Goal: Task Accomplishment & Management: Manage account settings

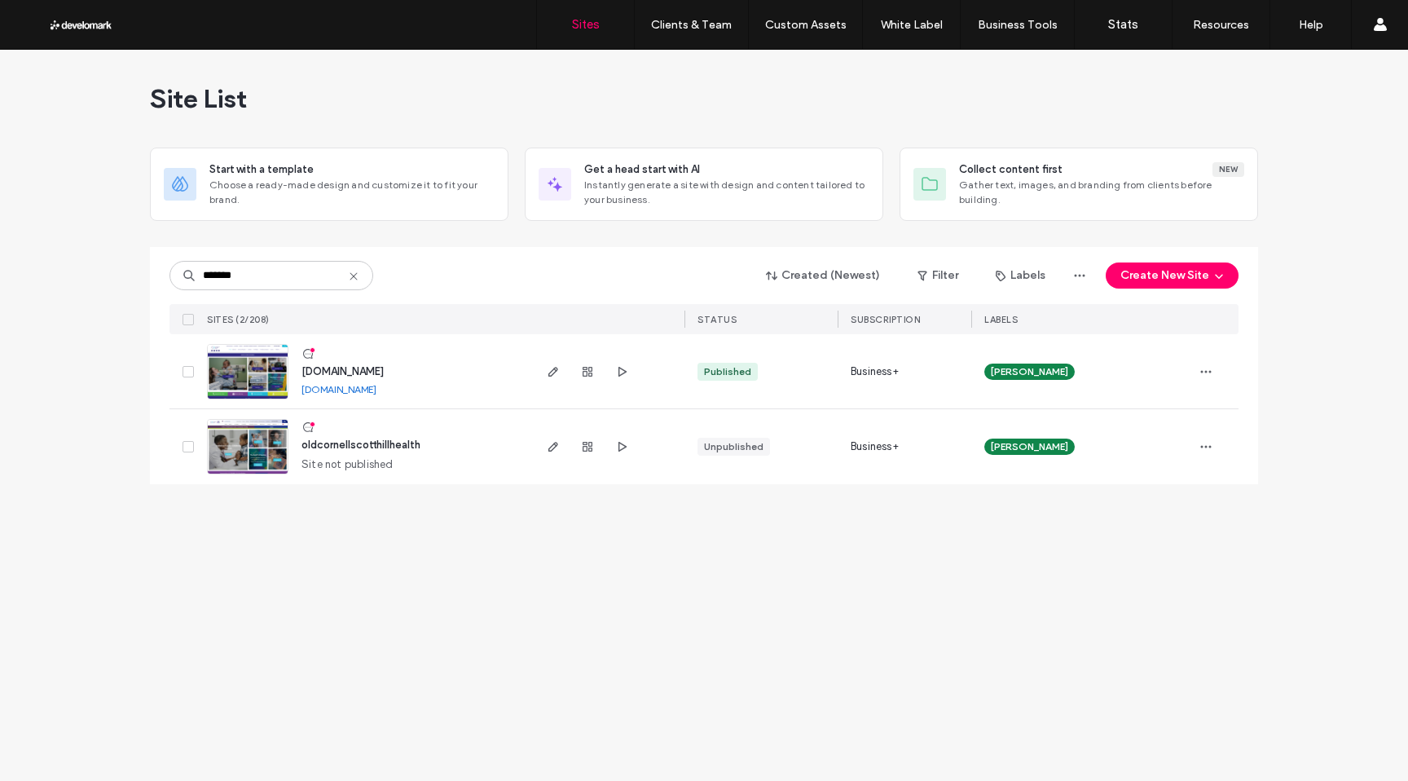
type input "*******"
click at [248, 376] on img at bounding box center [248, 400] width 80 height 111
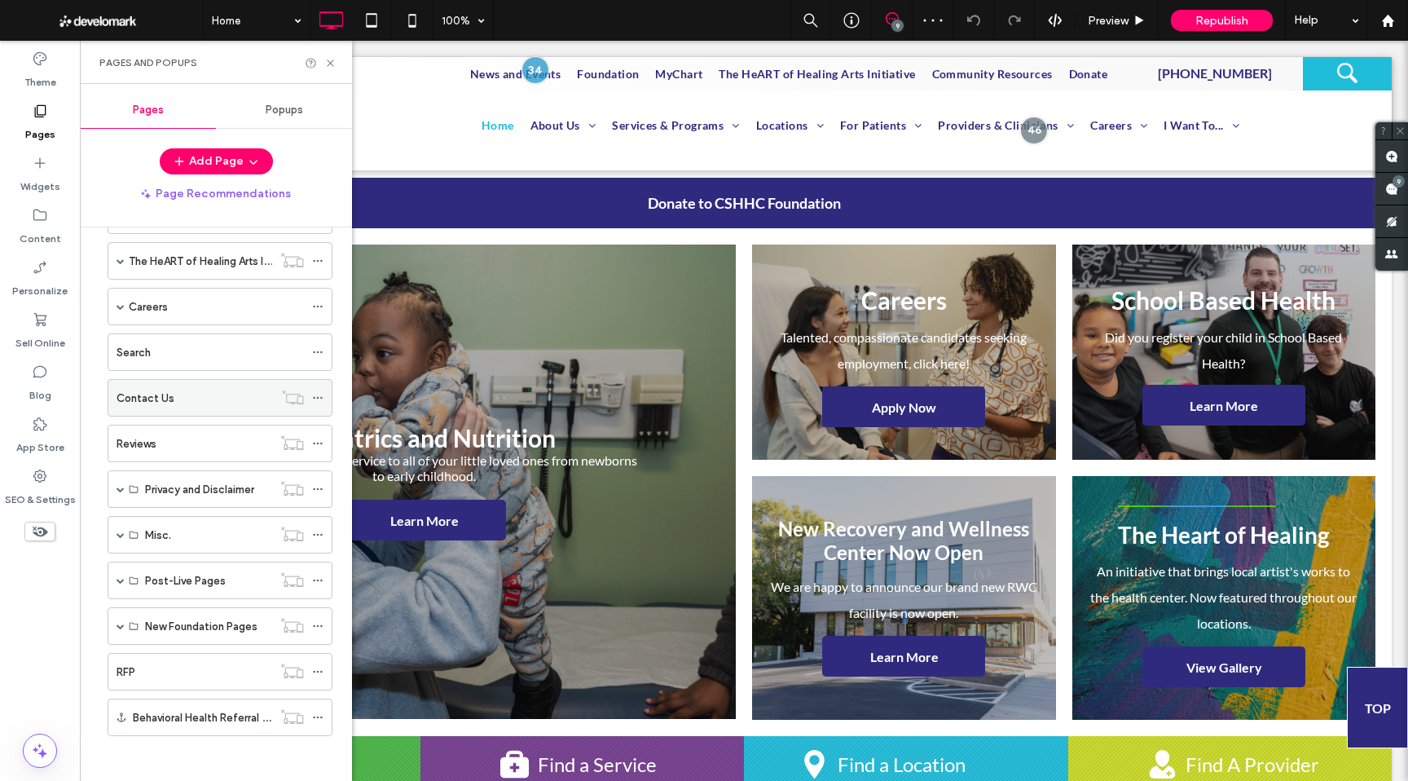
scroll to position [337, 0]
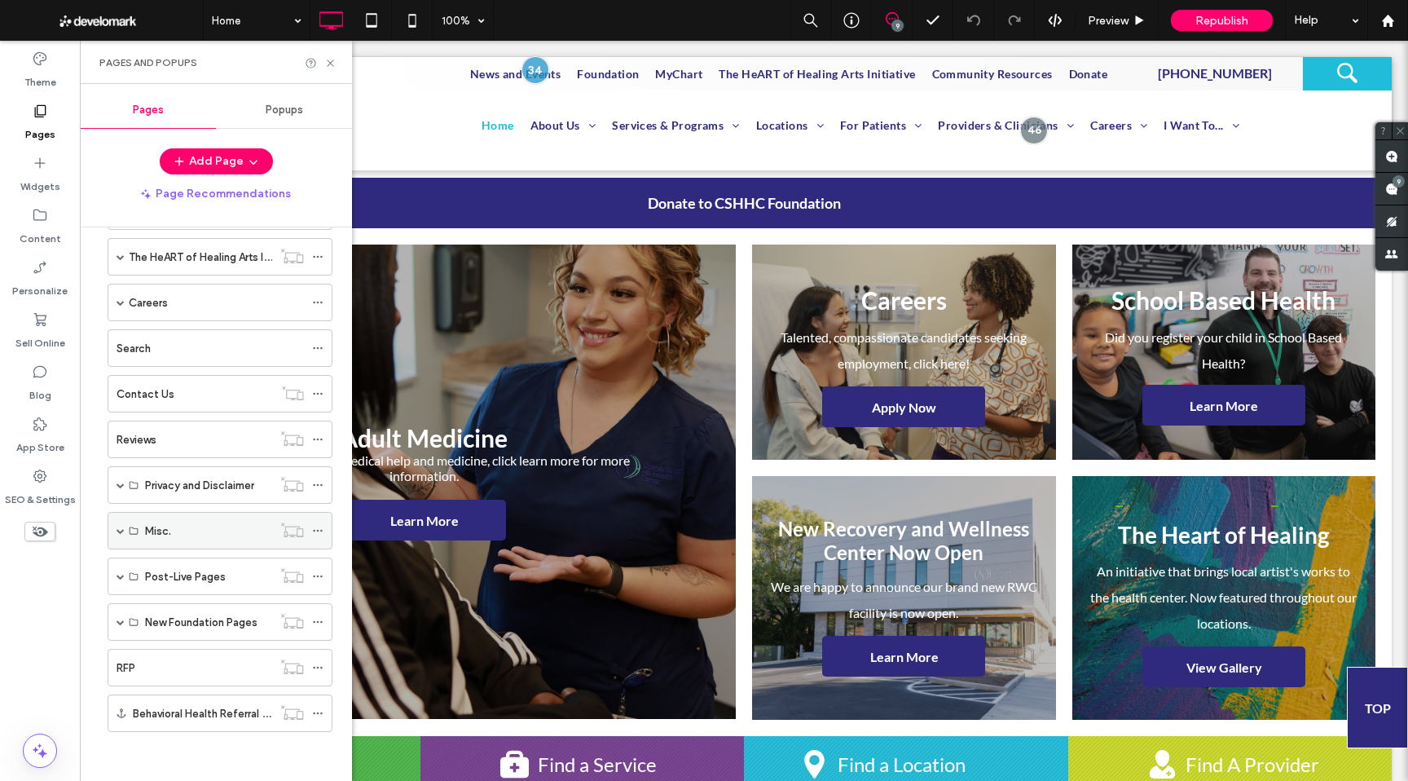
click at [115, 533] on div "Misc." at bounding box center [220, 530] width 225 height 37
click at [119, 530] on span at bounding box center [121, 530] width 8 height 8
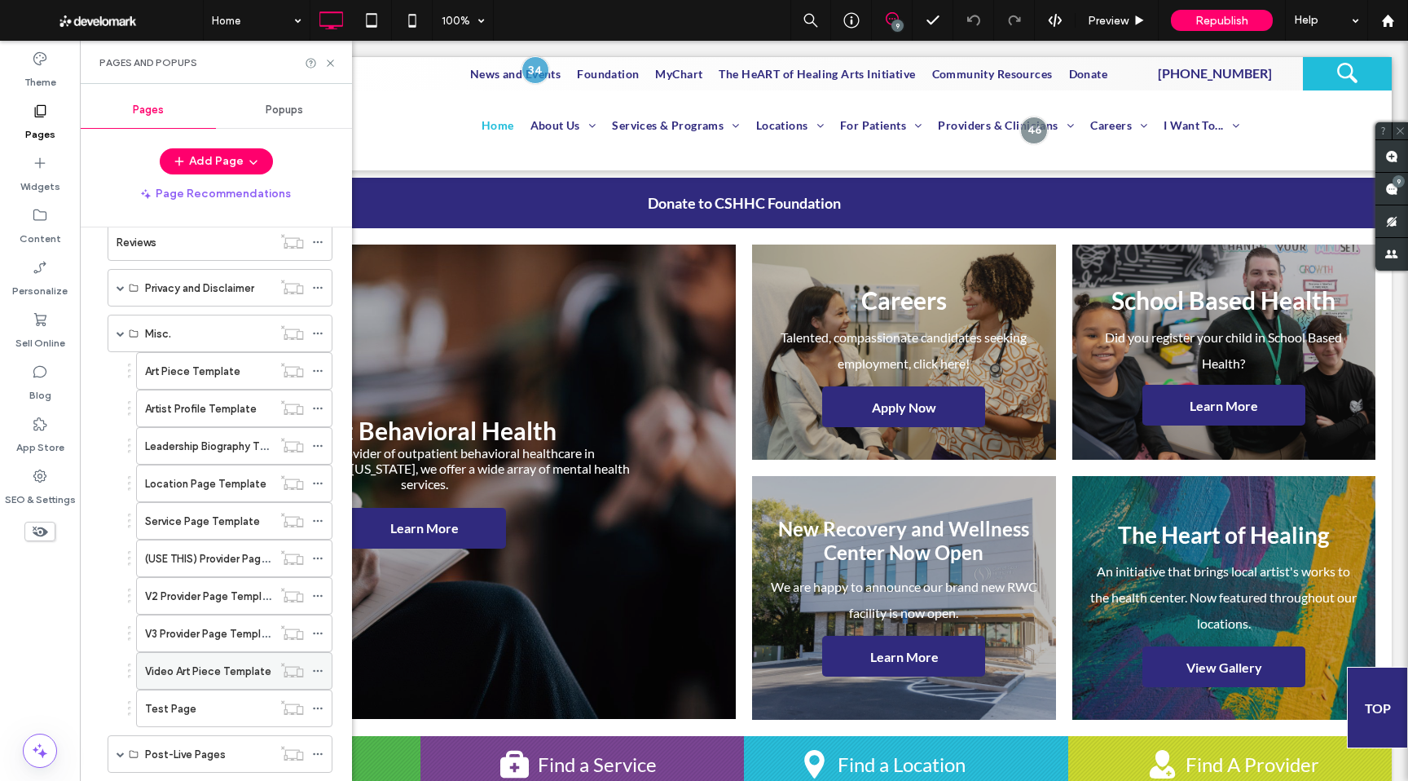
scroll to position [535, 0]
click at [205, 706] on div "Test Page" at bounding box center [208, 706] width 127 height 17
click at [328, 60] on div at bounding box center [704, 390] width 1408 height 781
click at [326, 62] on icon at bounding box center [330, 63] width 12 height 12
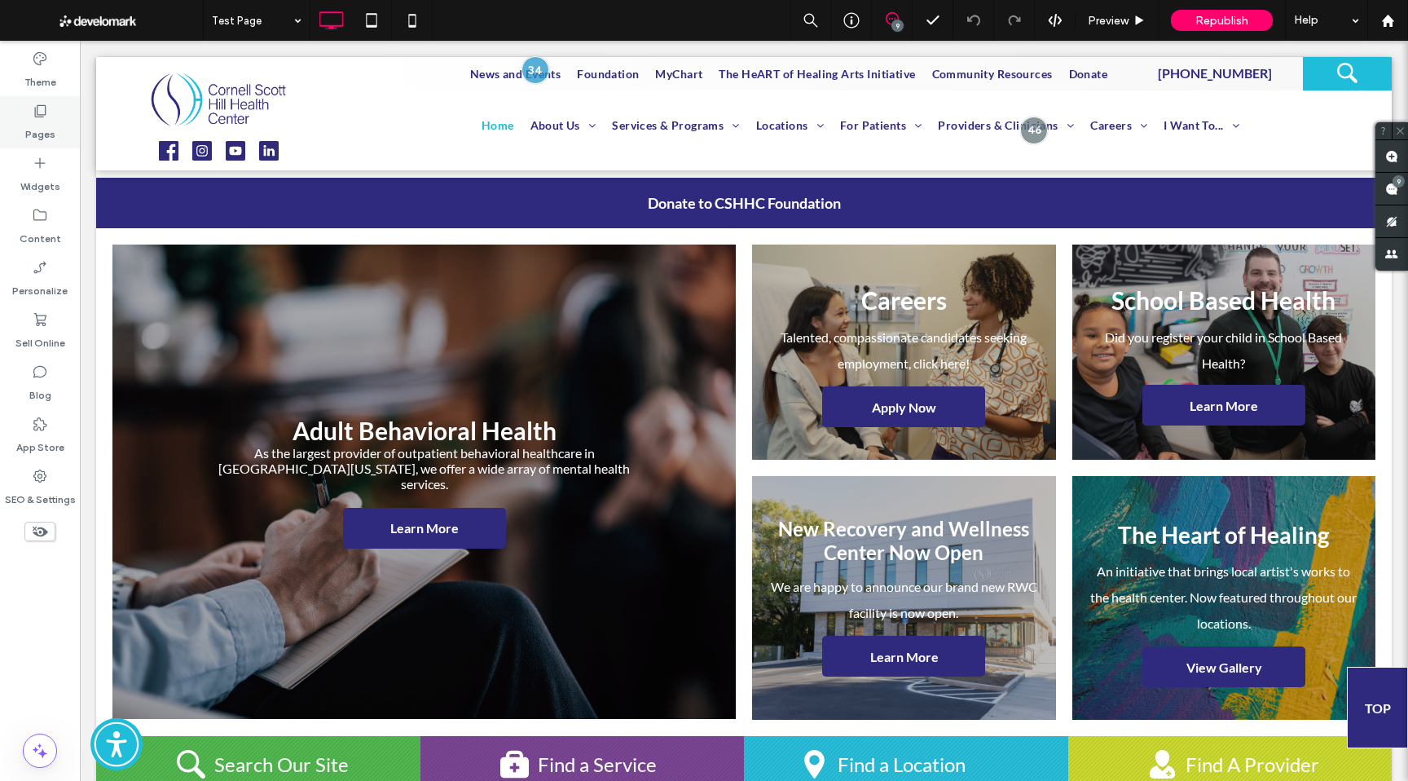
click at [42, 133] on label "Pages" at bounding box center [40, 130] width 30 height 23
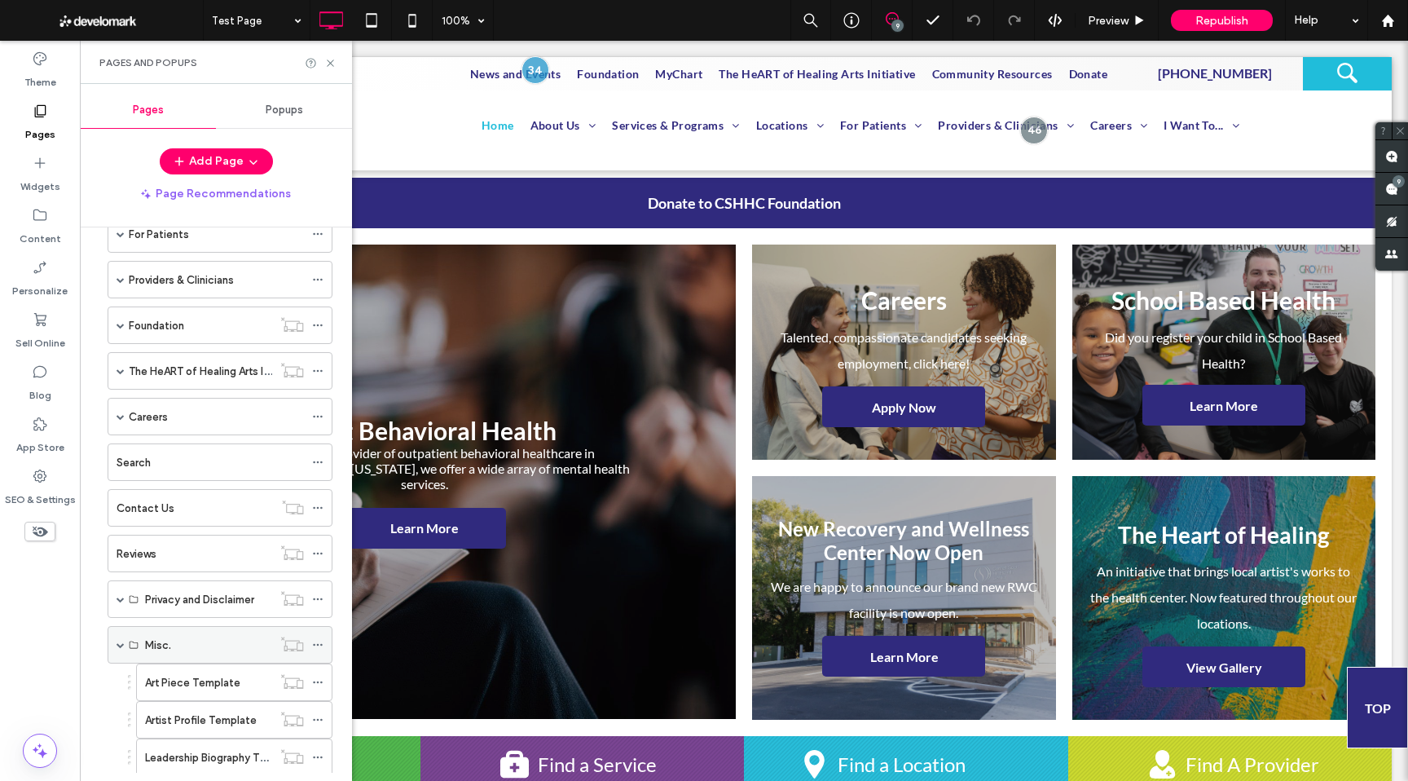
scroll to position [255, 0]
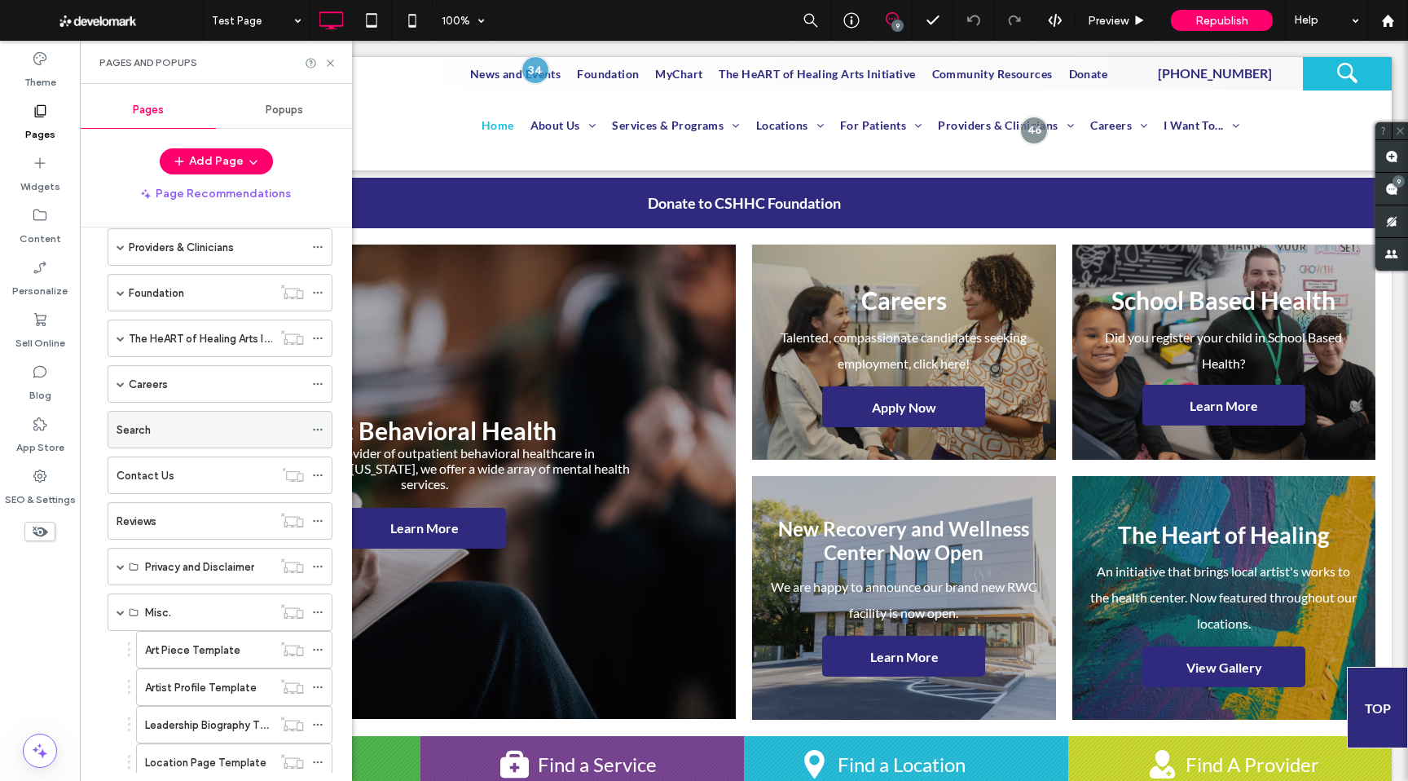
click at [156, 434] on div "Search" at bounding box center [210, 429] width 187 height 17
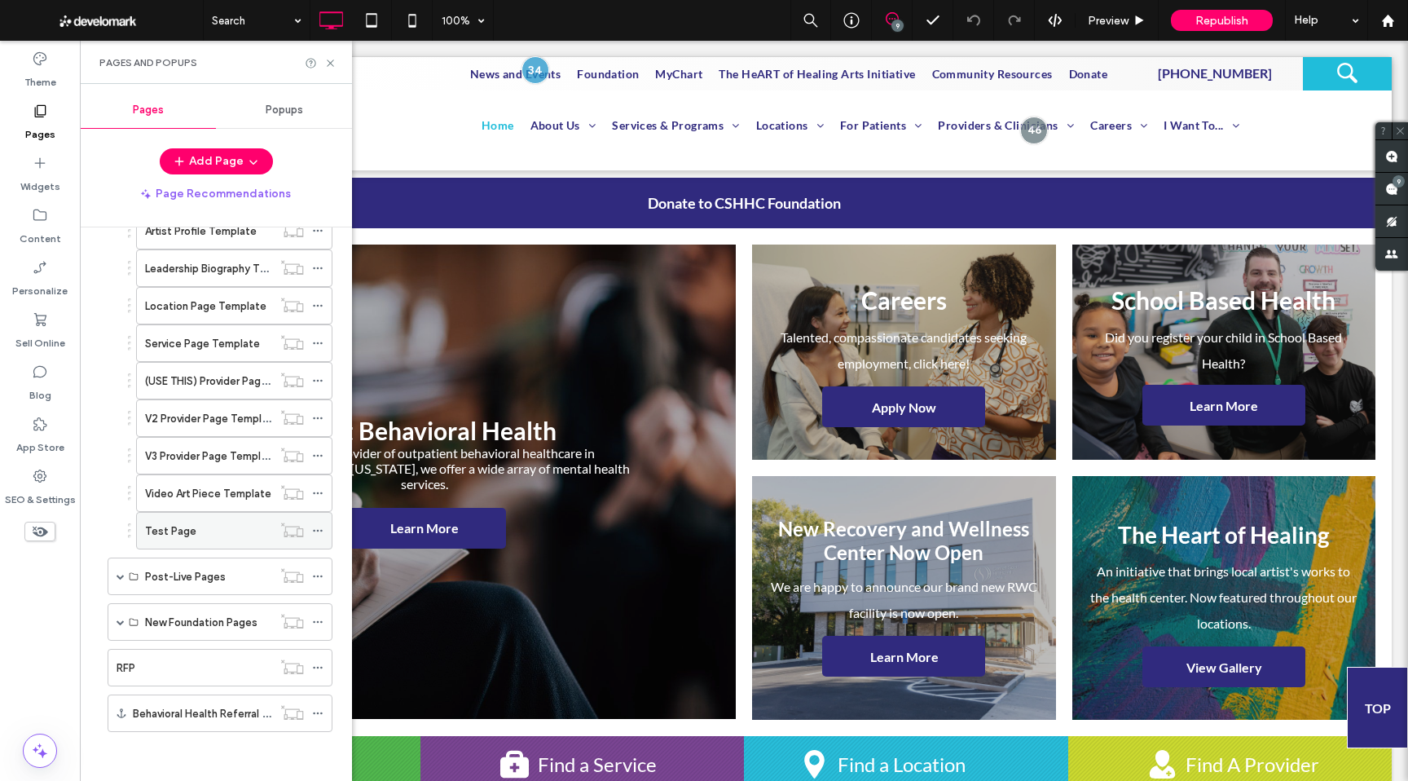
click at [151, 534] on label "Test Page" at bounding box center [170, 531] width 51 height 29
click at [410, 20] on icon at bounding box center [412, 20] width 33 height 33
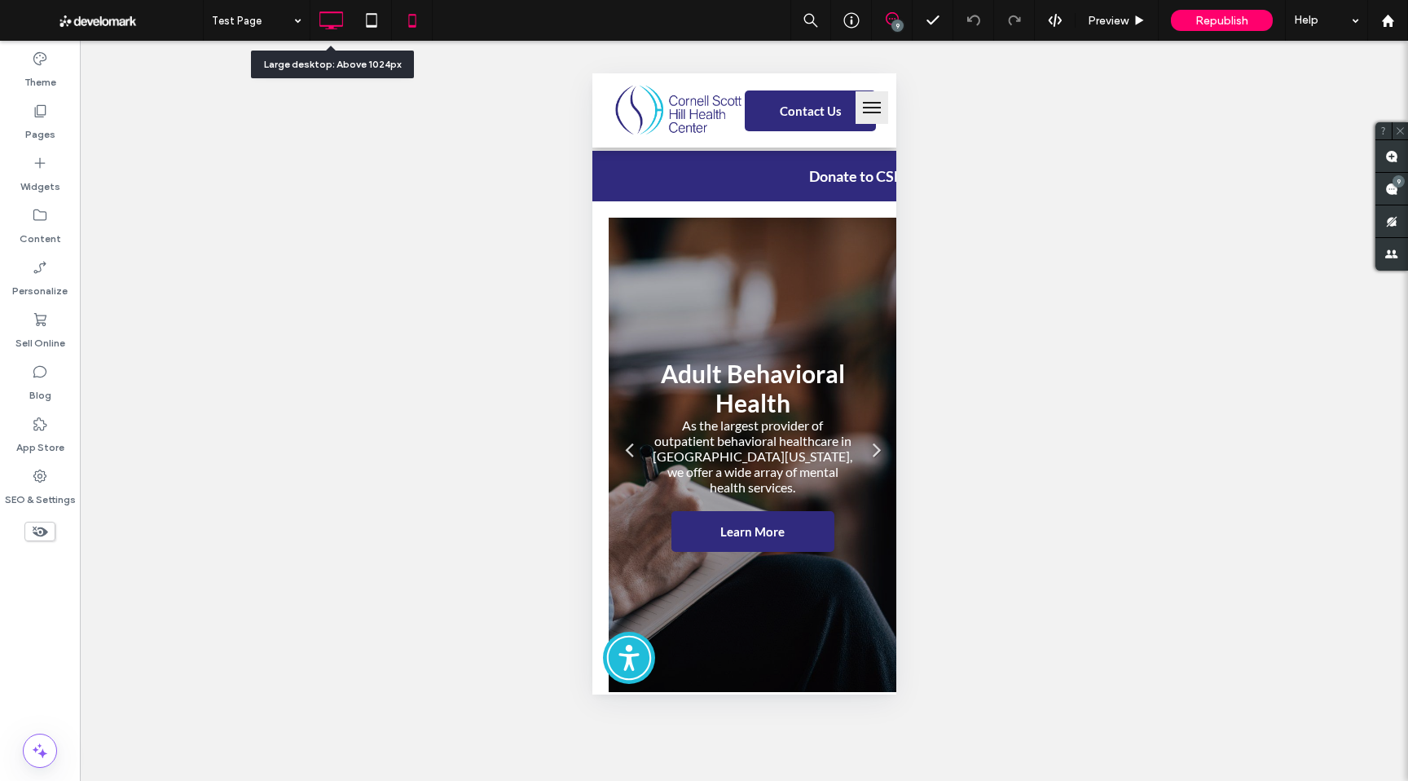
click at [324, 24] on icon at bounding box center [331, 20] width 33 height 33
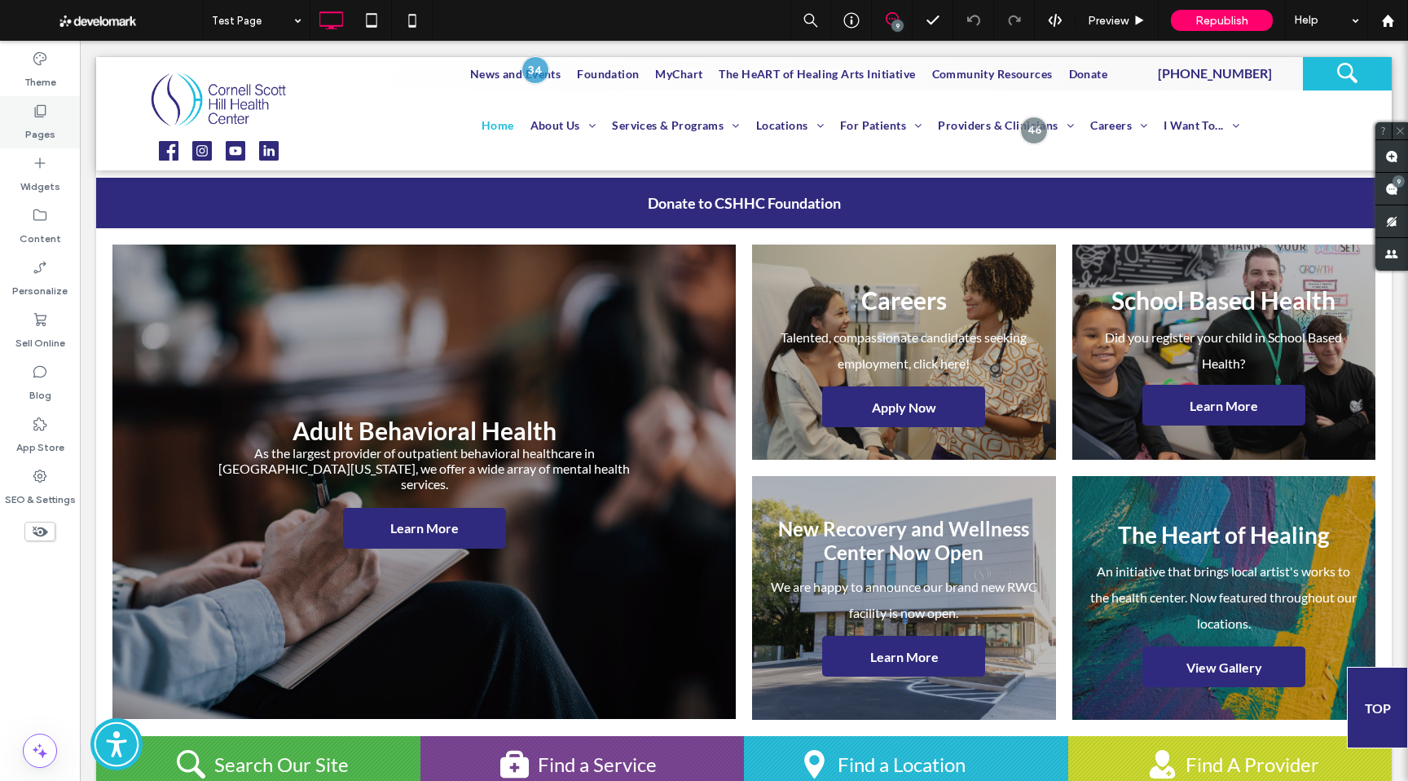
click at [17, 129] on div "Pages" at bounding box center [40, 122] width 80 height 52
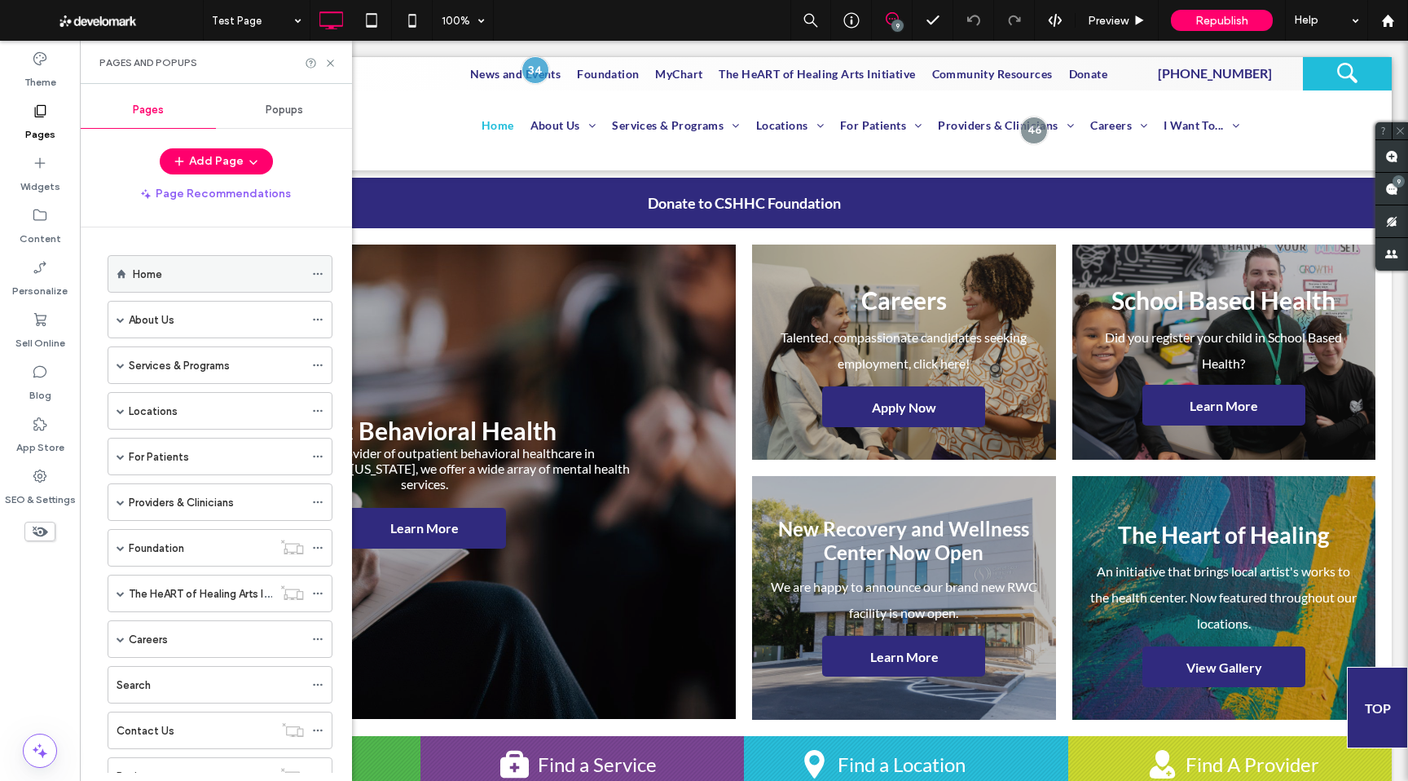
click at [172, 272] on div "Home" at bounding box center [218, 274] width 171 height 17
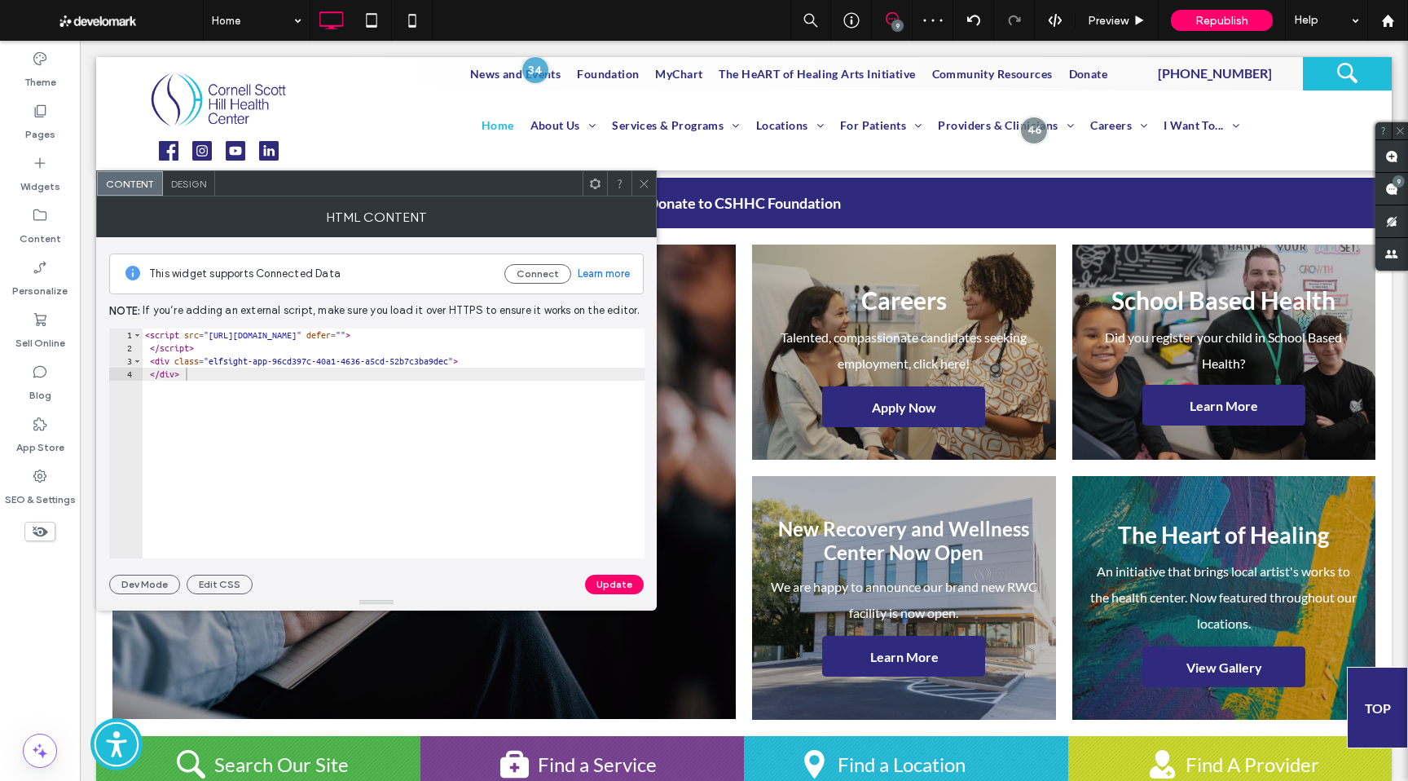
click at [491, 195] on div at bounding box center [399, 183] width 368 height 24
type textarea "******"
click at [388, 439] on div "< script src = "https://apps.elfsight.com/p/platform.js" defer = "" > </ script…" at bounding box center [393, 456] width 503 height 256
click at [646, 181] on icon at bounding box center [644, 184] width 12 height 12
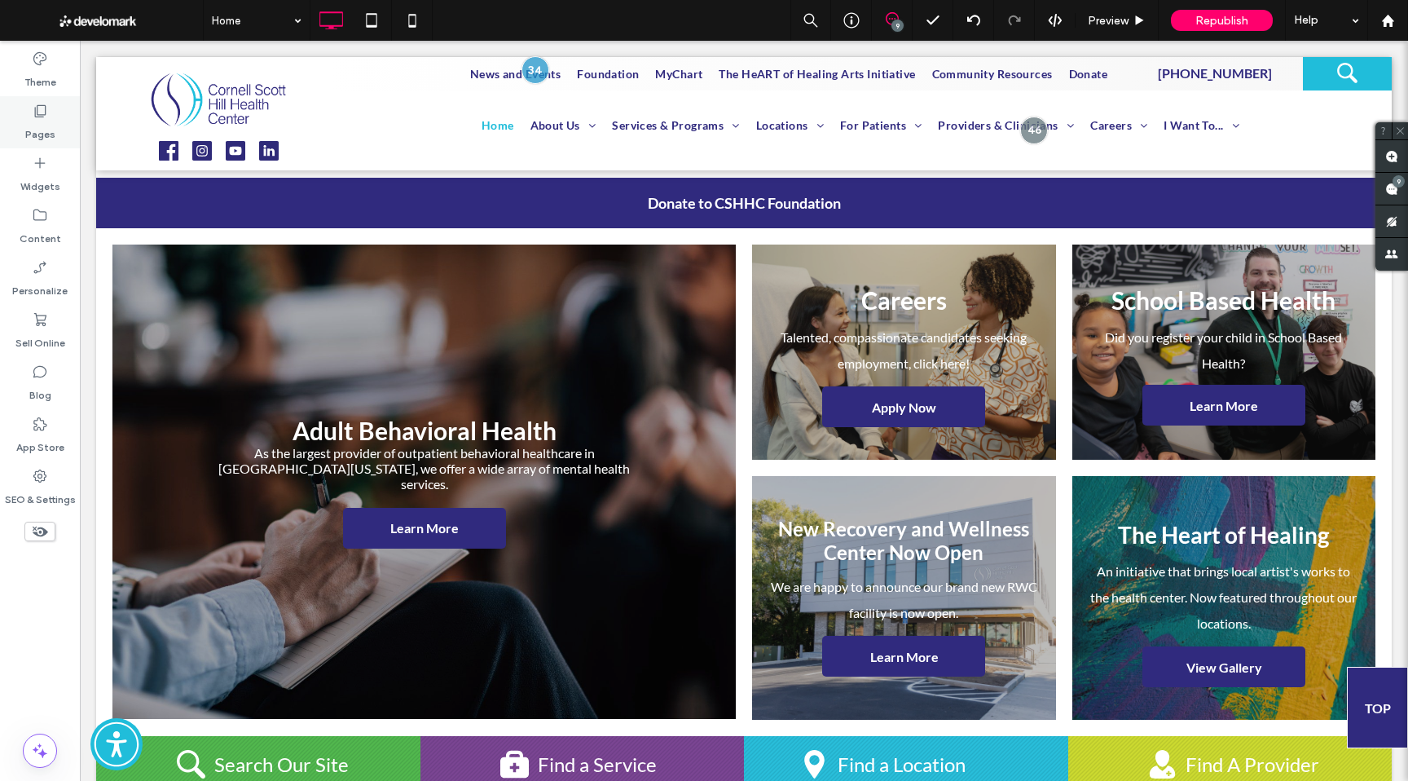
click at [48, 120] on label "Pages" at bounding box center [40, 130] width 30 height 23
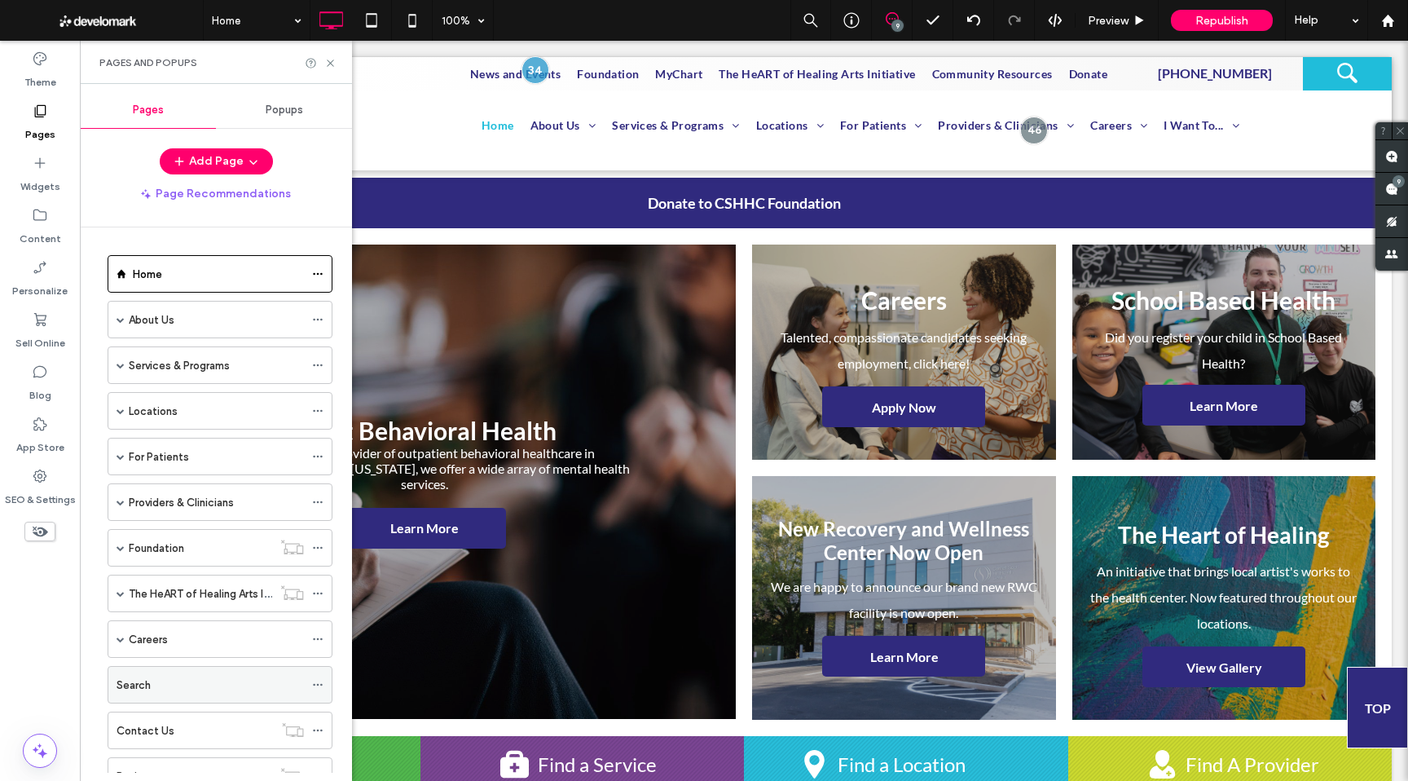
click at [163, 683] on div "Search" at bounding box center [210, 684] width 187 height 17
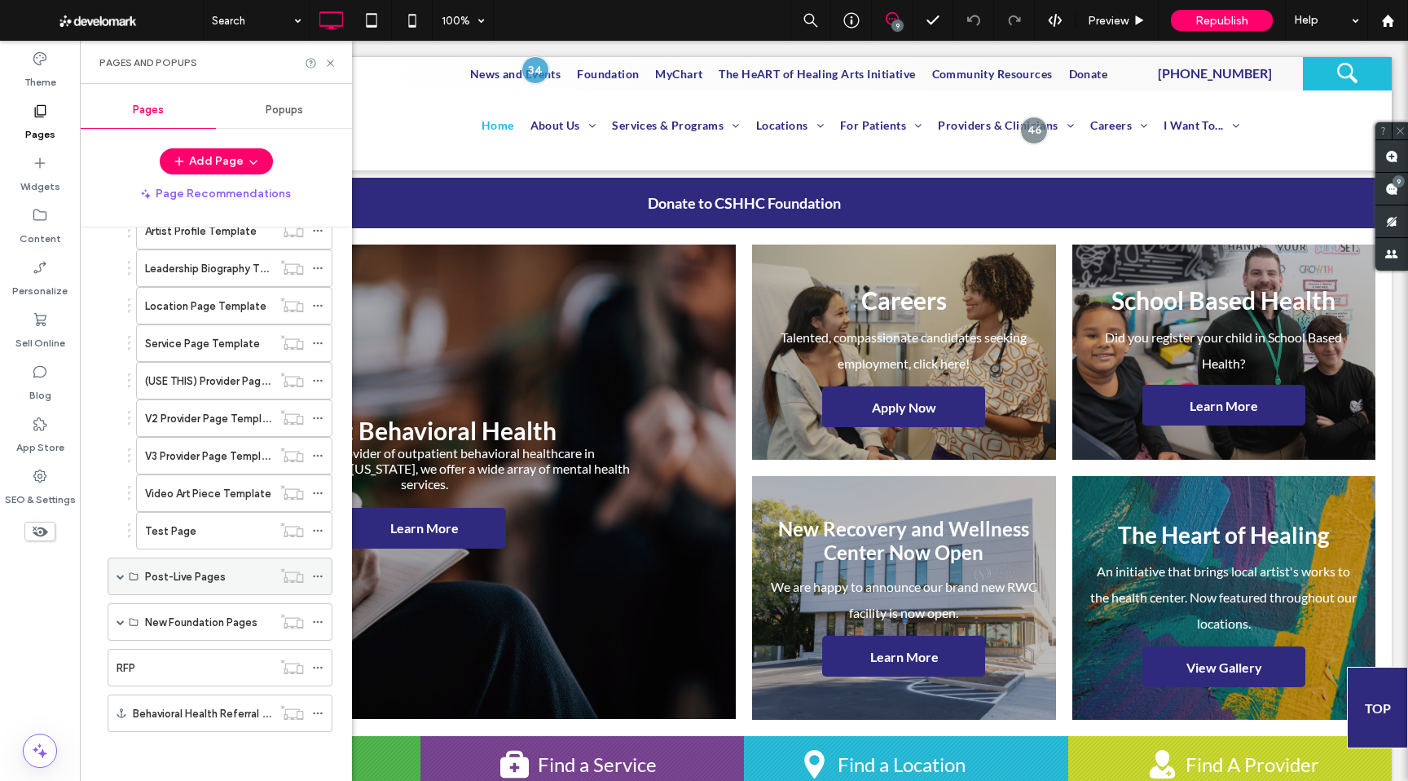
scroll to position [708, 0]
click at [200, 537] on div "Test Page" at bounding box center [208, 534] width 127 height 17
click at [329, 60] on icon at bounding box center [330, 63] width 12 height 12
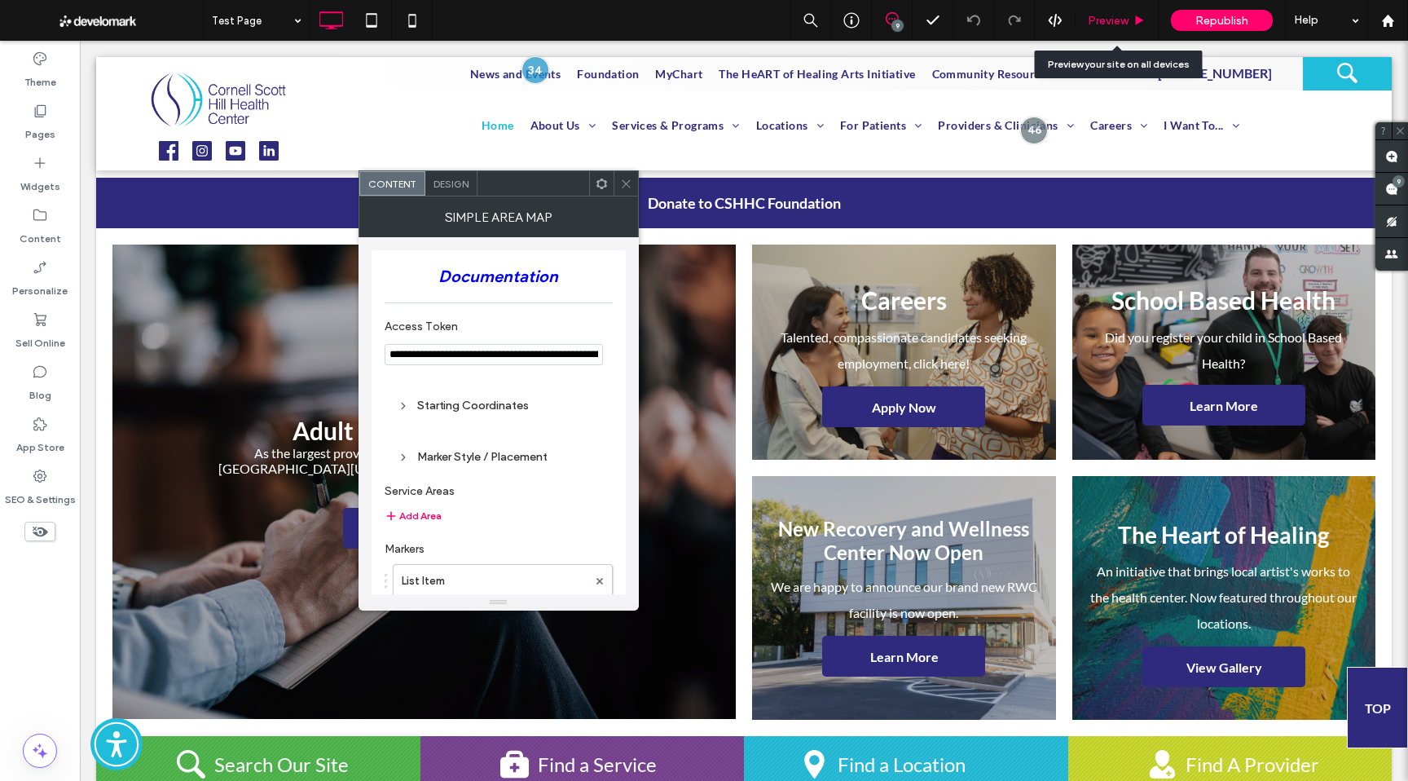
click at [1107, 32] on div "Preview" at bounding box center [1117, 20] width 83 height 41
click at [628, 191] on span at bounding box center [626, 183] width 12 height 24
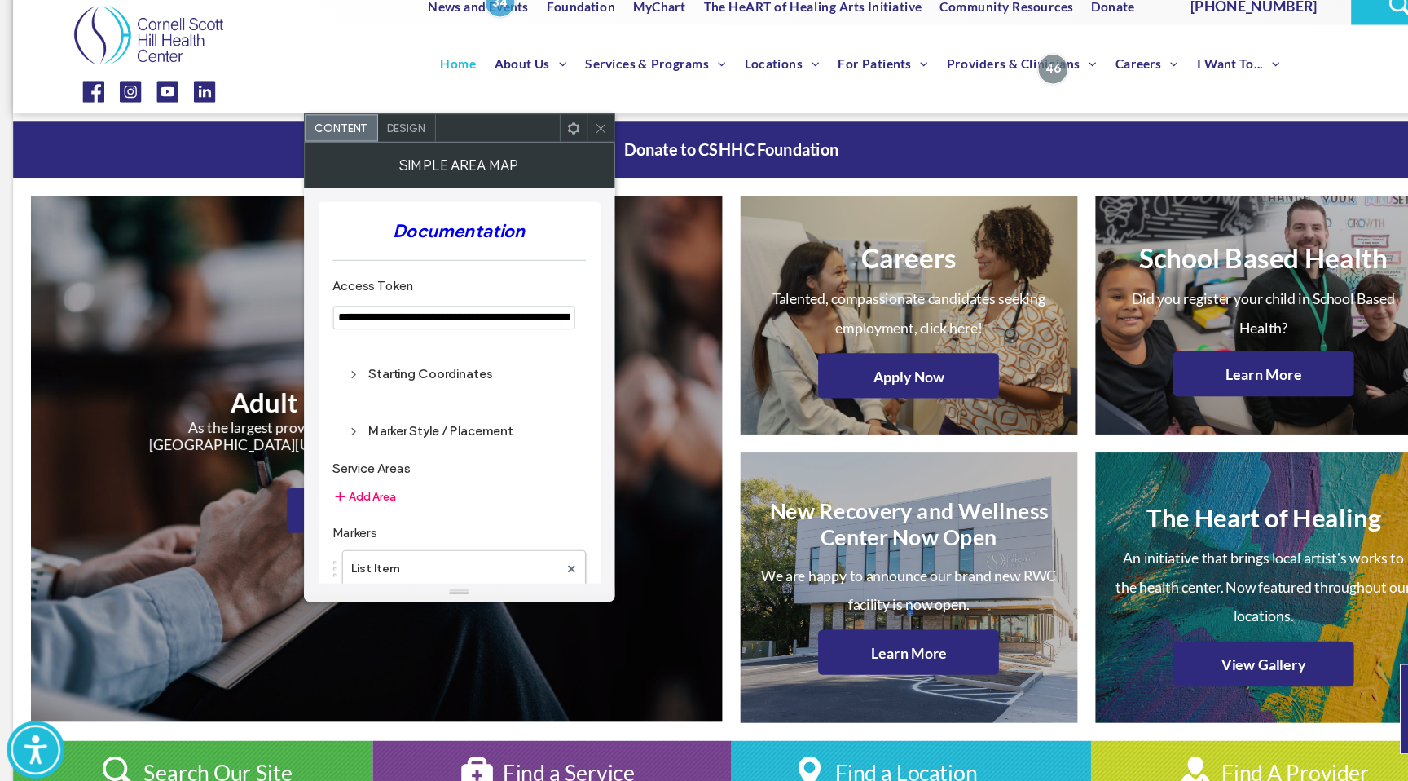
click at [630, 182] on icon at bounding box center [626, 184] width 12 height 12
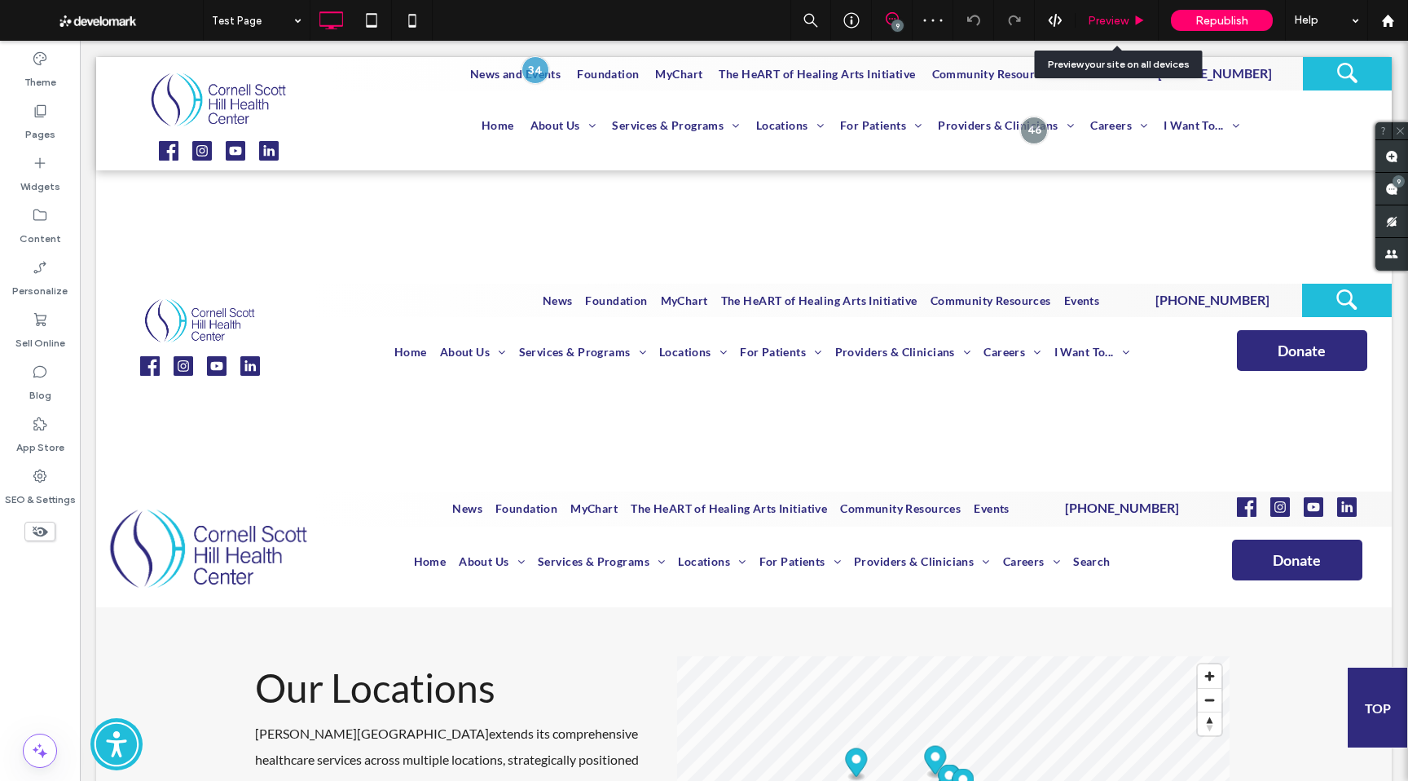
click at [1116, 29] on div "Preview" at bounding box center [1117, 20] width 83 height 41
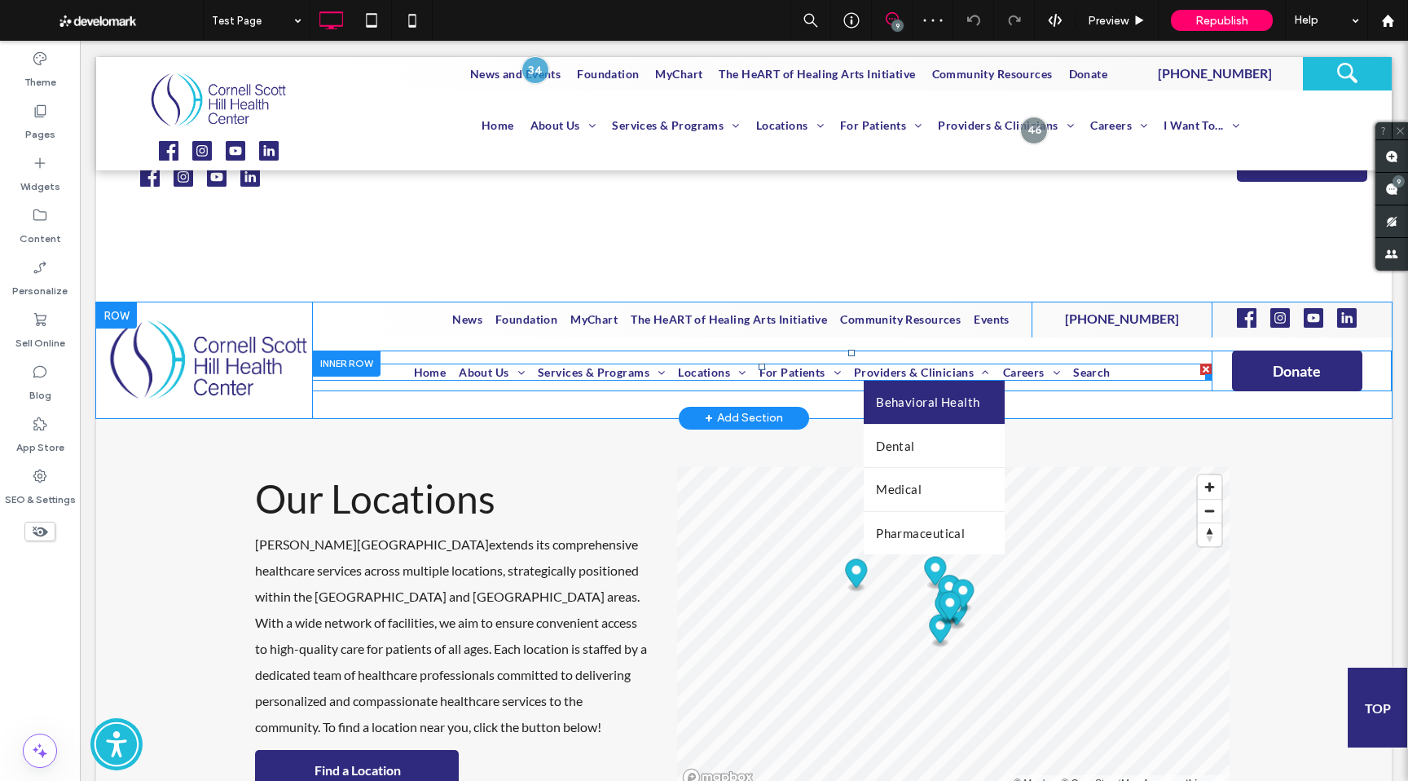
scroll to position [232, 0]
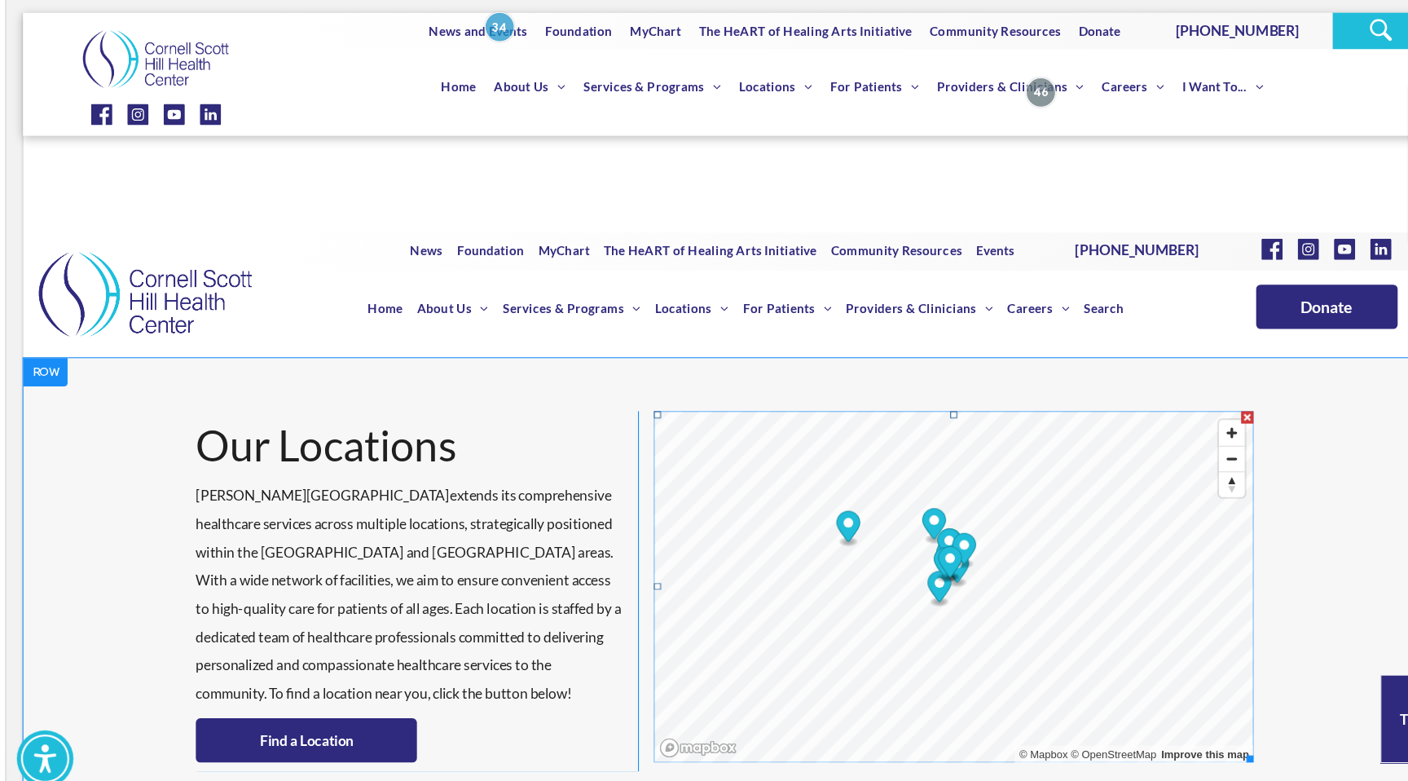
click at [862, 525] on span at bounding box center [878, 540] width 552 height 323
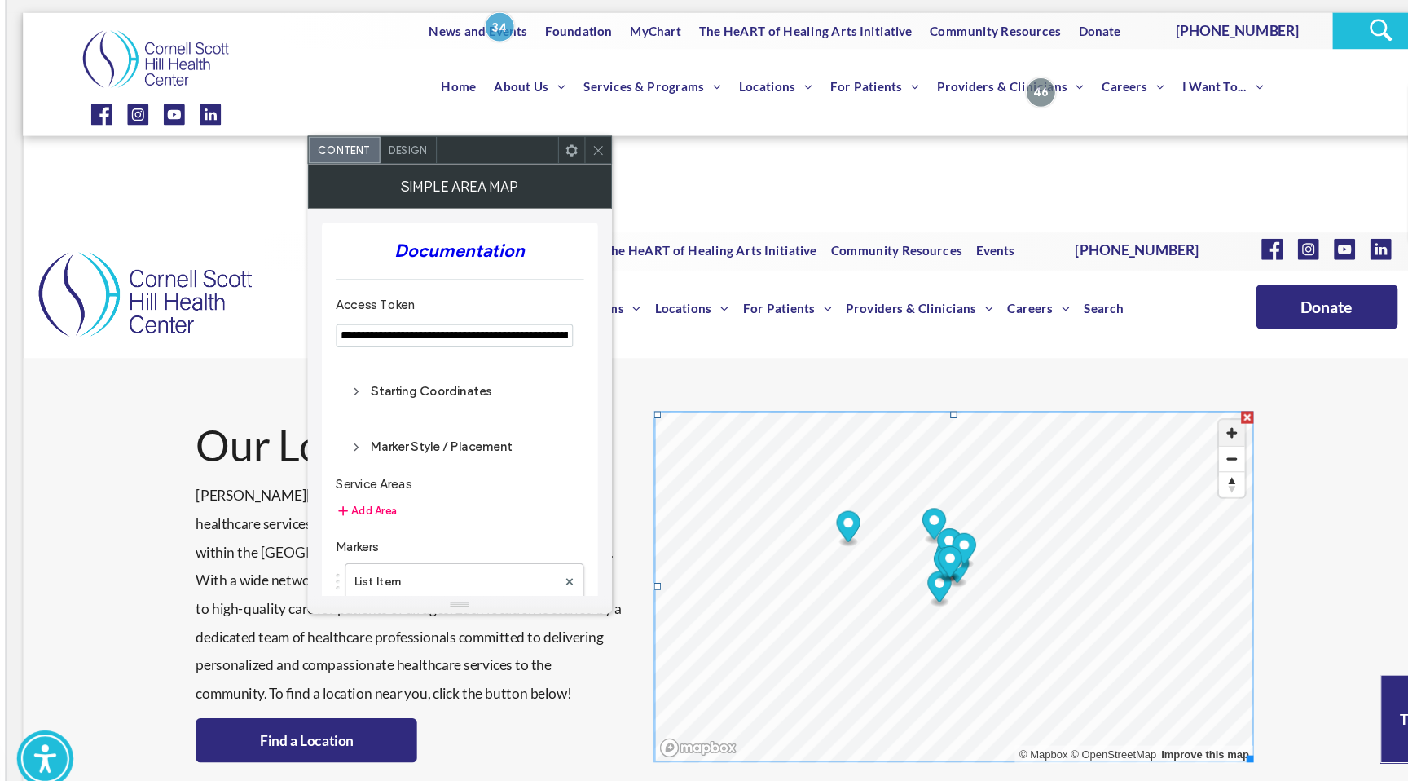
click at [1126, 400] on span "Zoom in" at bounding box center [1135, 399] width 24 height 24
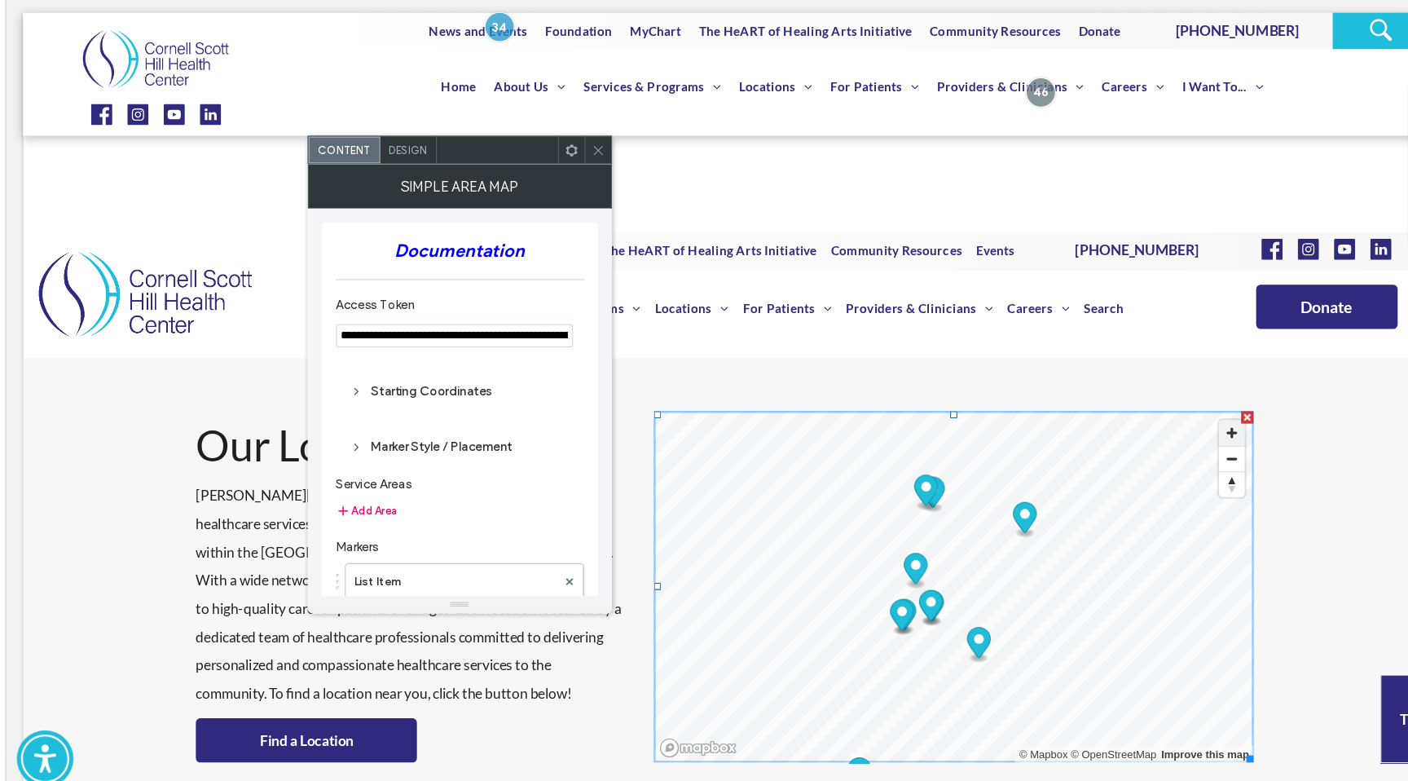
click at [1126, 400] on span "Zoom in" at bounding box center [1135, 399] width 24 height 24
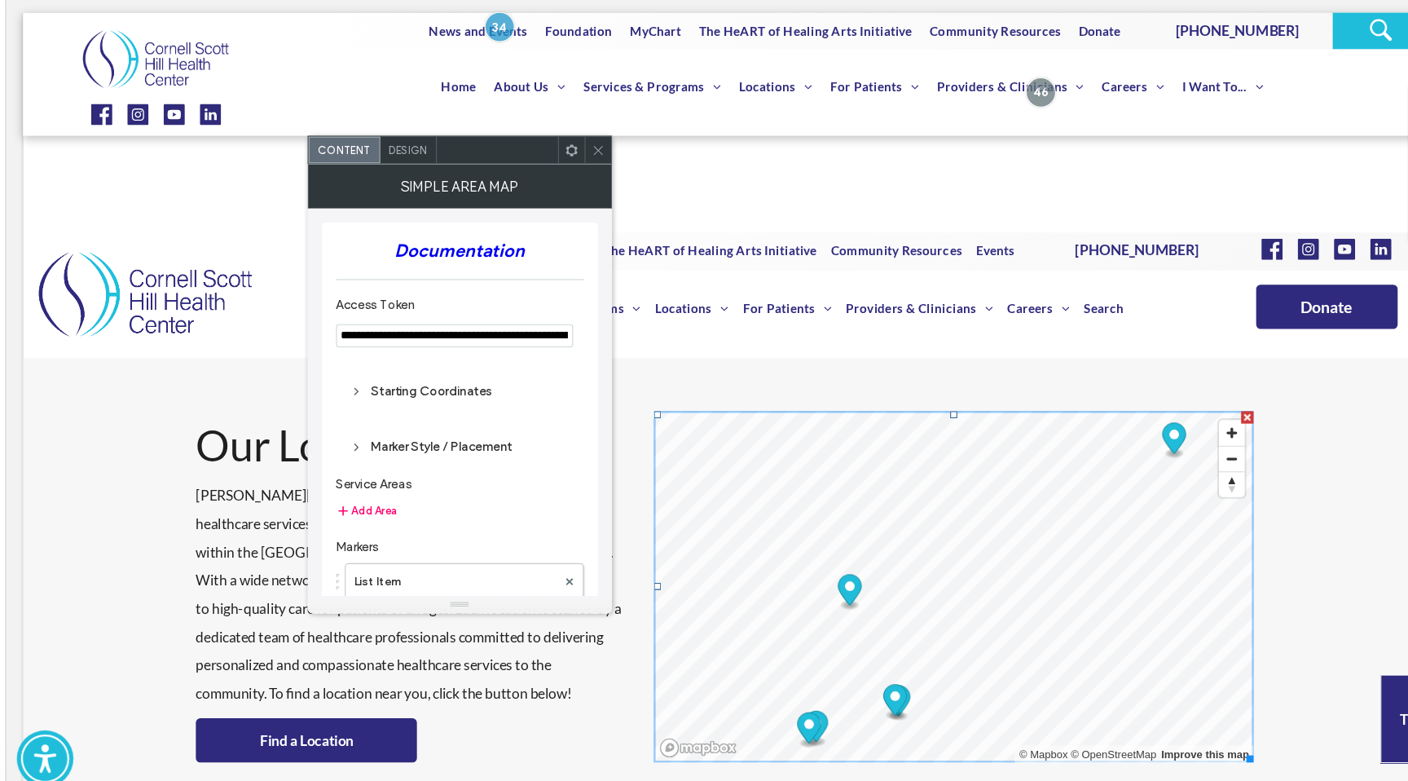
drag, startPoint x: 778, startPoint y: 552, endPoint x: 833, endPoint y: 511, distance: 68.1
click at [794, 529] on icon "Map marker" at bounding box center [783, 543] width 22 height 29
drag, startPoint x: 1133, startPoint y: 396, endPoint x: 1123, endPoint y: 401, distance: 10.9
click at [1132, 396] on span "Zoom in" at bounding box center [1135, 399] width 24 height 24
click at [821, 466] on icon "Map marker" at bounding box center [831, 474] width 22 height 29
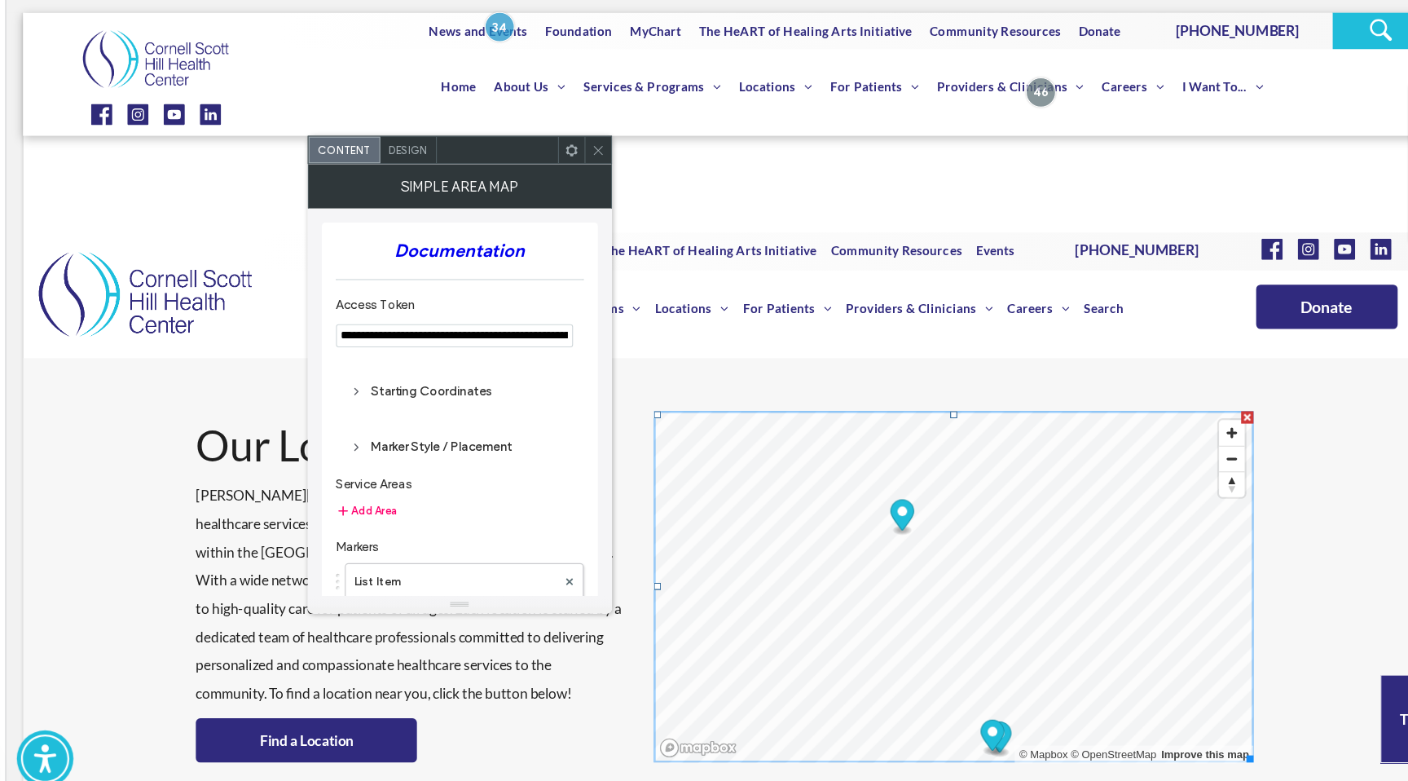
click at [826, 472] on circle "Map marker" at bounding box center [830, 471] width 9 height 9
click at [826, 473] on circle "Map marker" at bounding box center [830, 471] width 9 height 9
click at [900, 632] on circle "Map marker" at bounding box center [902, 632] width 9 height 9
click at [791, 576] on circle "Map marker" at bounding box center [795, 574] width 9 height 9
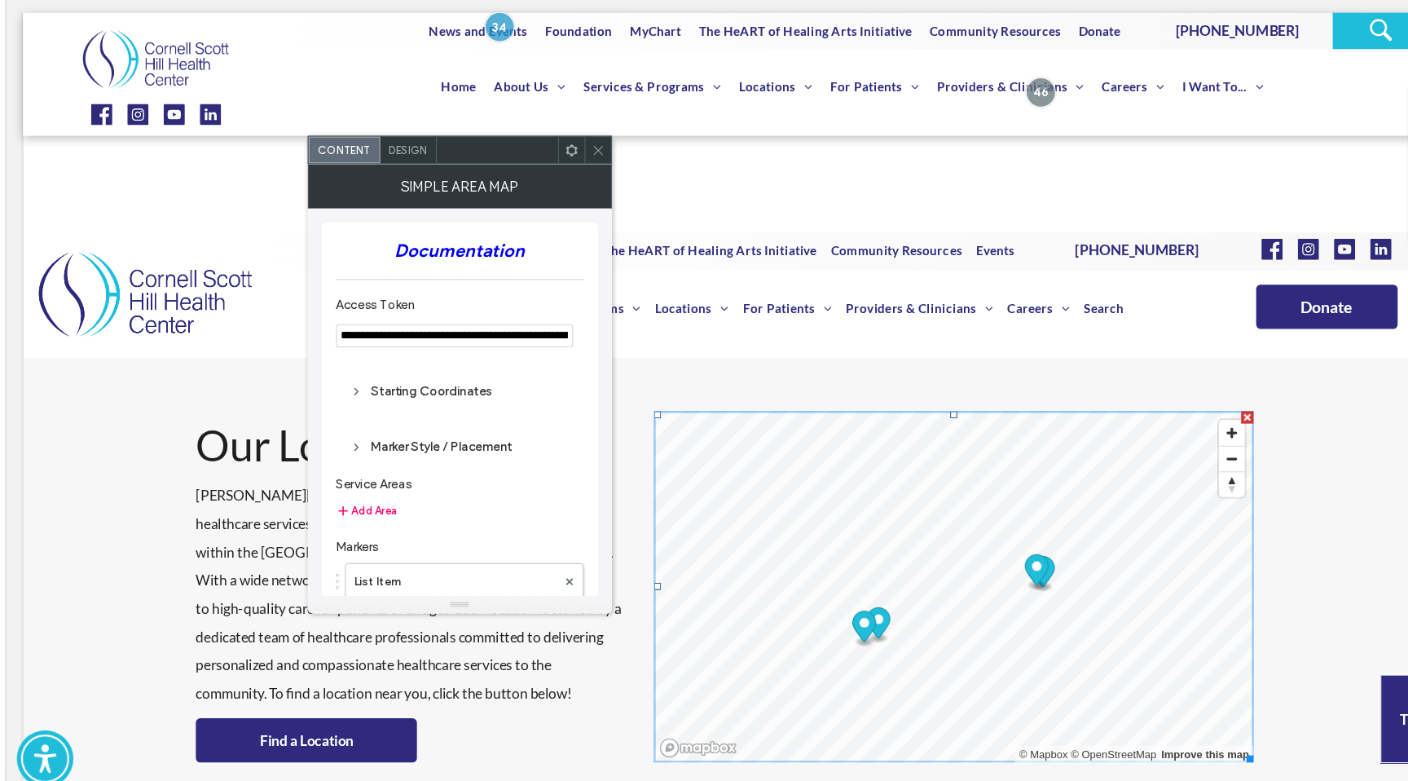
click at [791, 576] on circle "Map marker" at bounding box center [795, 574] width 9 height 9
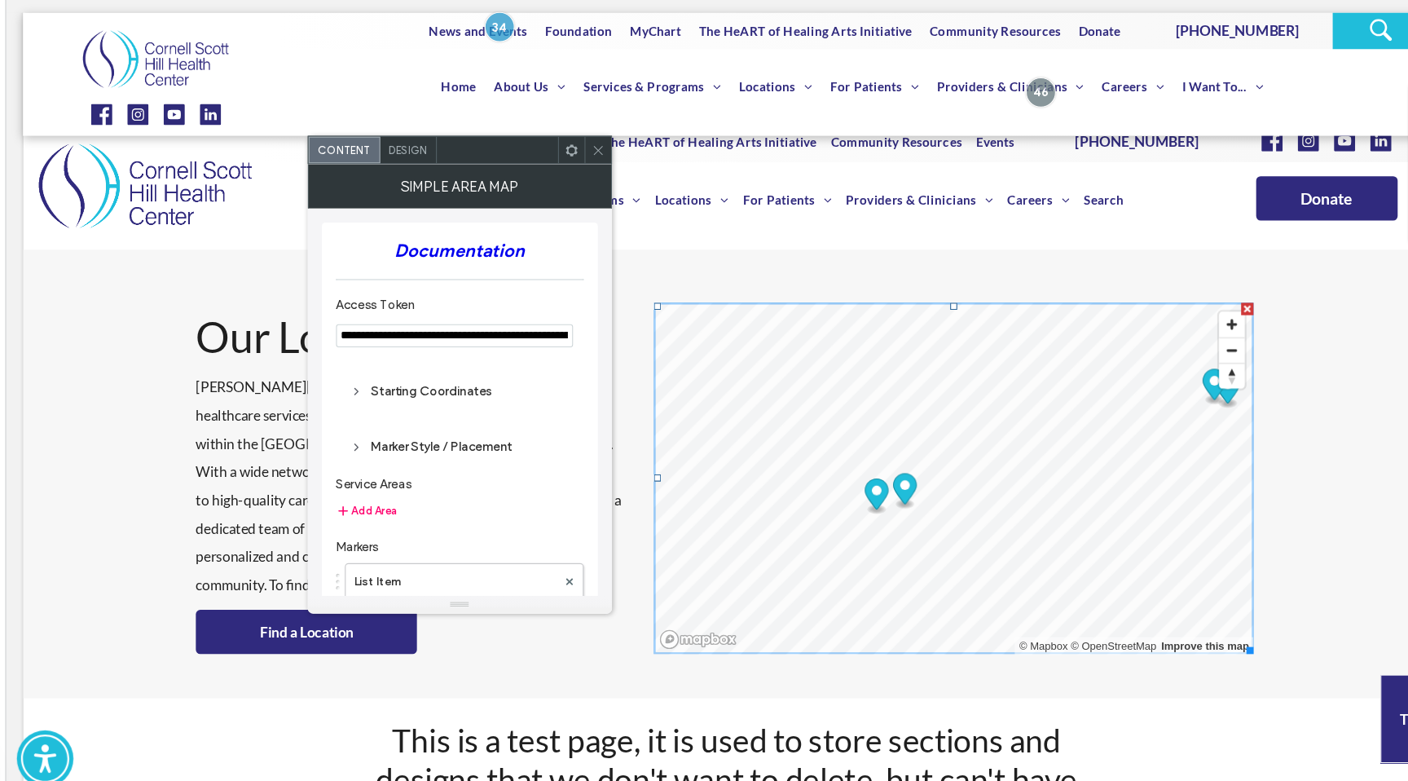
scroll to position [329, 0]
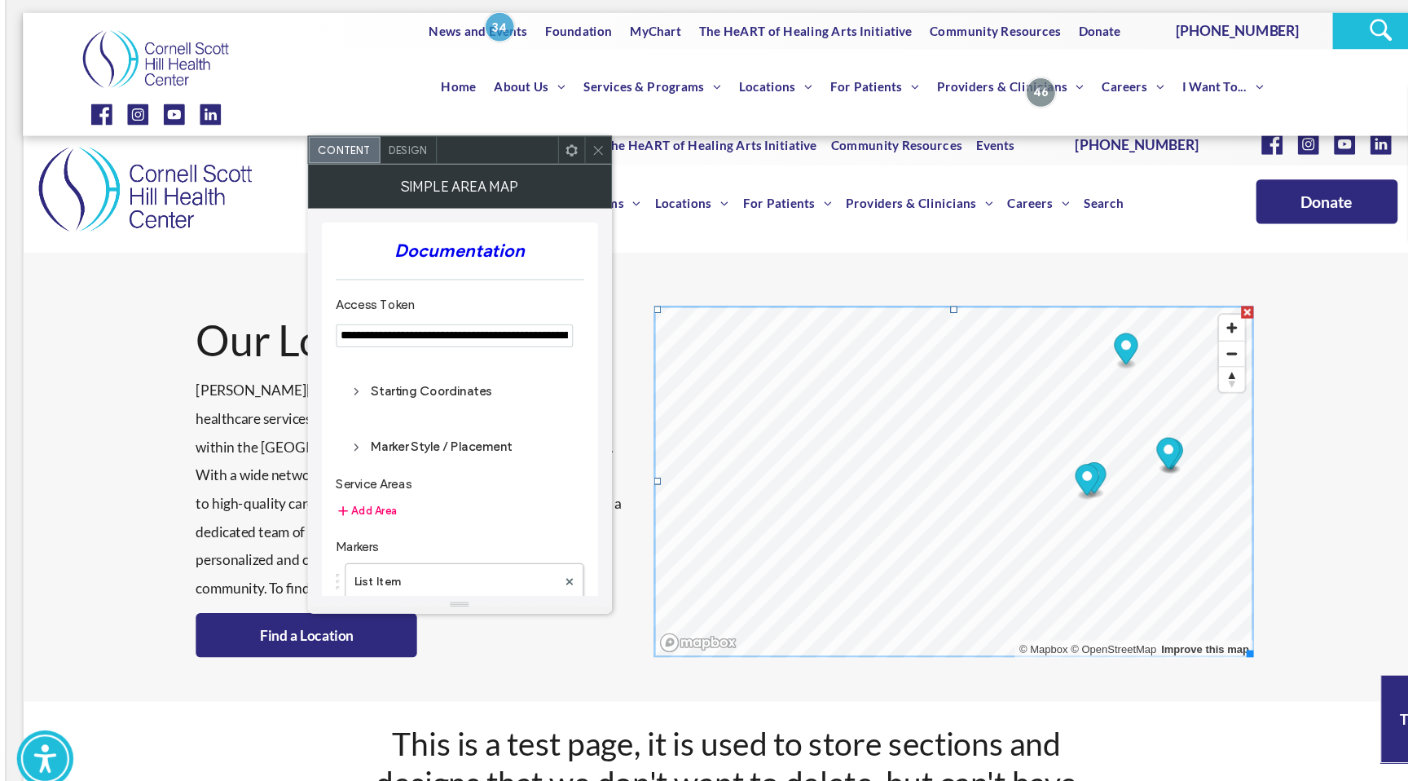
click at [1189, 365] on div "Our Locations Cornell Scott-Hill Health Center extends its comprehensive health…" at bounding box center [669, 439] width 1296 height 413
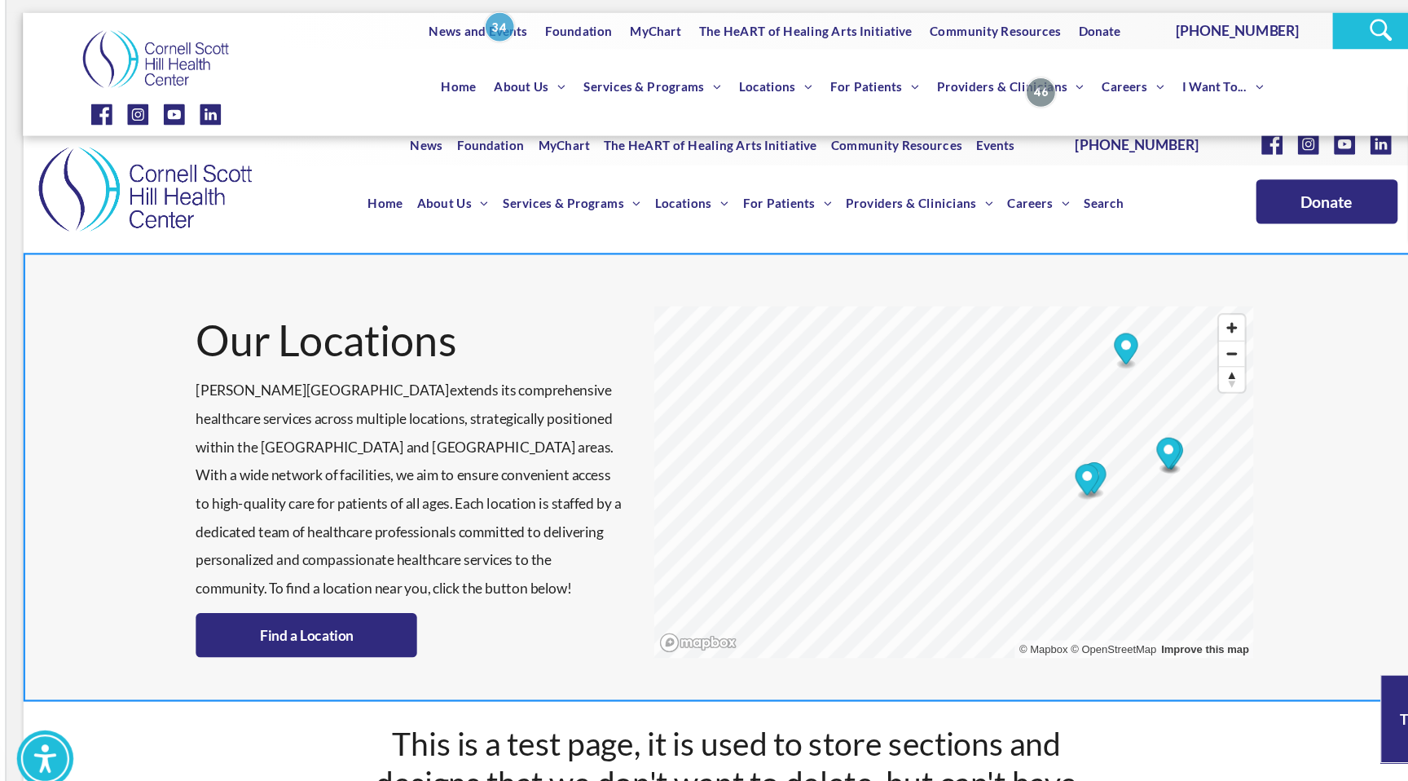
click at [1101, 279] on div "Our Locations Cornell Scott-Hill Health Center extends its comprehensive health…" at bounding box center [669, 439] width 1296 height 413
click at [1109, 257] on div "Our Locations Cornell Scott-Hill Health Center extends its comprehensive health…" at bounding box center [669, 439] width 1296 height 413
click at [1178, 257] on div "Our Locations Cornell Scott-Hill Health Center extends its comprehensive health…" at bounding box center [669, 439] width 1296 height 413
click at [1037, 263] on div "Our Locations Cornell Scott-Hill Health Center extends its comprehensive health…" at bounding box center [669, 439] width 1296 height 413
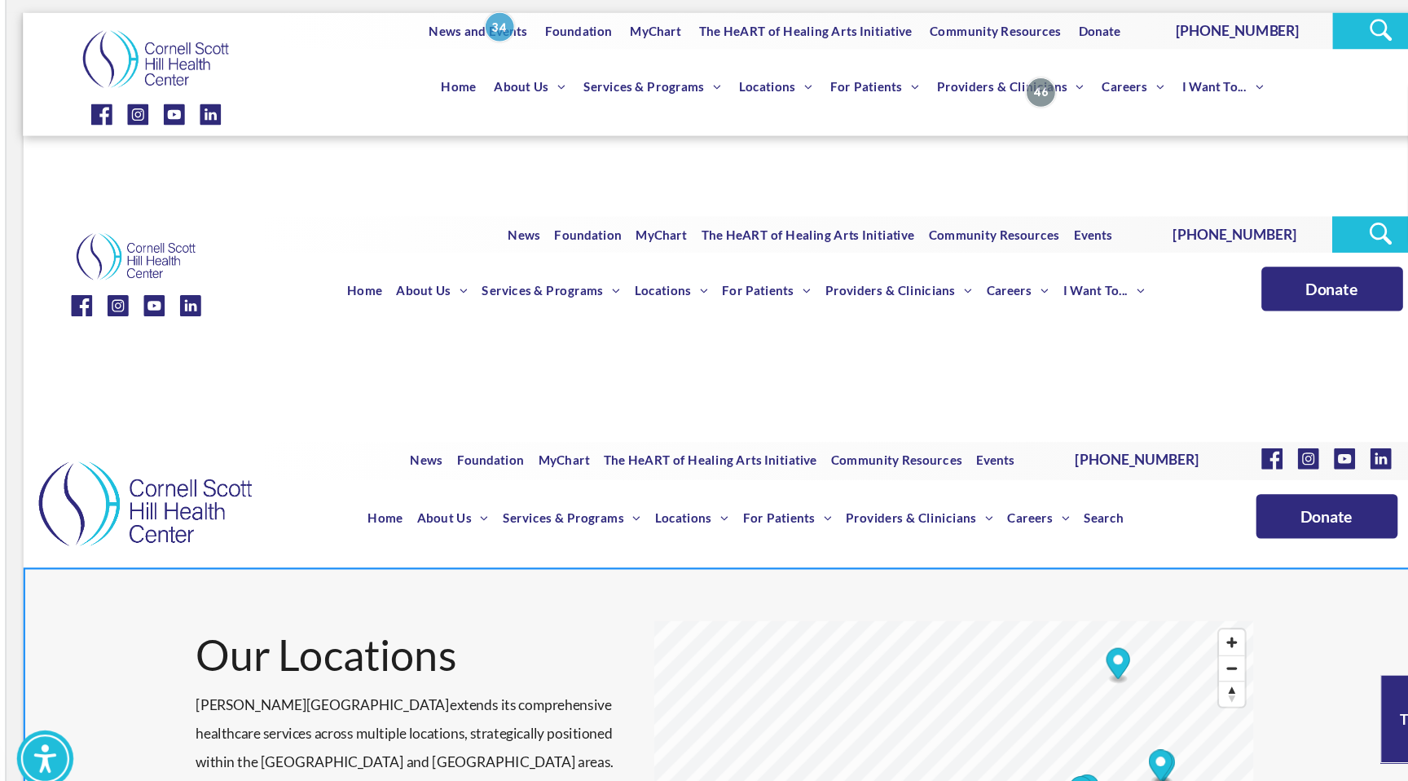
scroll to position [0, 0]
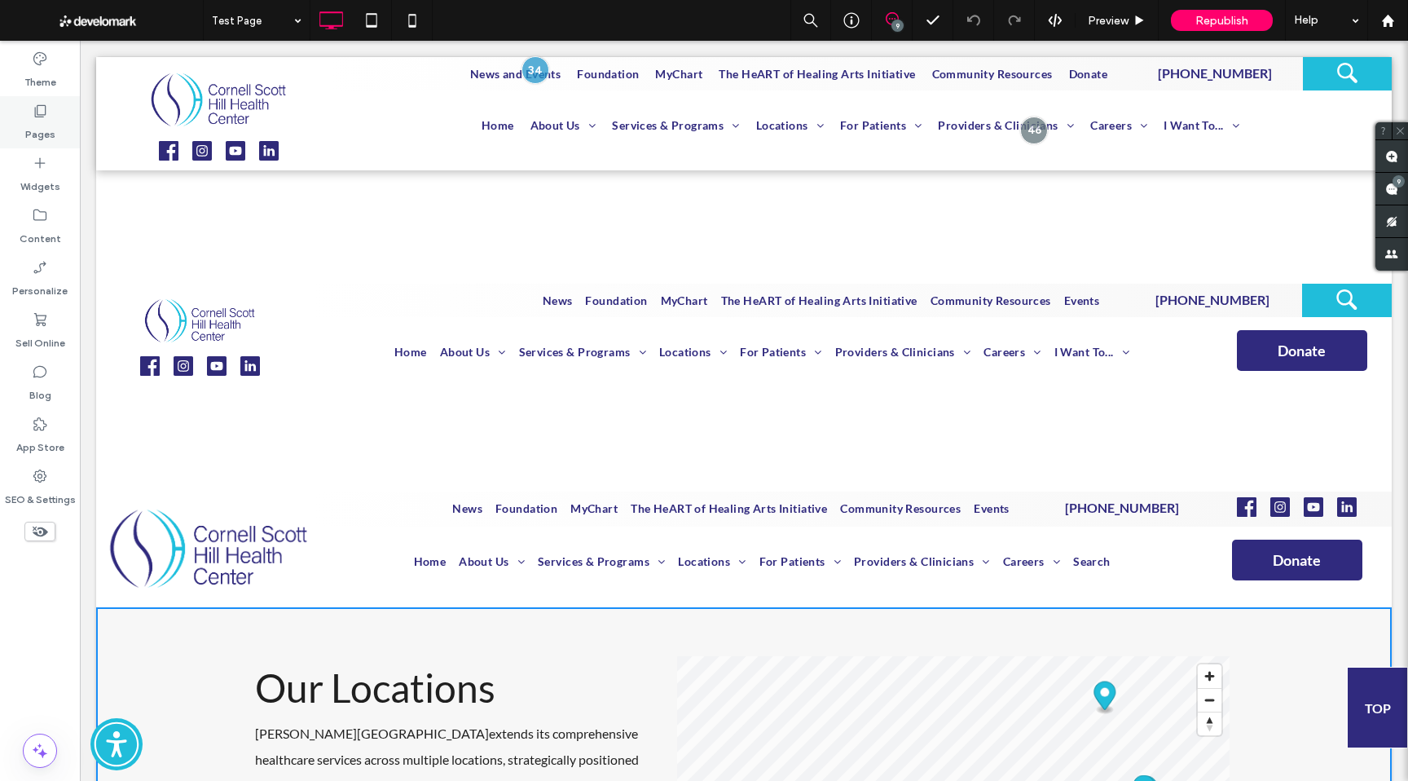
click at [24, 121] on div "Pages" at bounding box center [40, 122] width 80 height 52
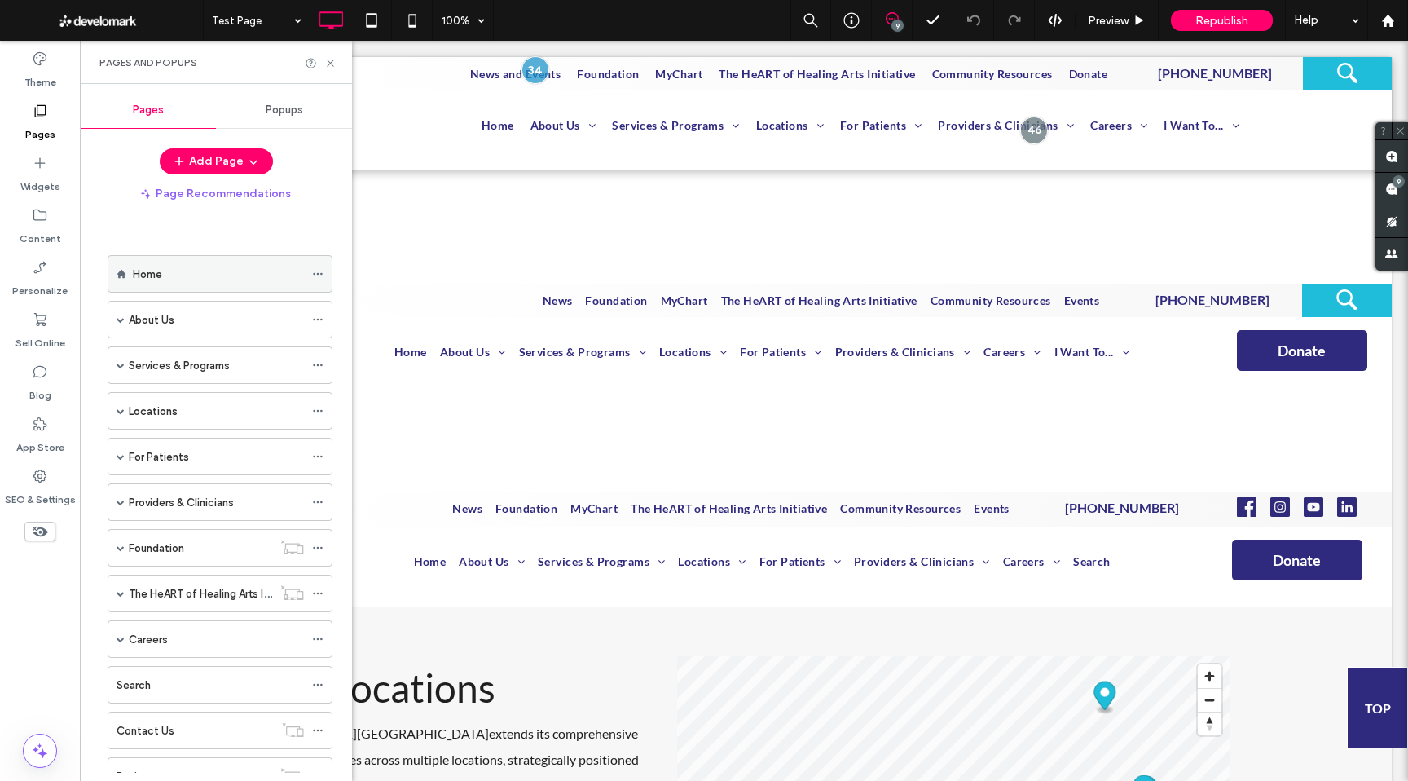
click at [238, 272] on div "Home" at bounding box center [218, 274] width 171 height 17
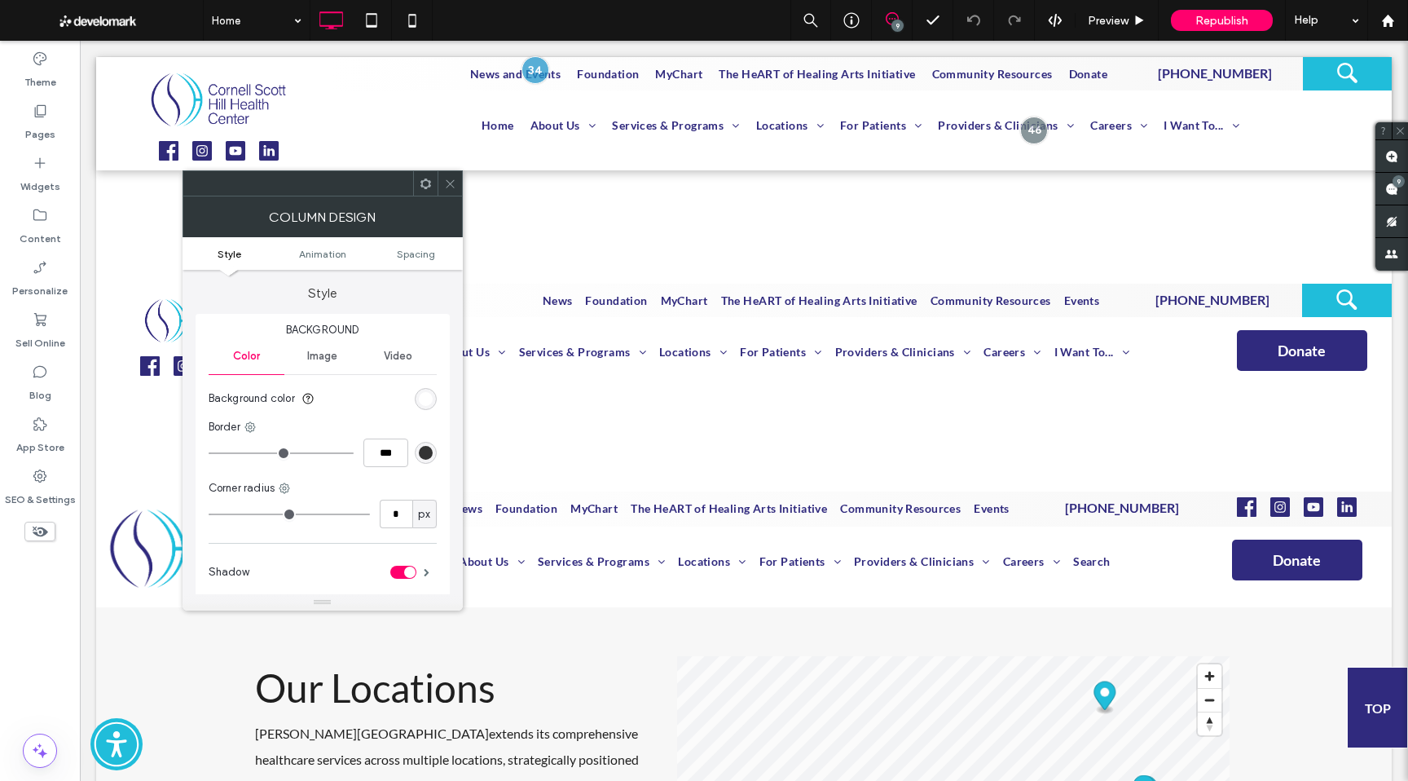
click at [450, 187] on icon at bounding box center [450, 184] width 12 height 12
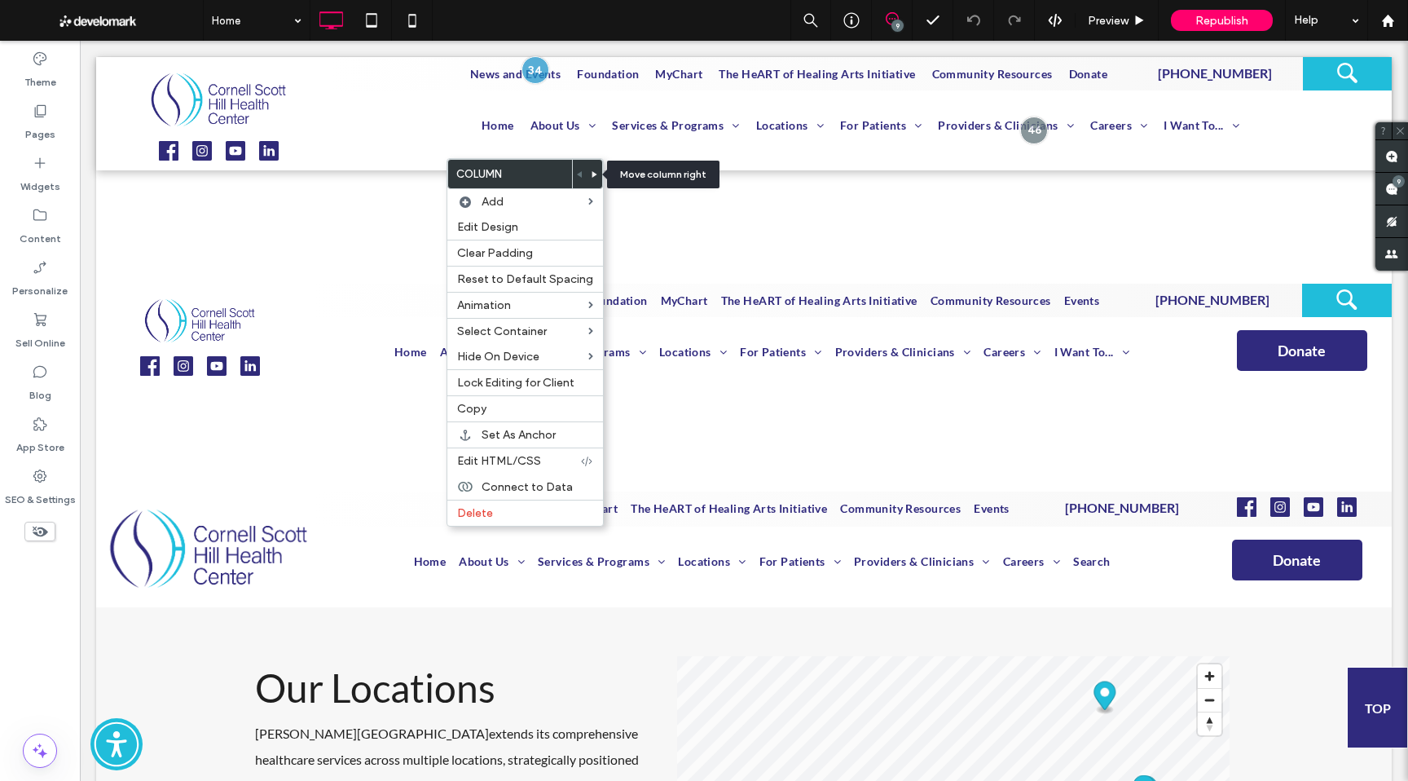
click at [592, 174] on use at bounding box center [594, 174] width 5 height 7
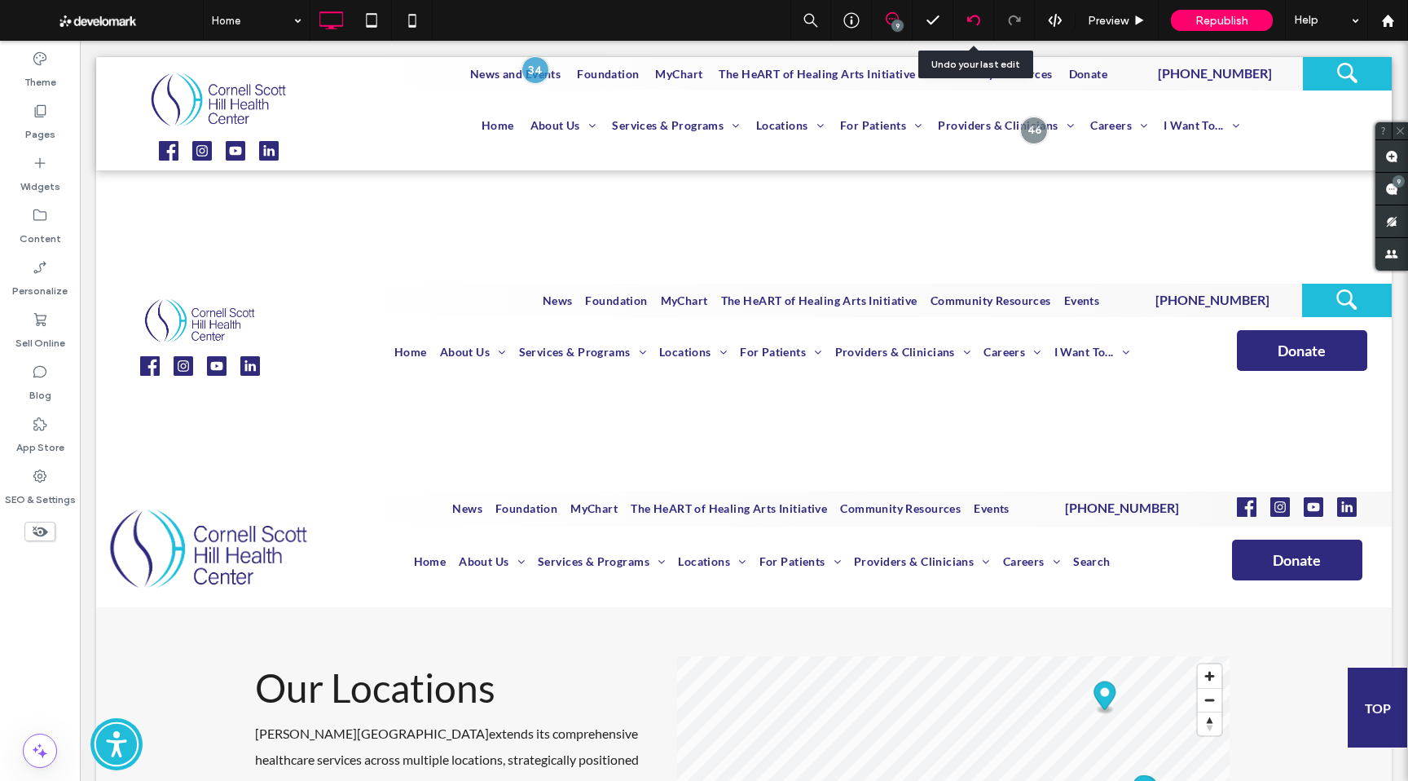
click at [967, 26] on icon at bounding box center [973, 20] width 13 height 13
click at [38, 115] on icon at bounding box center [40, 111] width 16 height 16
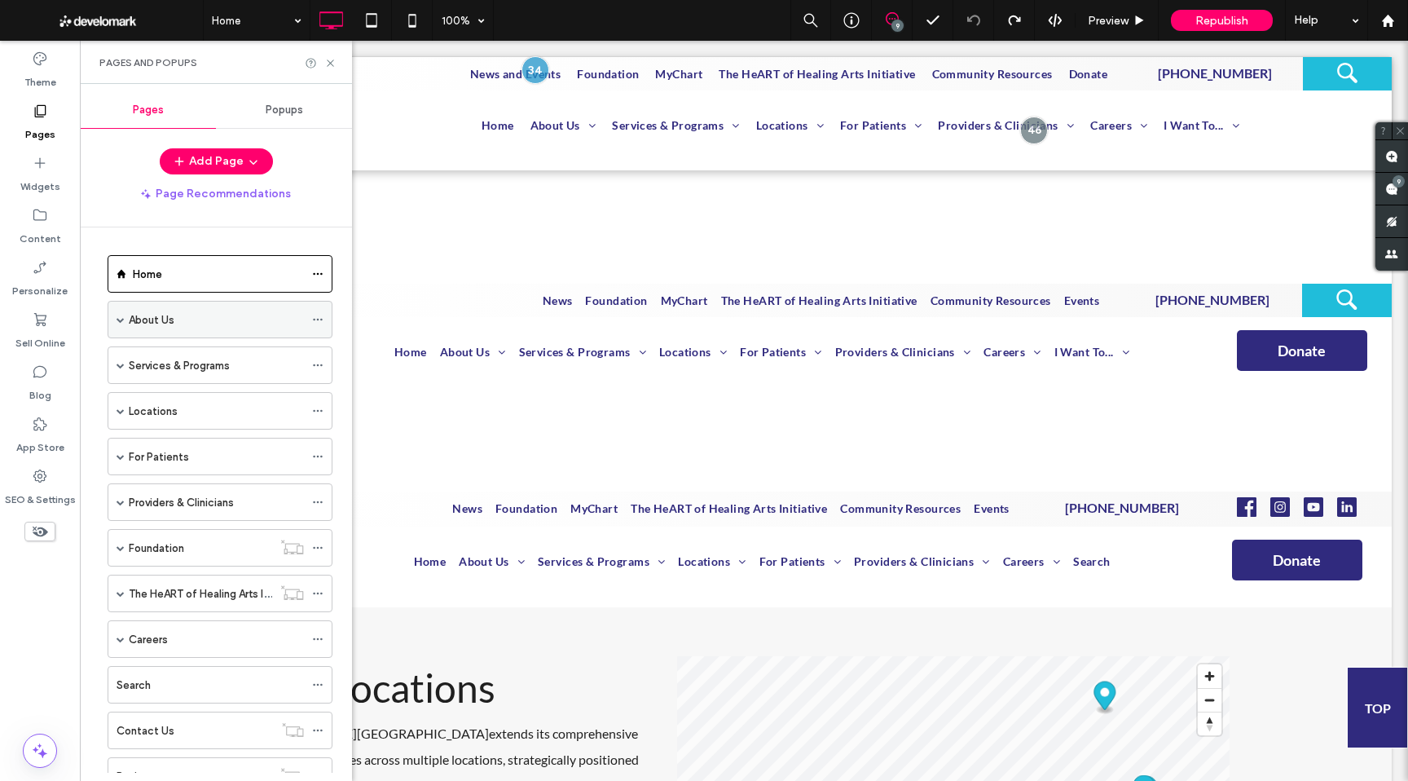
click at [122, 319] on span at bounding box center [121, 319] width 8 height 8
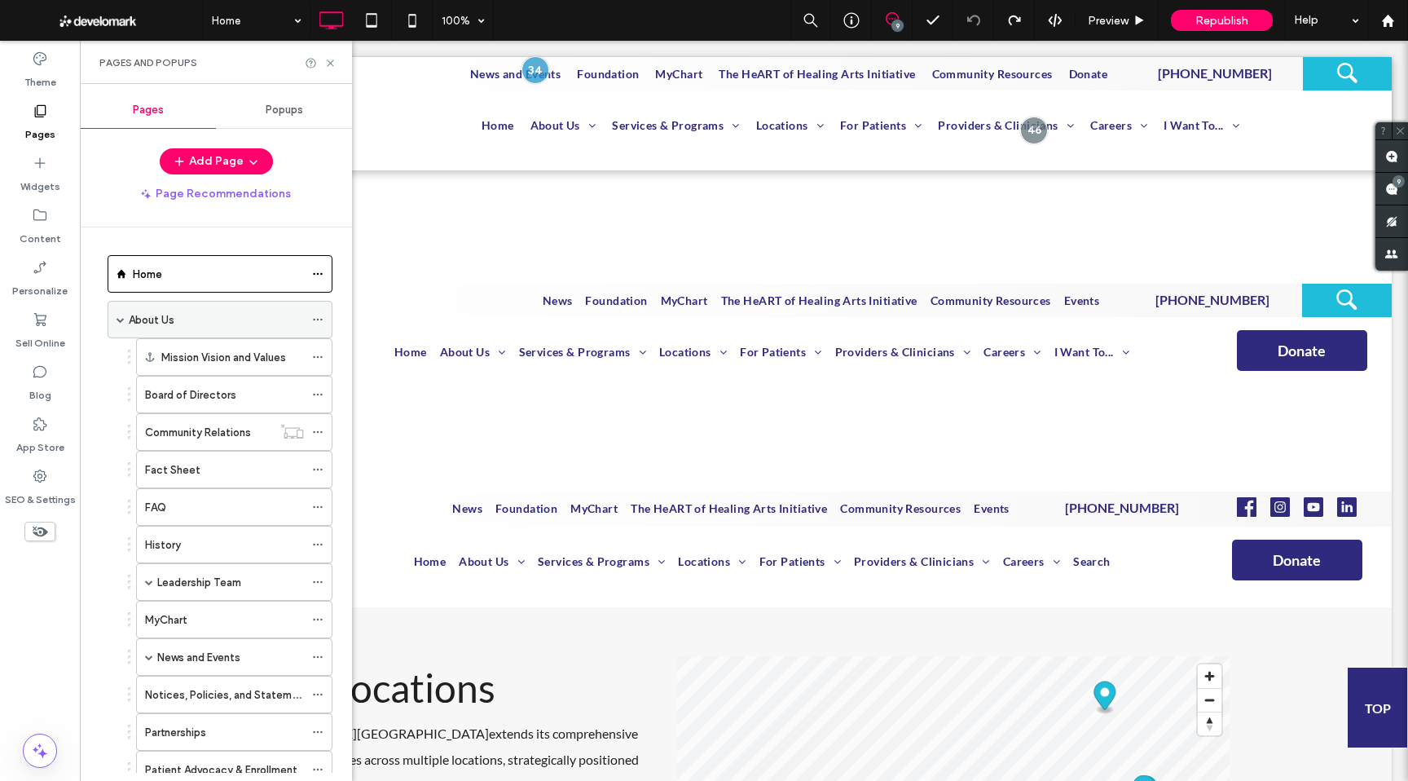
click at [122, 319] on span at bounding box center [121, 319] width 8 height 8
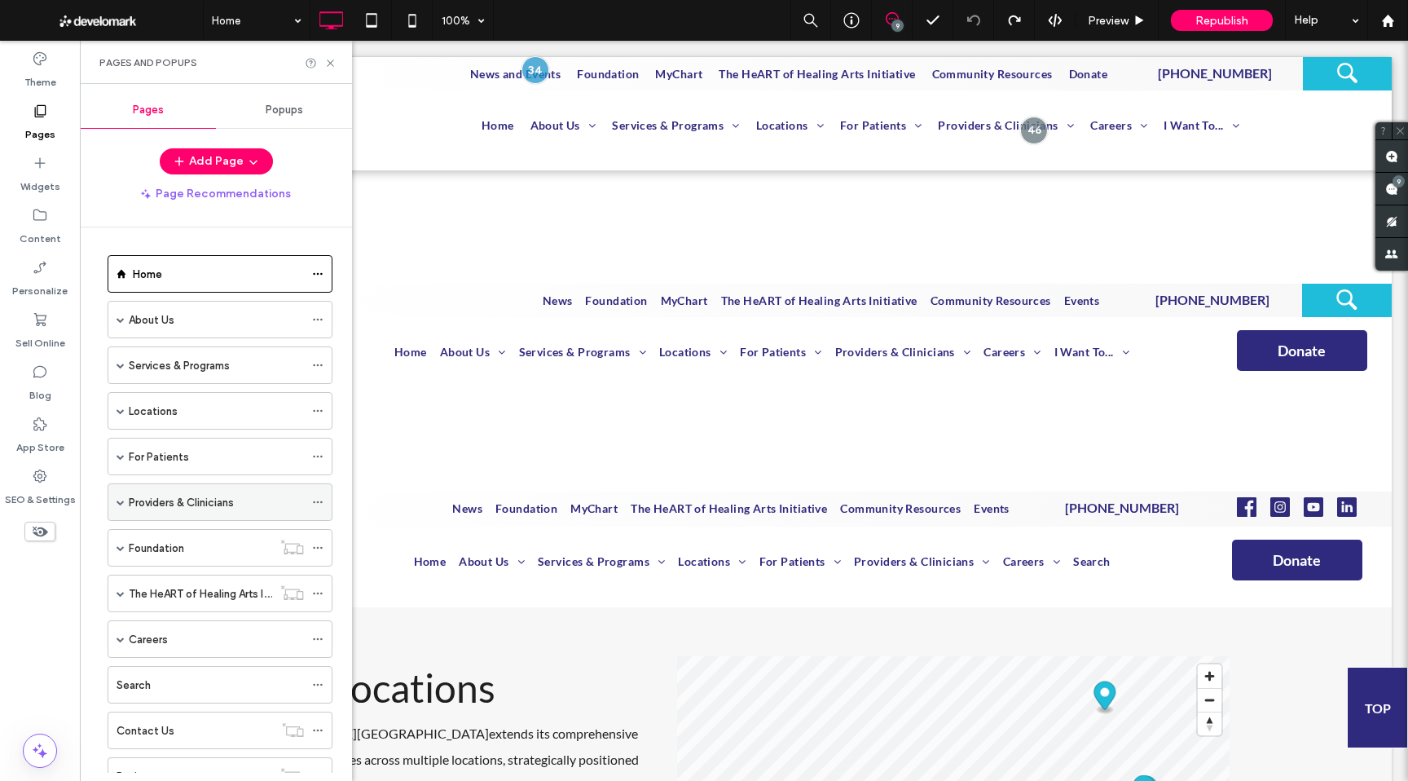
click at [120, 500] on span at bounding box center [121, 502] width 8 height 8
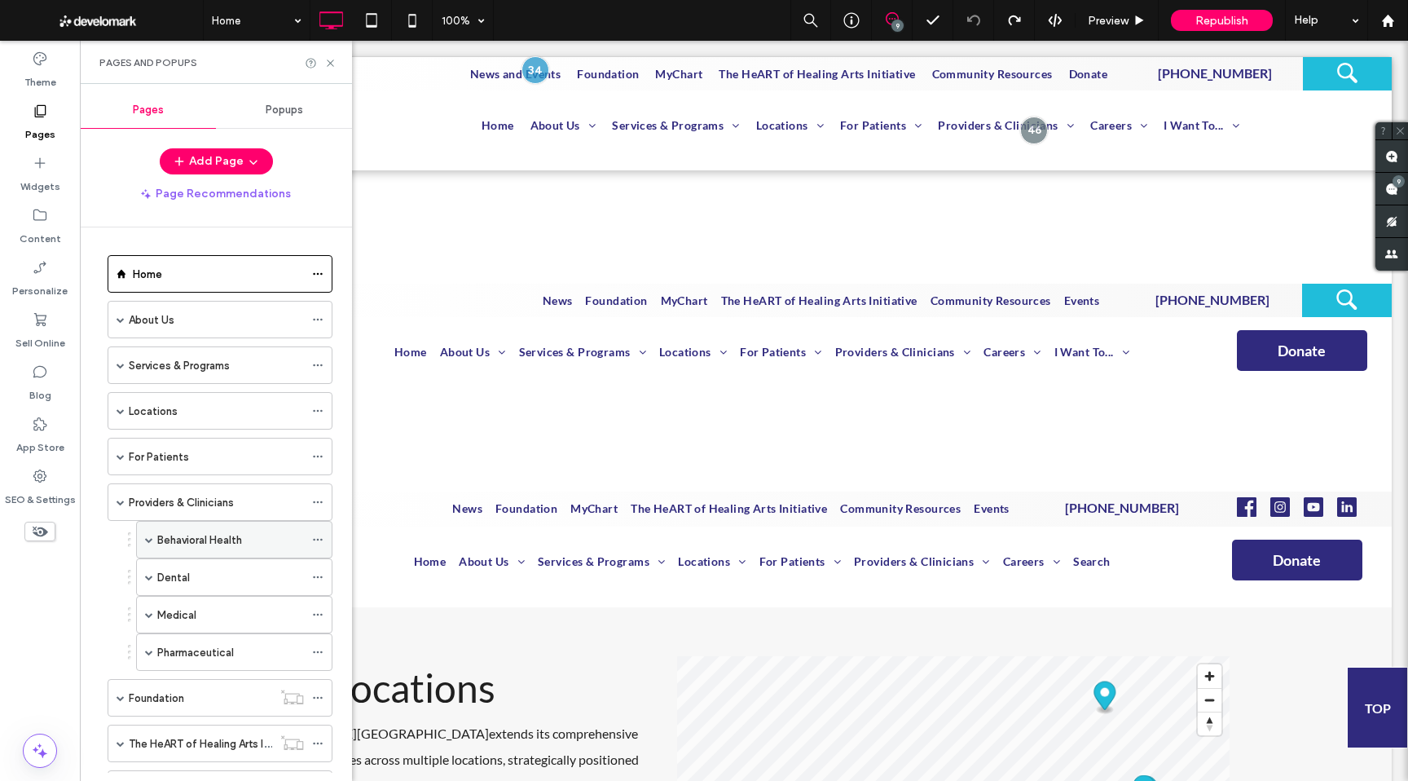
click at [147, 535] on span at bounding box center [149, 539] width 8 height 8
click at [209, 575] on label "Behavioral Health Providers" at bounding box center [240, 577] width 133 height 29
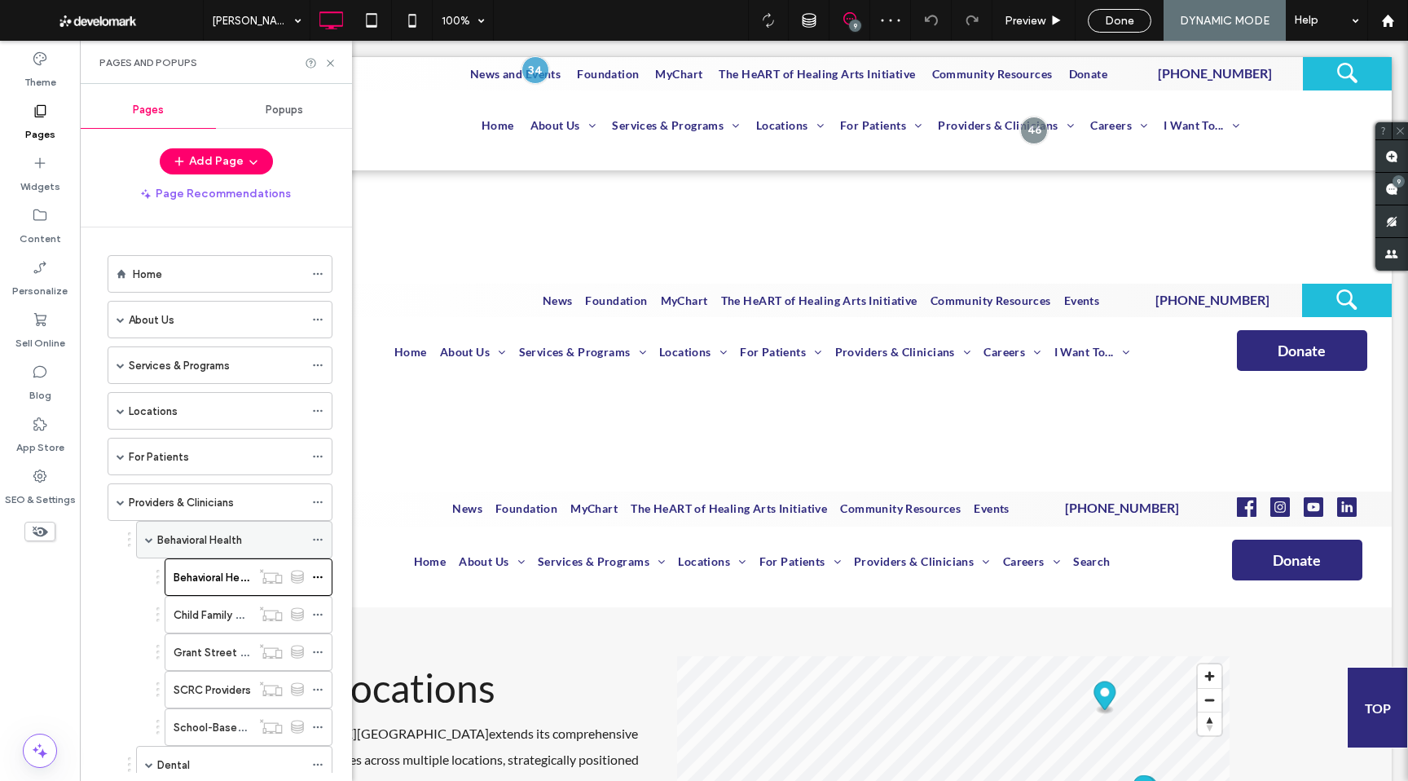
click at [223, 539] on label "Behavioral Health" at bounding box center [199, 540] width 85 height 29
click at [331, 68] on icon at bounding box center [330, 63] width 12 height 12
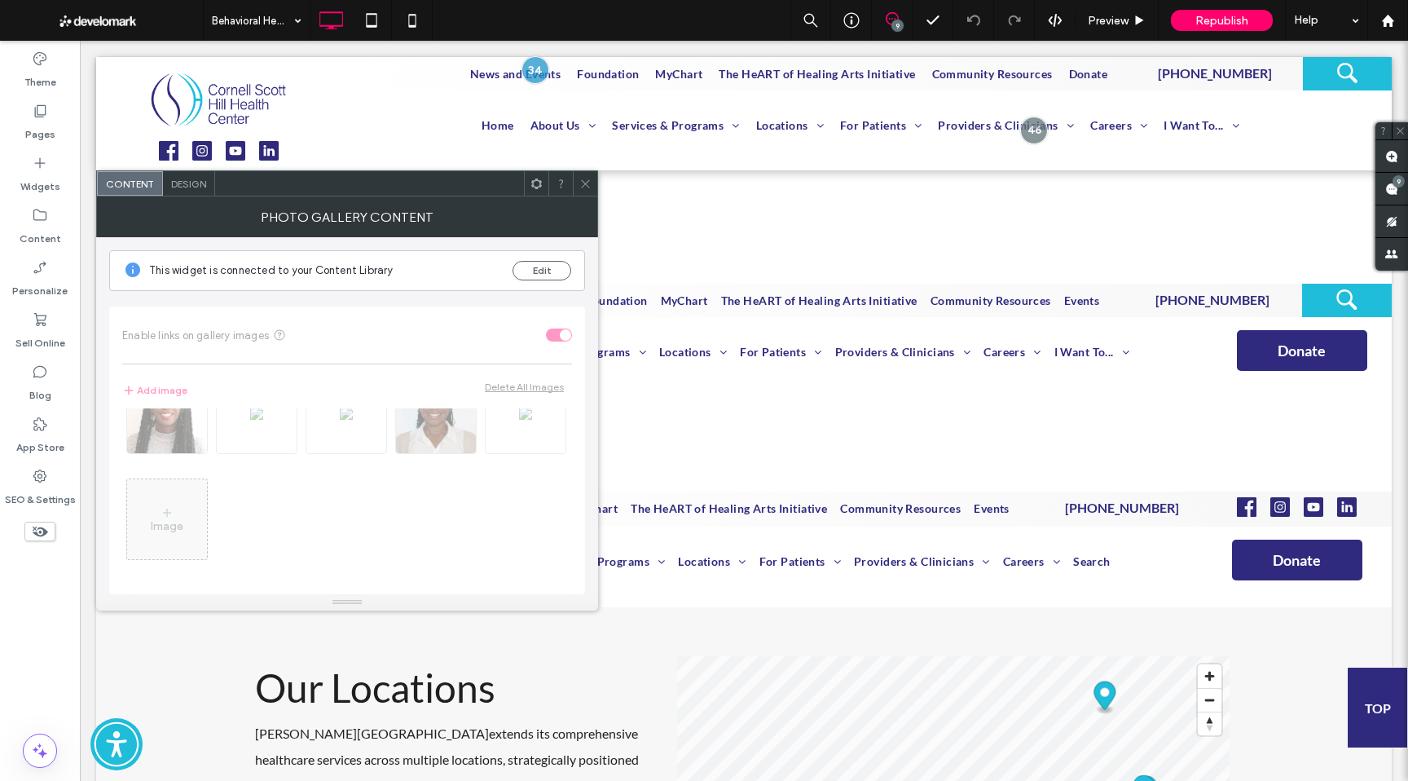
scroll to position [116, 0]
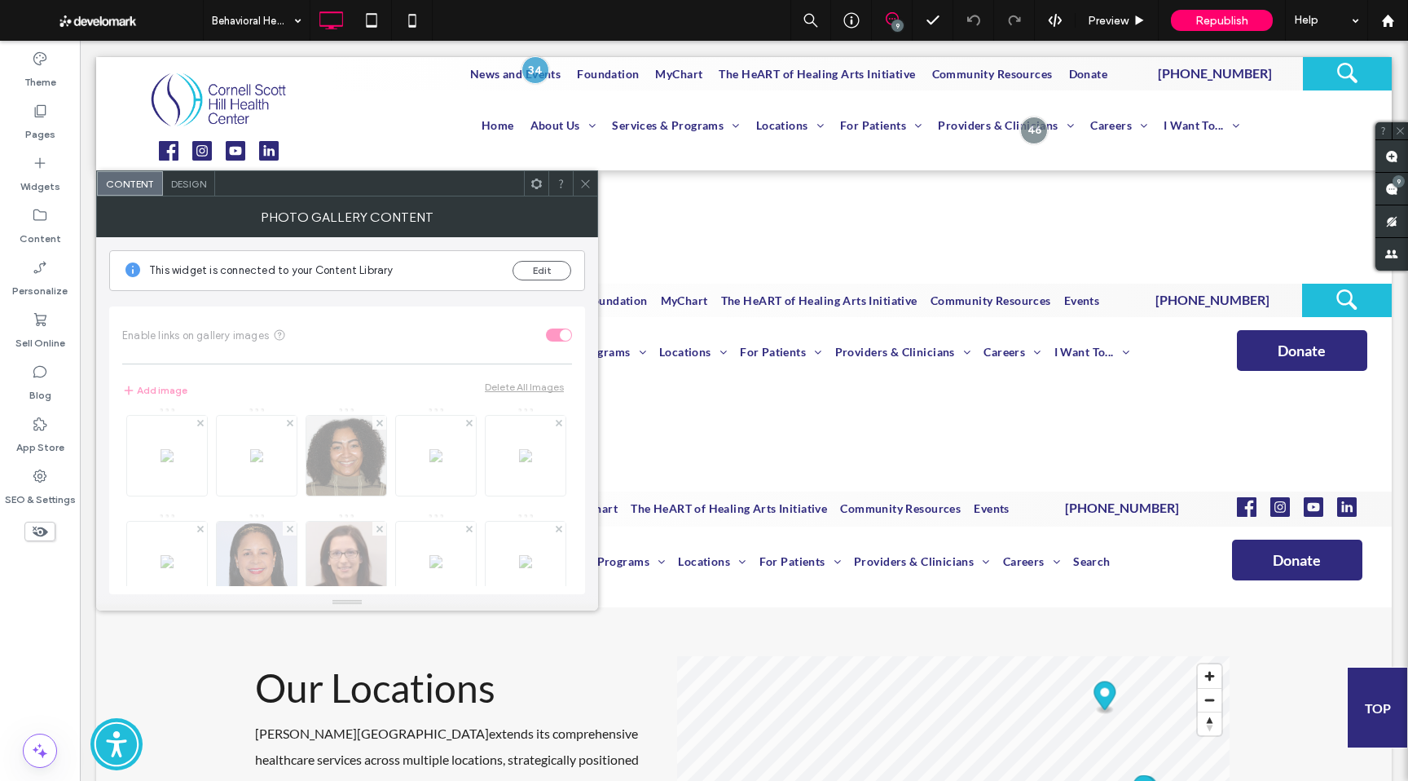
click at [588, 183] on icon at bounding box center [585, 184] width 12 height 12
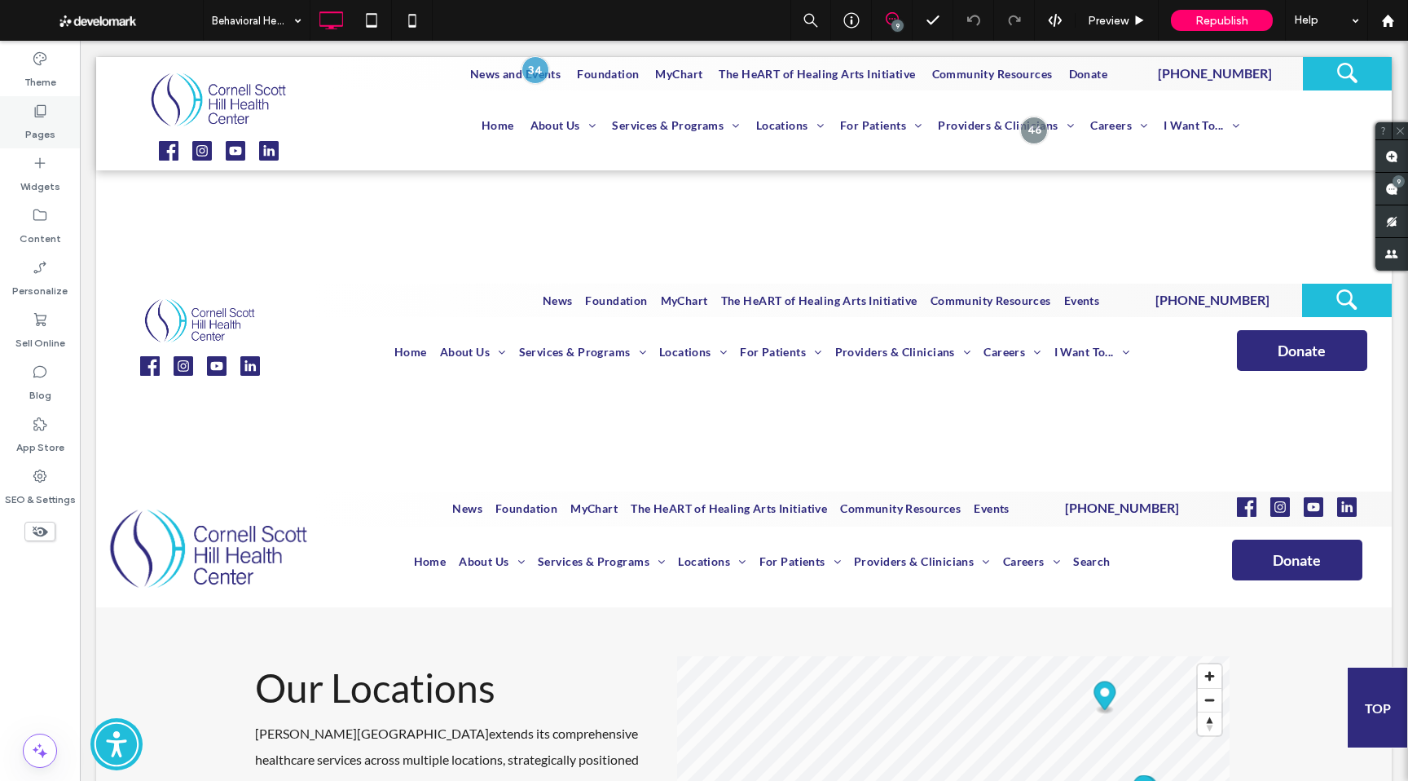
click at [36, 137] on label "Pages" at bounding box center [40, 130] width 30 height 23
click at [37, 130] on label "Pages" at bounding box center [40, 130] width 30 height 23
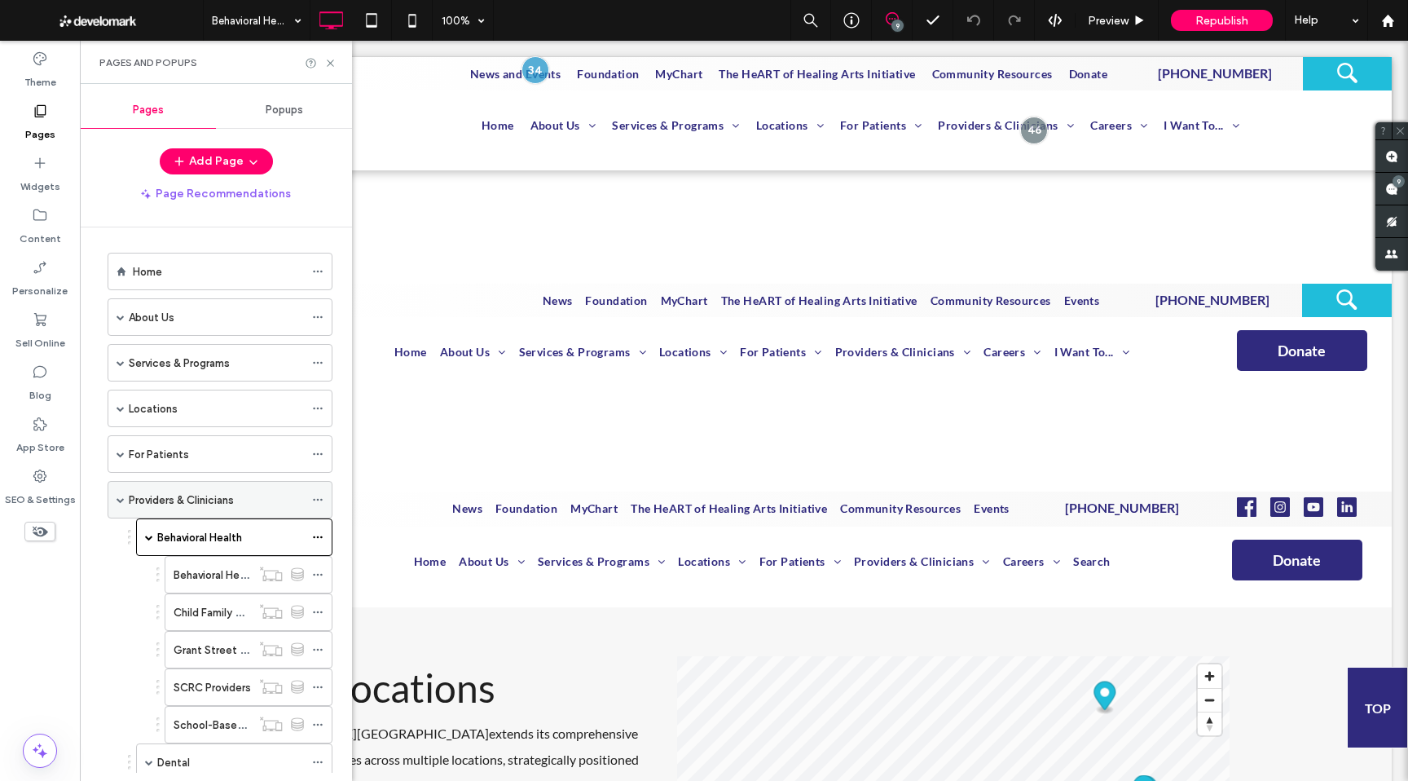
scroll to position [3, 0]
click at [123, 500] on span at bounding box center [121, 499] width 8 height 8
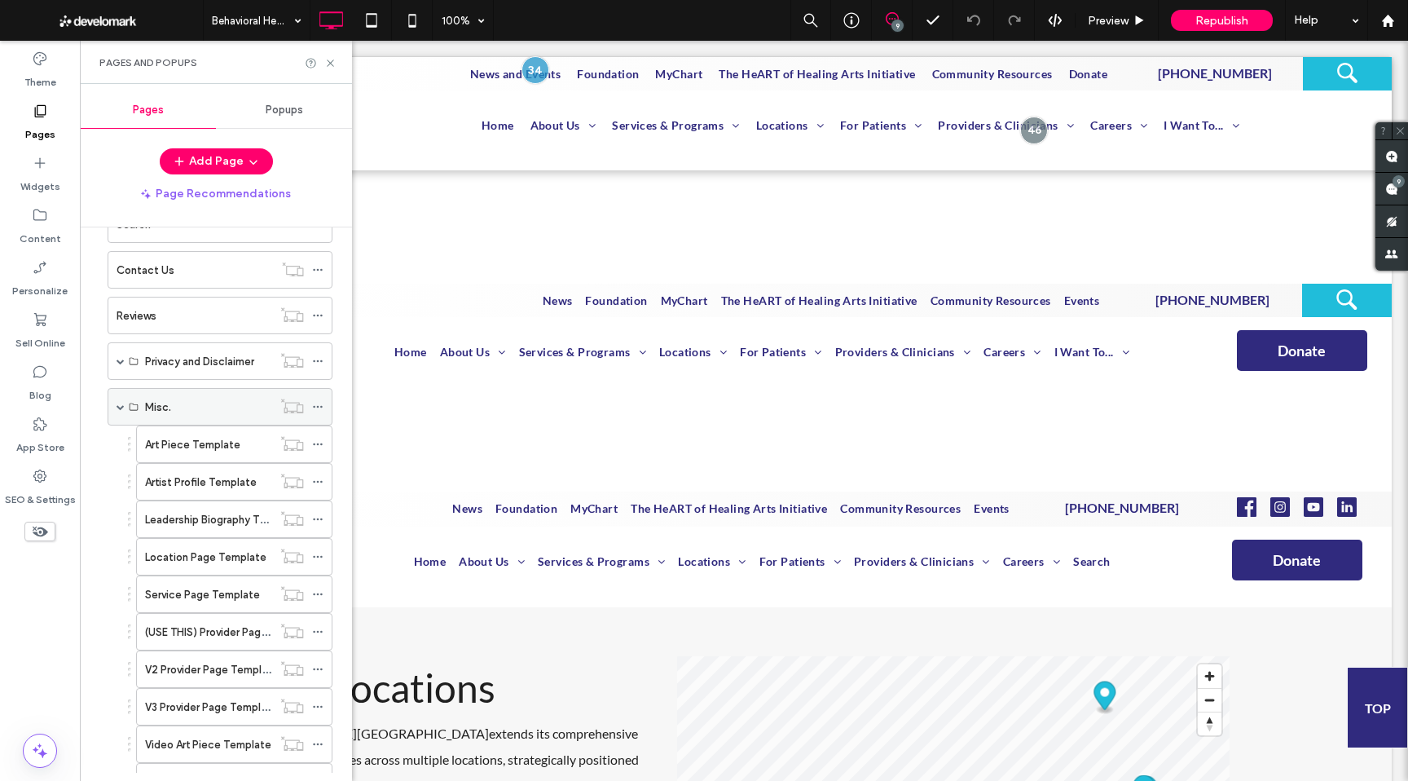
click at [117, 404] on span at bounding box center [121, 407] width 8 height 8
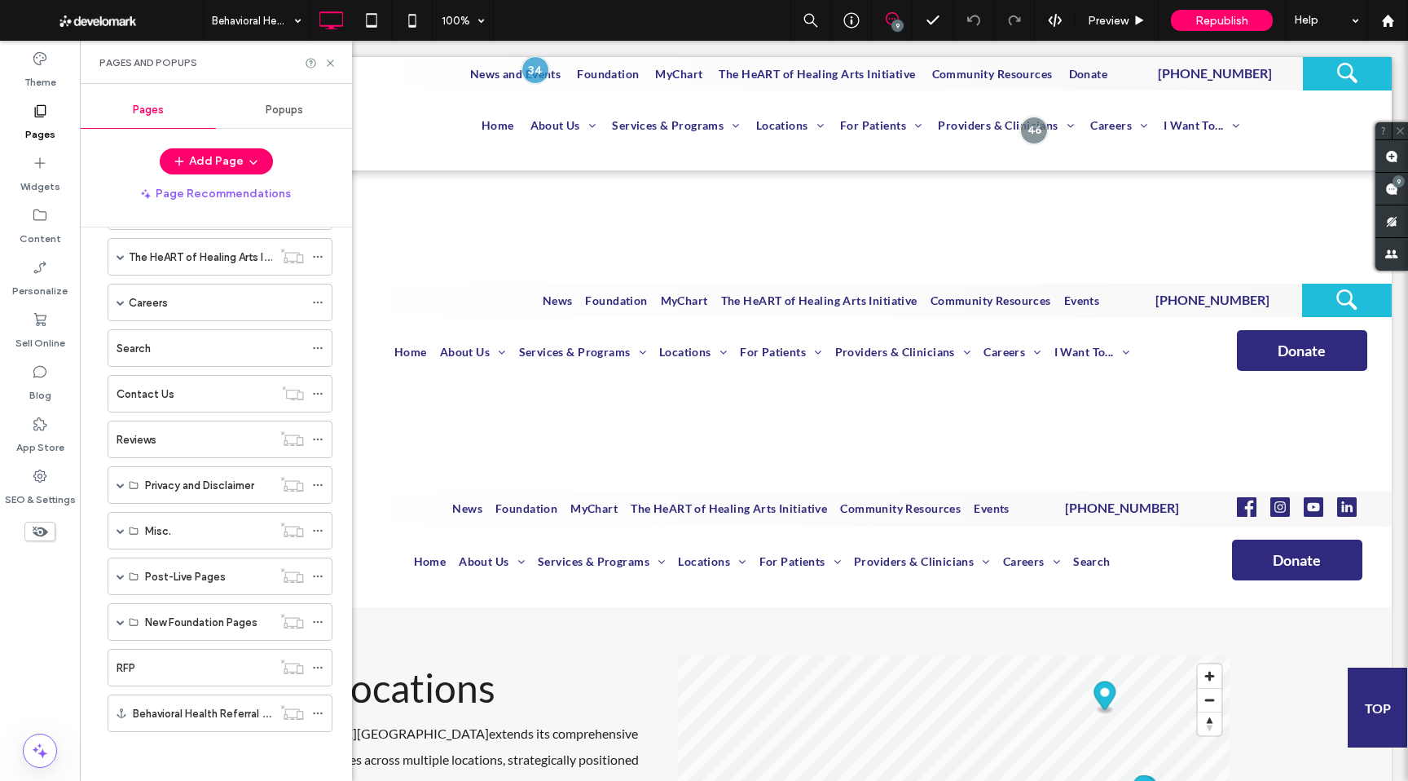
scroll to position [0, 0]
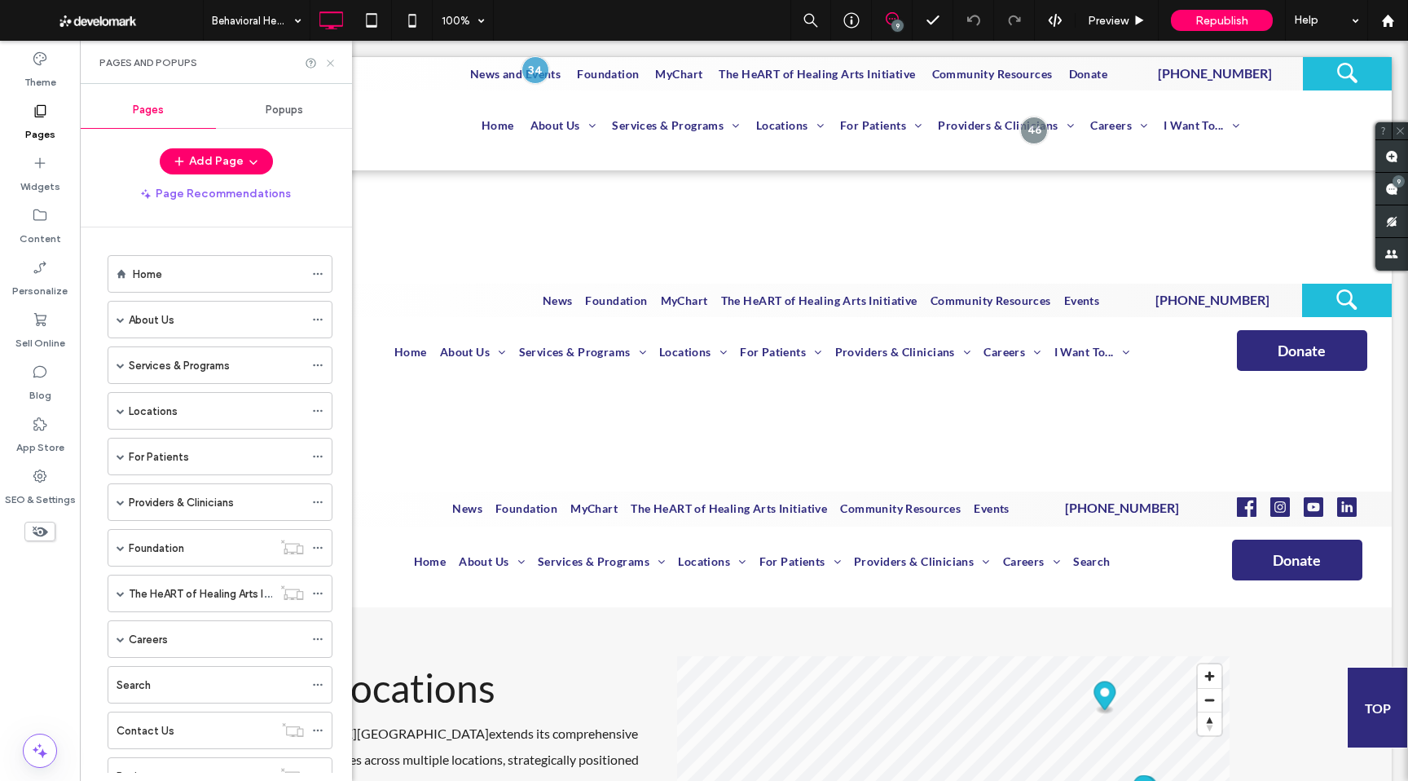
click at [333, 65] on use at bounding box center [330, 62] width 7 height 7
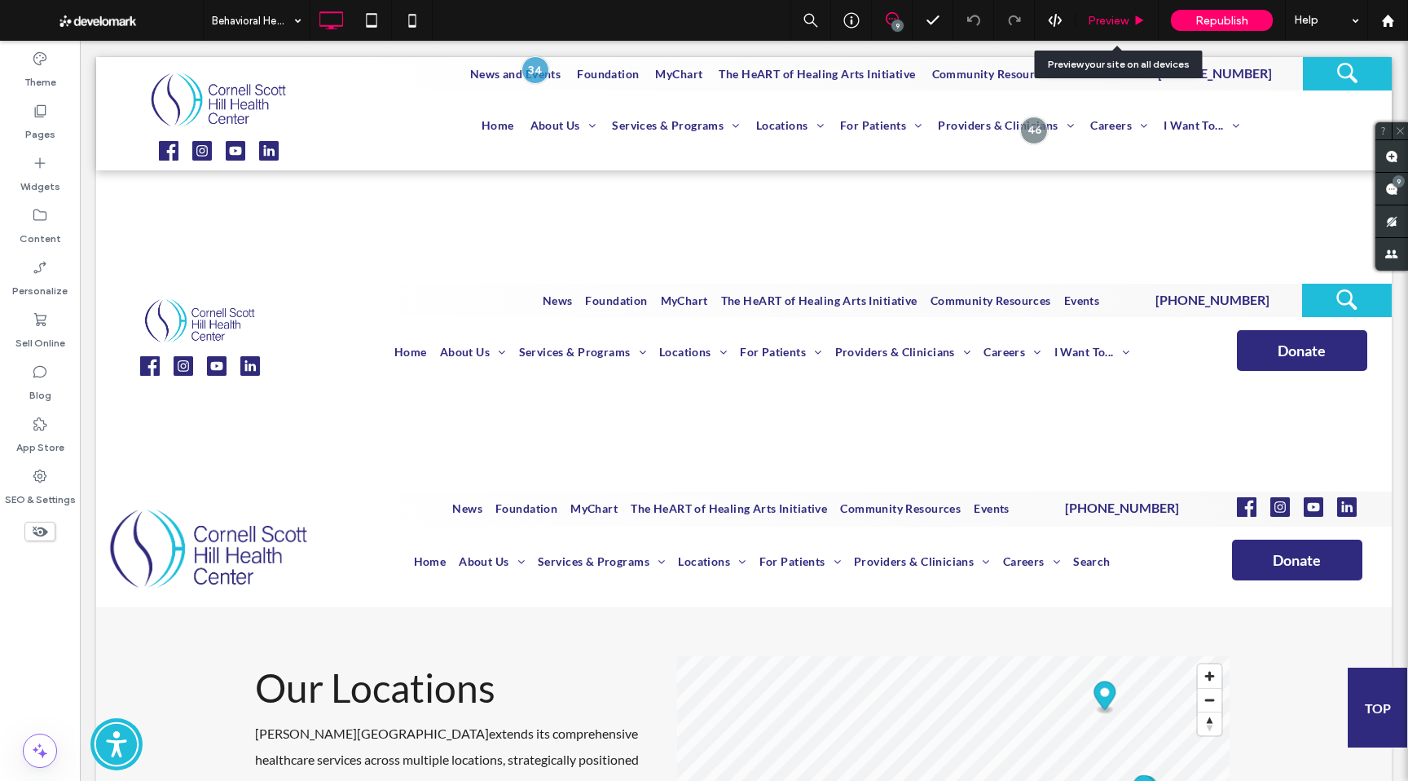
click at [1136, 19] on use at bounding box center [1140, 19] width 8 height 9
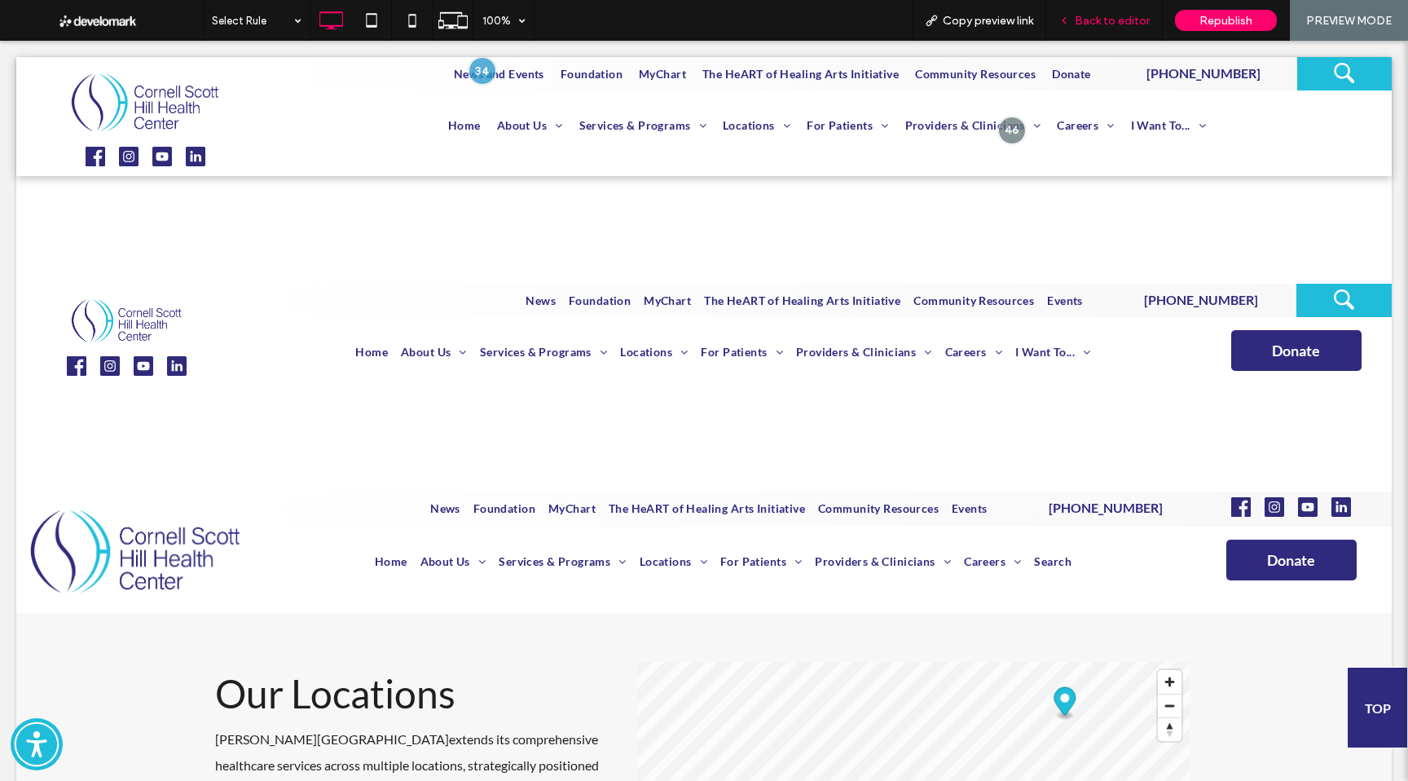
click at [1111, 24] on span "Back to editor" at bounding box center [1112, 21] width 75 height 14
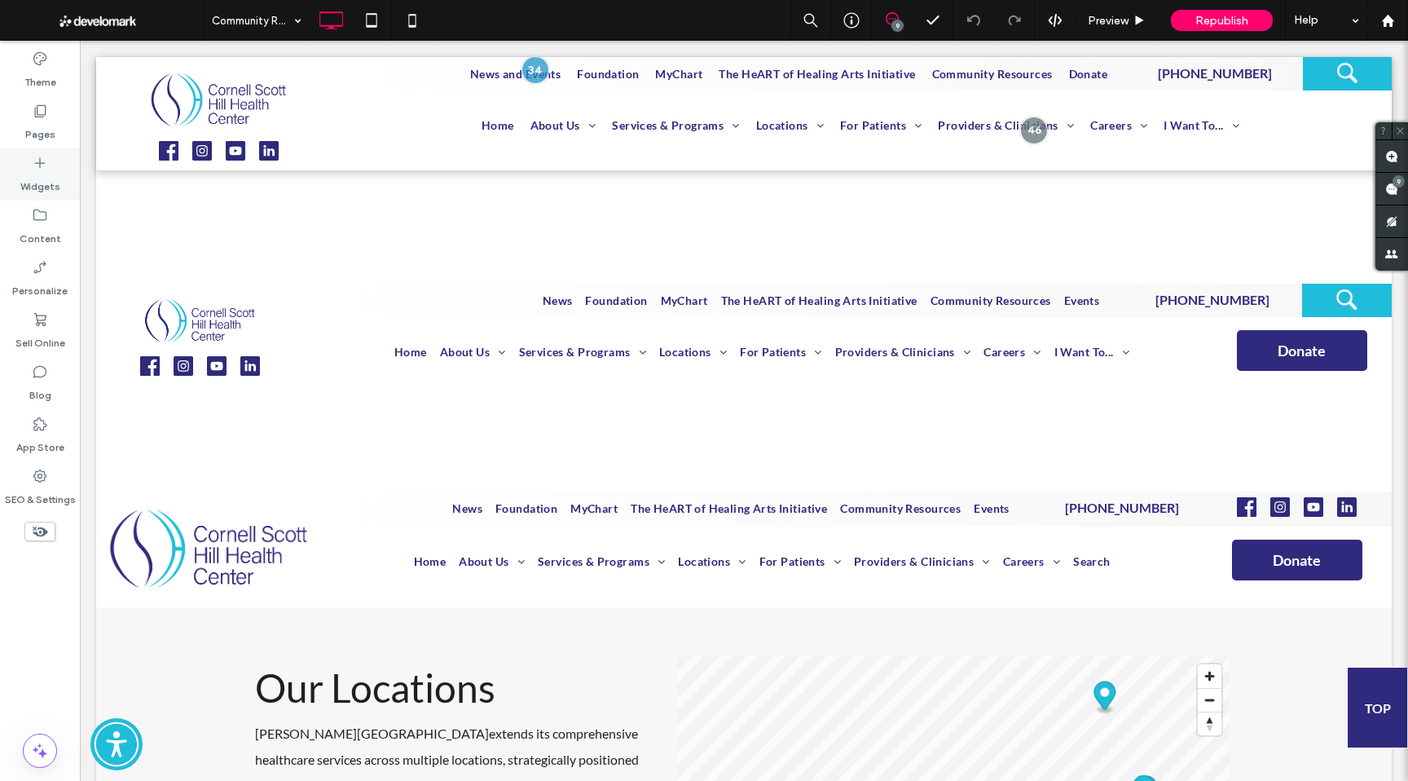
click at [46, 133] on label "Pages" at bounding box center [40, 130] width 30 height 23
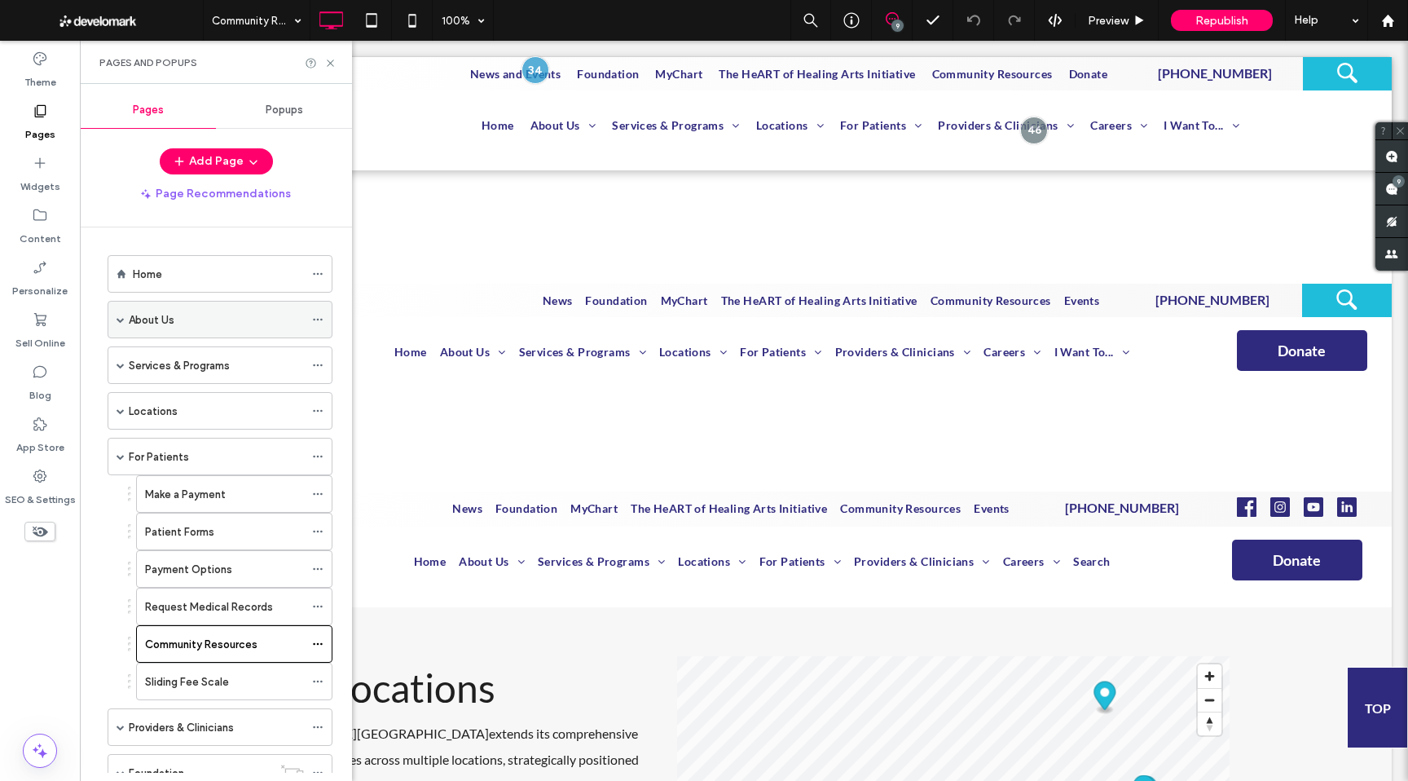
click at [314, 318] on icon at bounding box center [317, 319] width 11 height 11
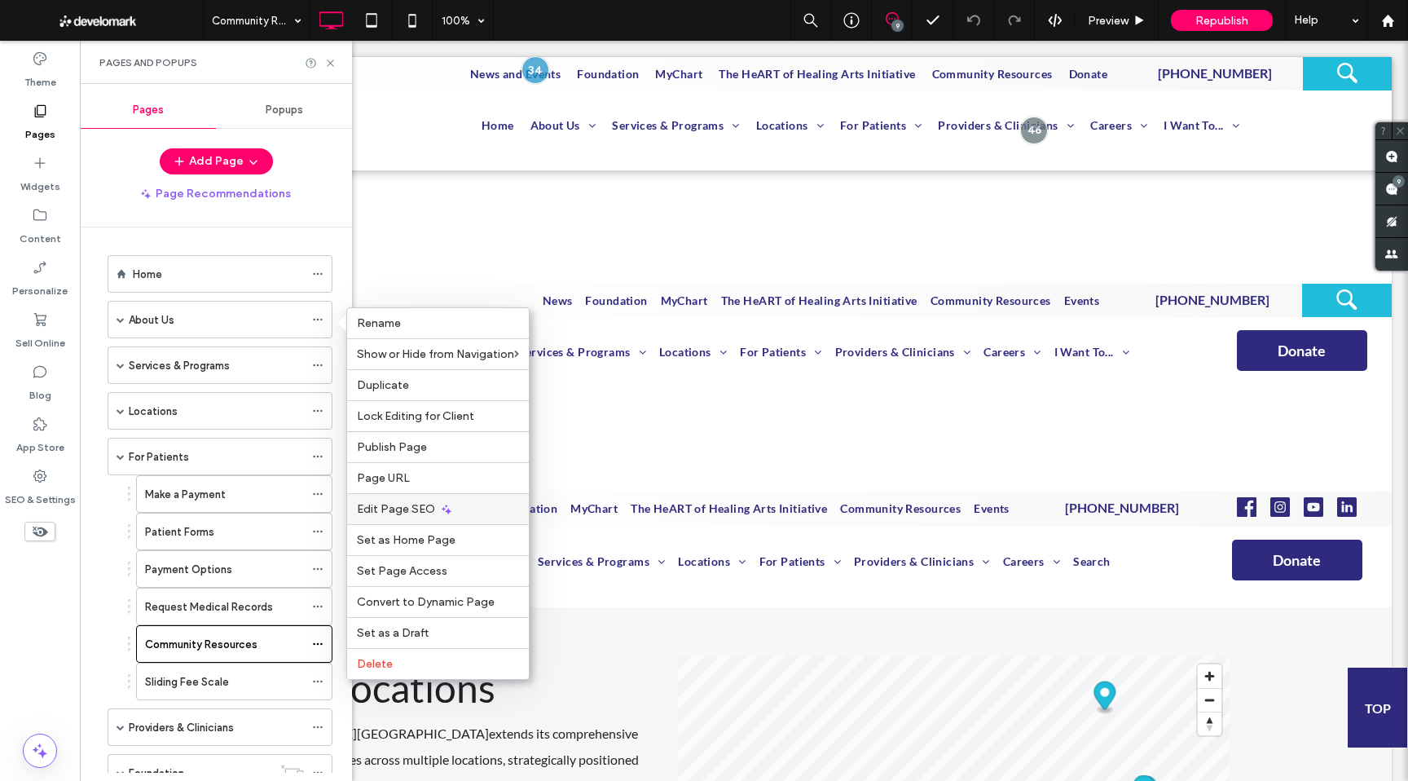
click at [405, 511] on span "Edit Page SEO" at bounding box center [396, 509] width 78 height 14
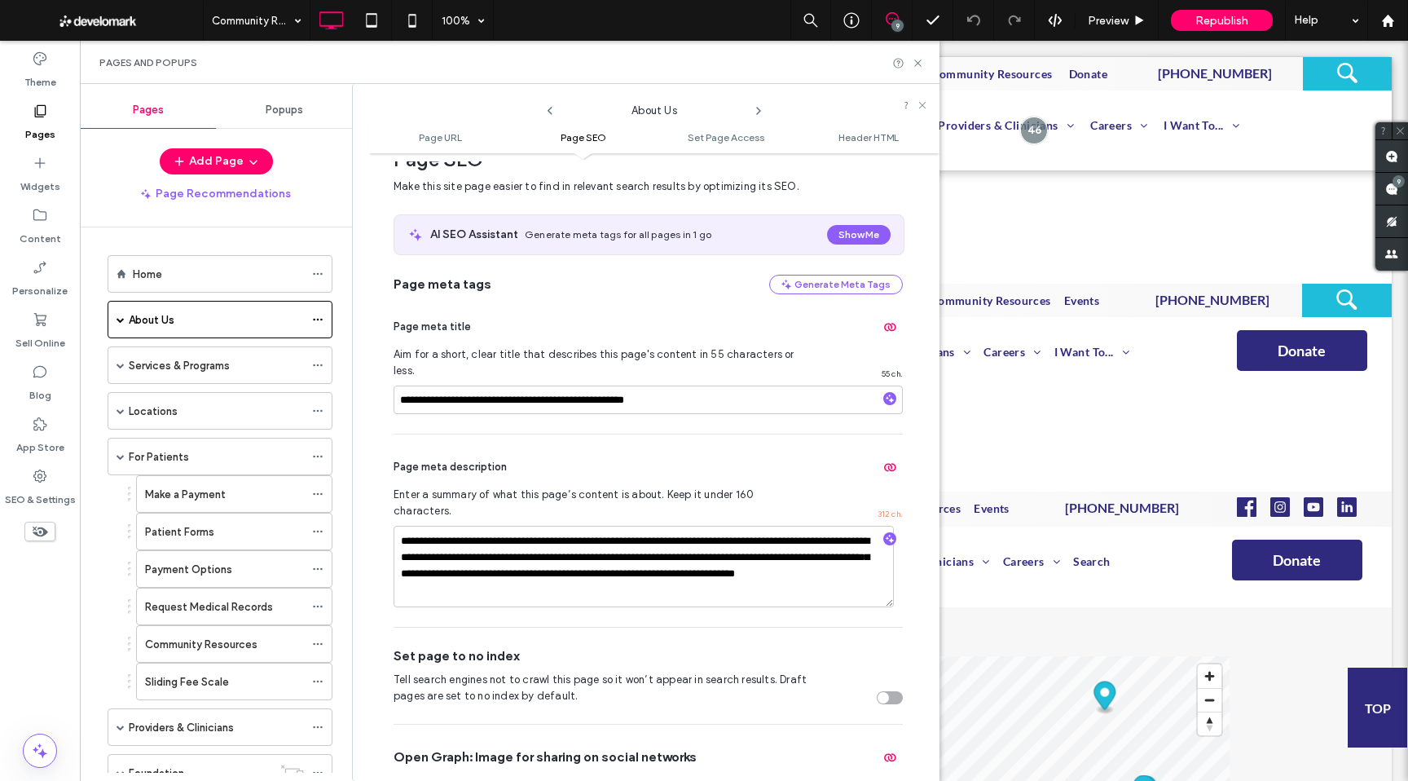
scroll to position [251, 0]
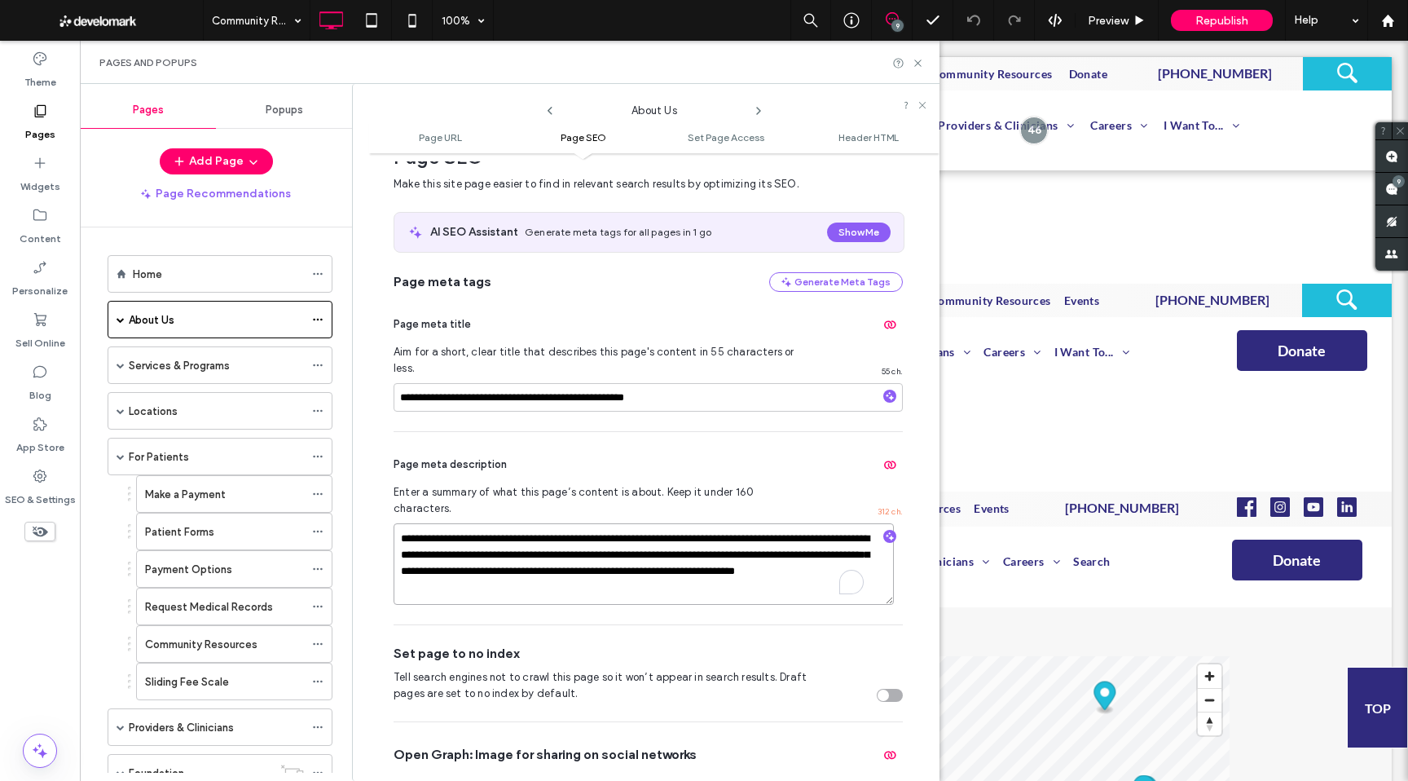
drag, startPoint x: 664, startPoint y: 550, endPoint x: 464, endPoint y: 507, distance: 204.3
click at [464, 523] on textarea "**********" at bounding box center [644, 563] width 500 height 81
drag, startPoint x: 532, startPoint y: 378, endPoint x: 397, endPoint y: 368, distance: 135.6
click at [397, 383] on input "**********" at bounding box center [648, 397] width 509 height 29
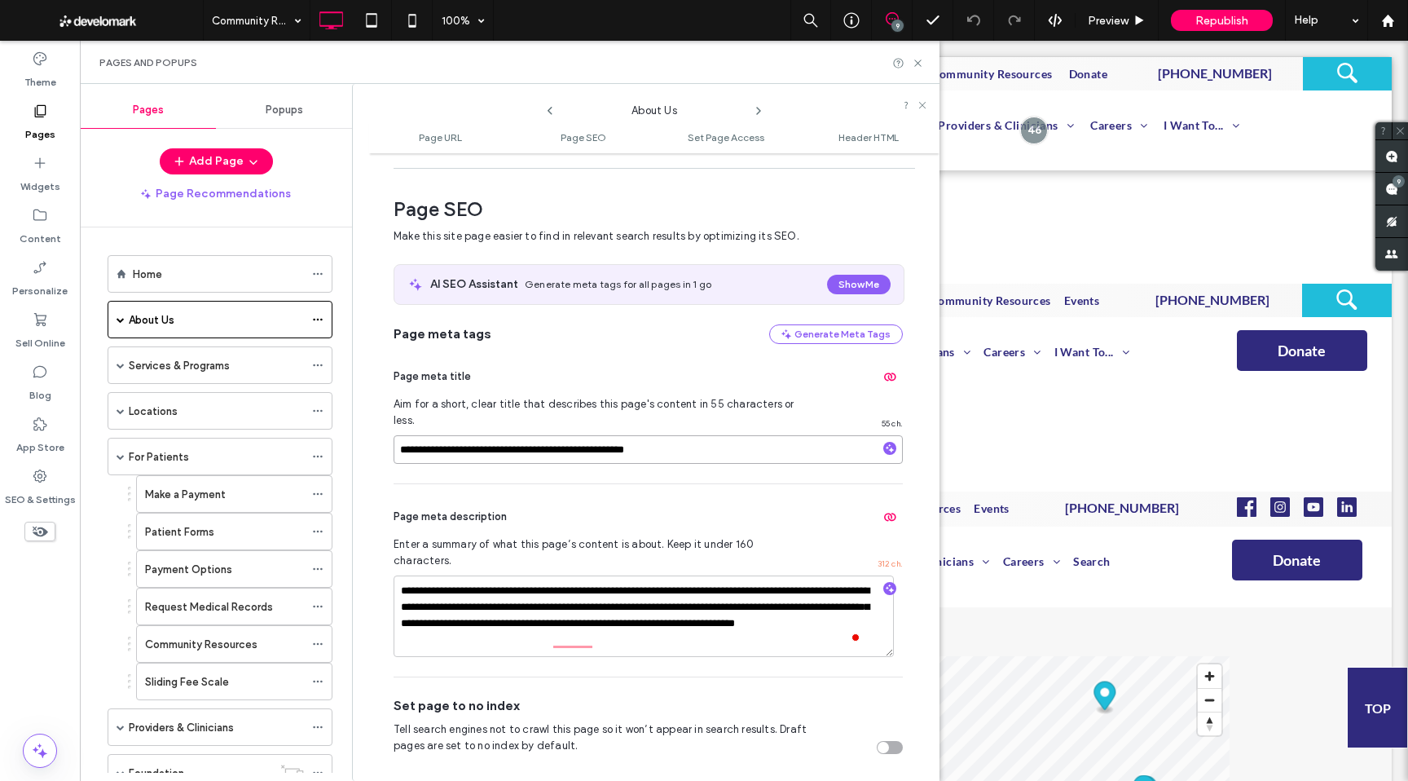
scroll to position [212, 0]
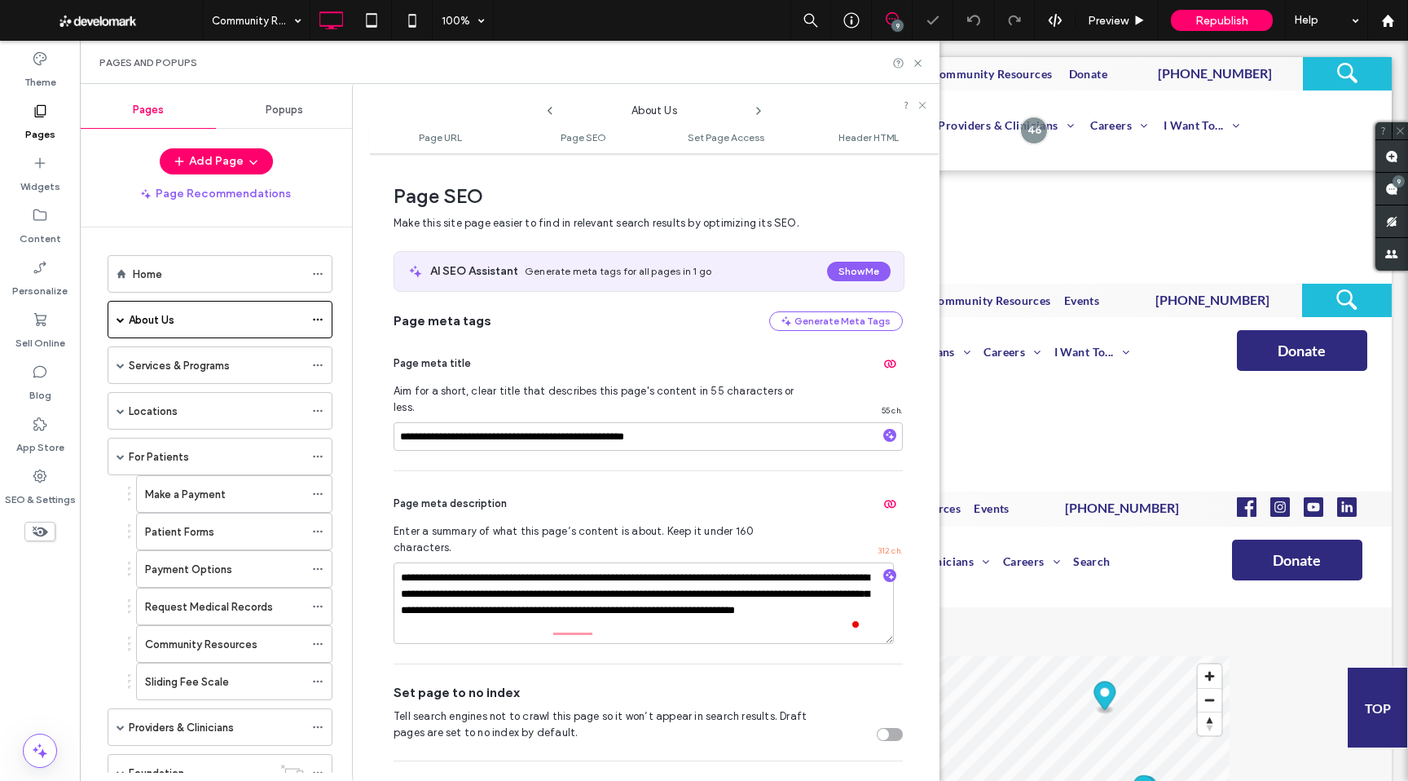
click at [687, 448] on div "**********" at bounding box center [648, 400] width 509 height 139
click at [677, 425] on input "**********" at bounding box center [648, 436] width 509 height 29
click at [662, 592] on textarea "**********" at bounding box center [644, 602] width 500 height 81
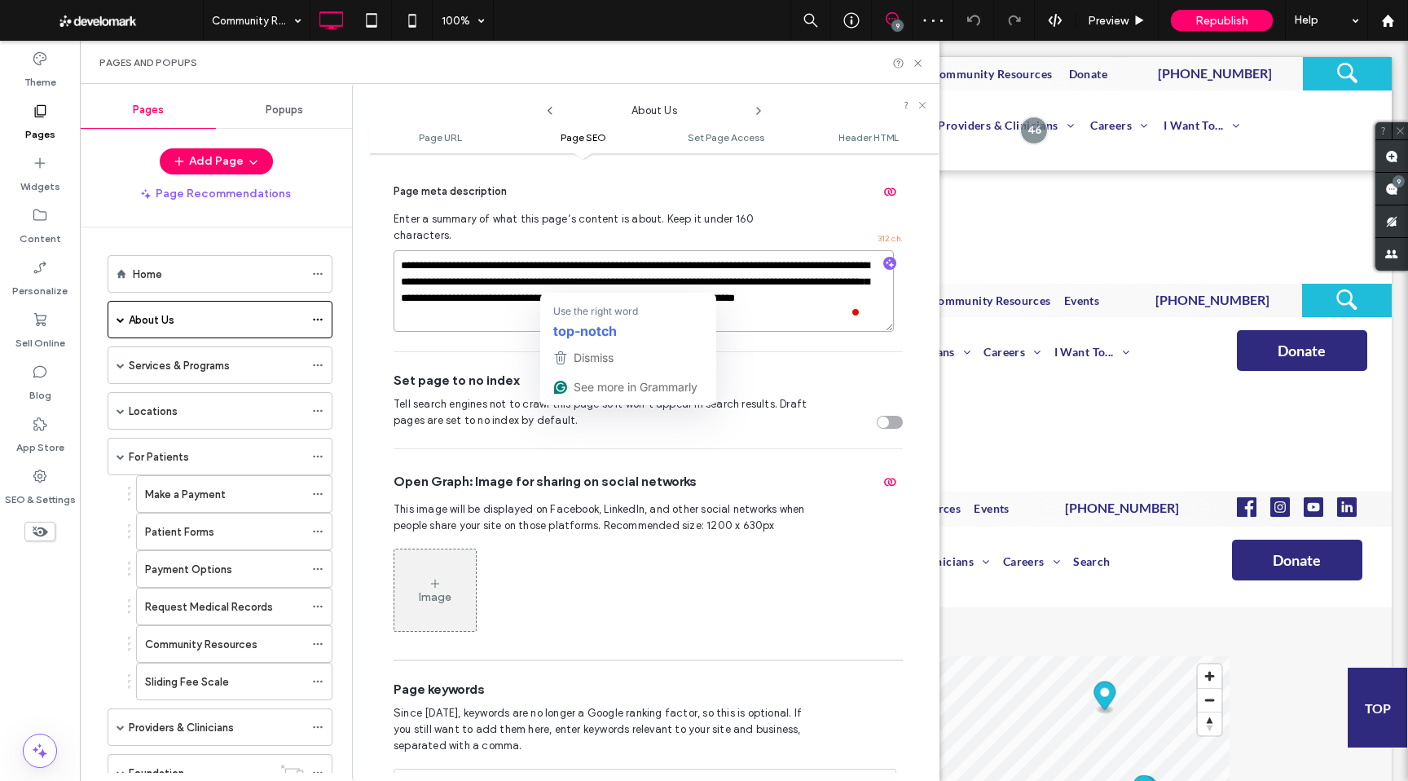
scroll to position [847, 0]
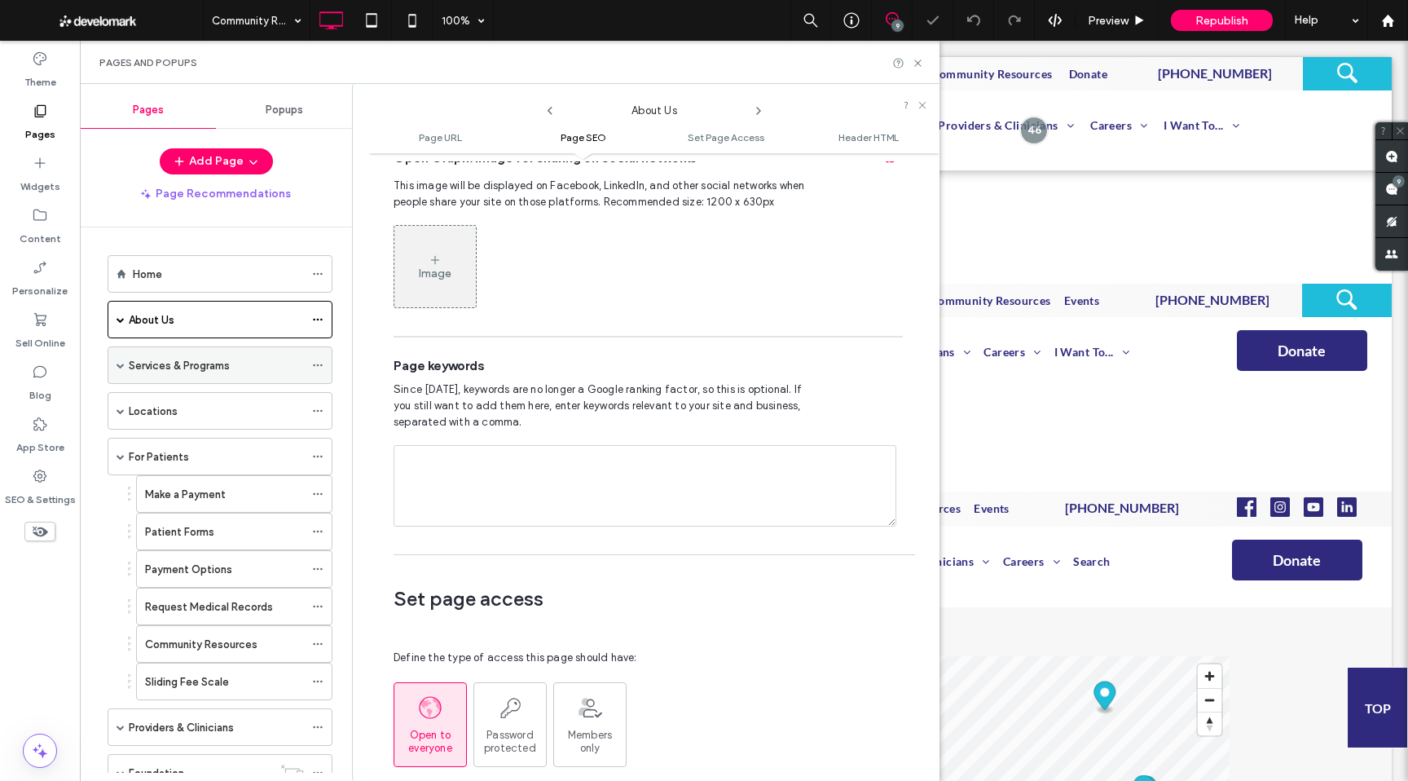
click at [318, 365] on use at bounding box center [317, 365] width 9 height 2
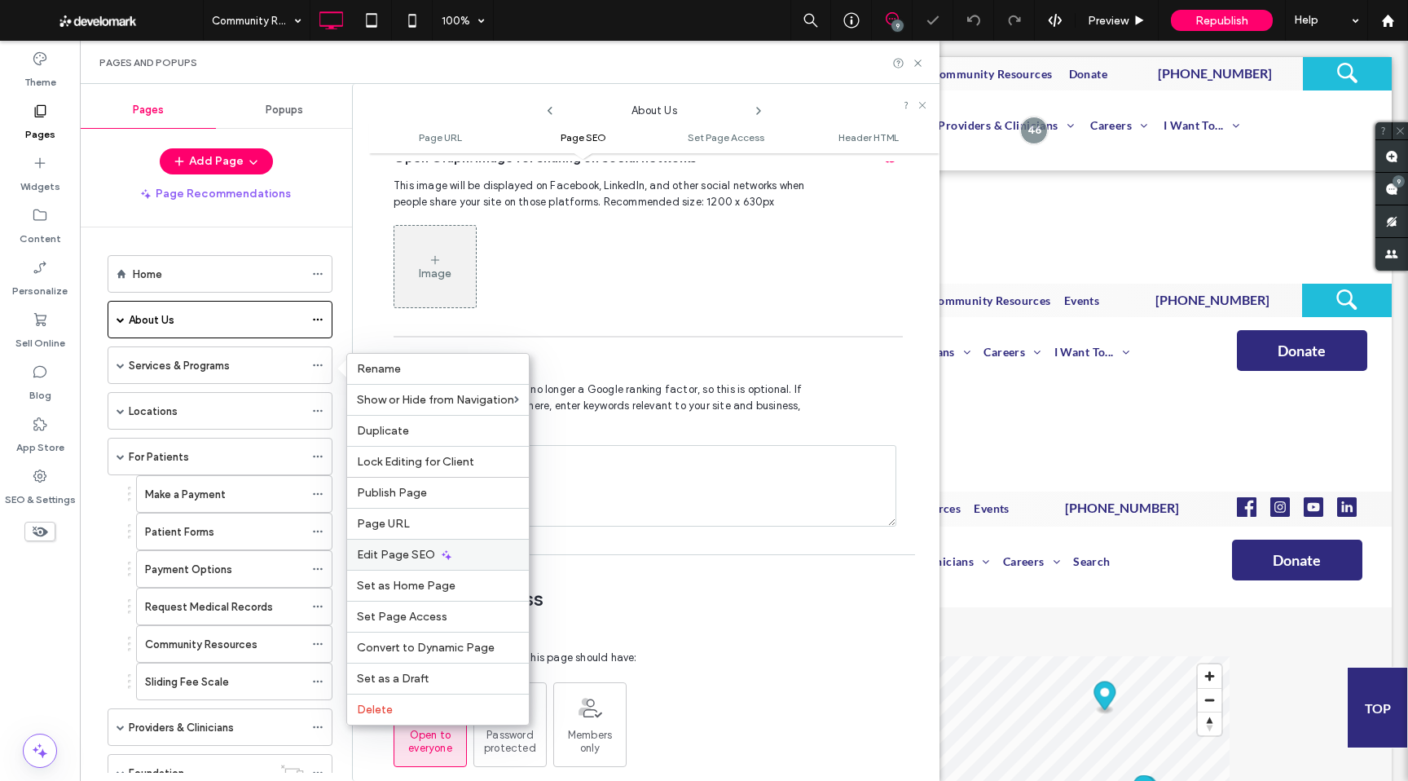
click at [420, 558] on span "Edit Page SEO" at bounding box center [396, 555] width 78 height 14
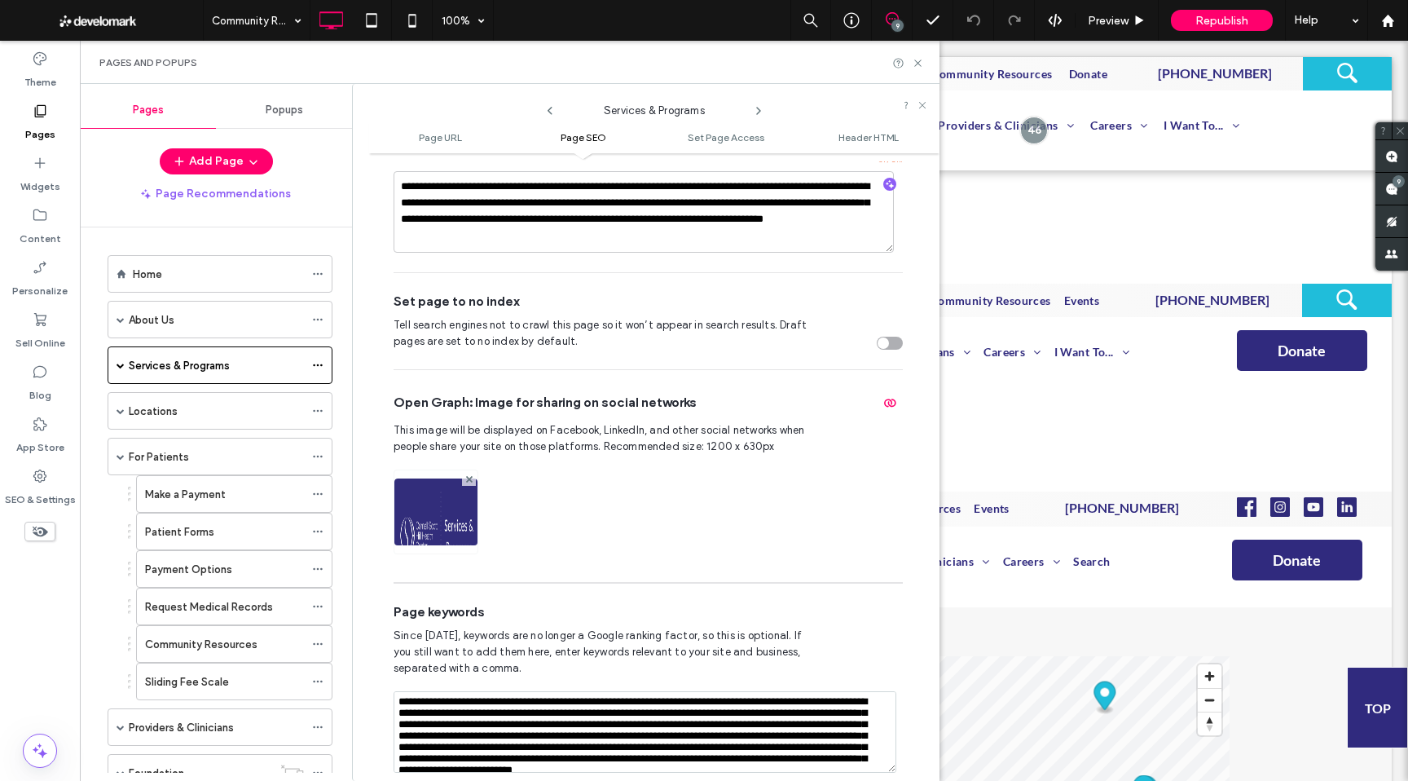
scroll to position [830, 0]
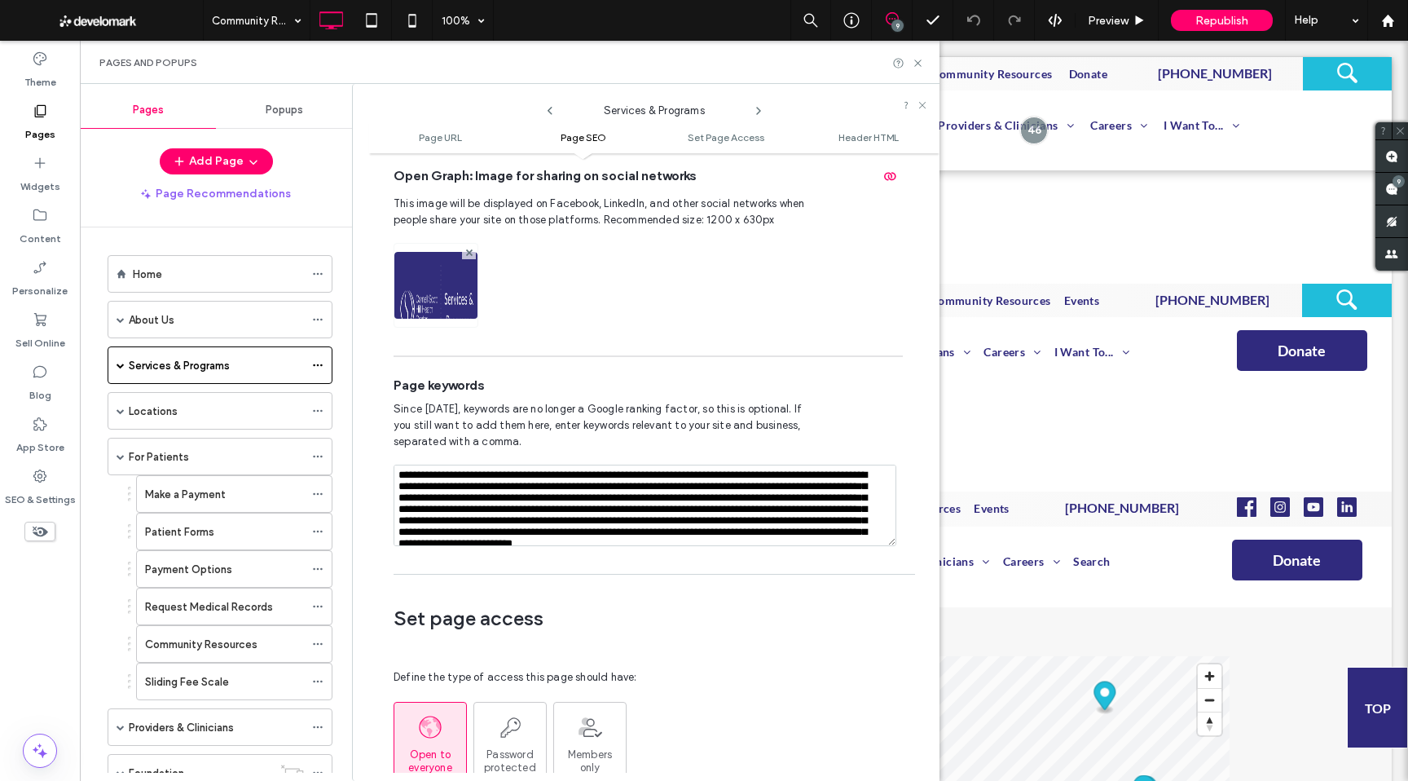
click at [530, 479] on textarea "**********" at bounding box center [645, 504] width 503 height 81
drag, startPoint x: 862, startPoint y: 507, endPoint x: 372, endPoint y: 435, distance: 495.8
click at [372, 435] on div "**********" at bounding box center [654, 466] width 570 height 611
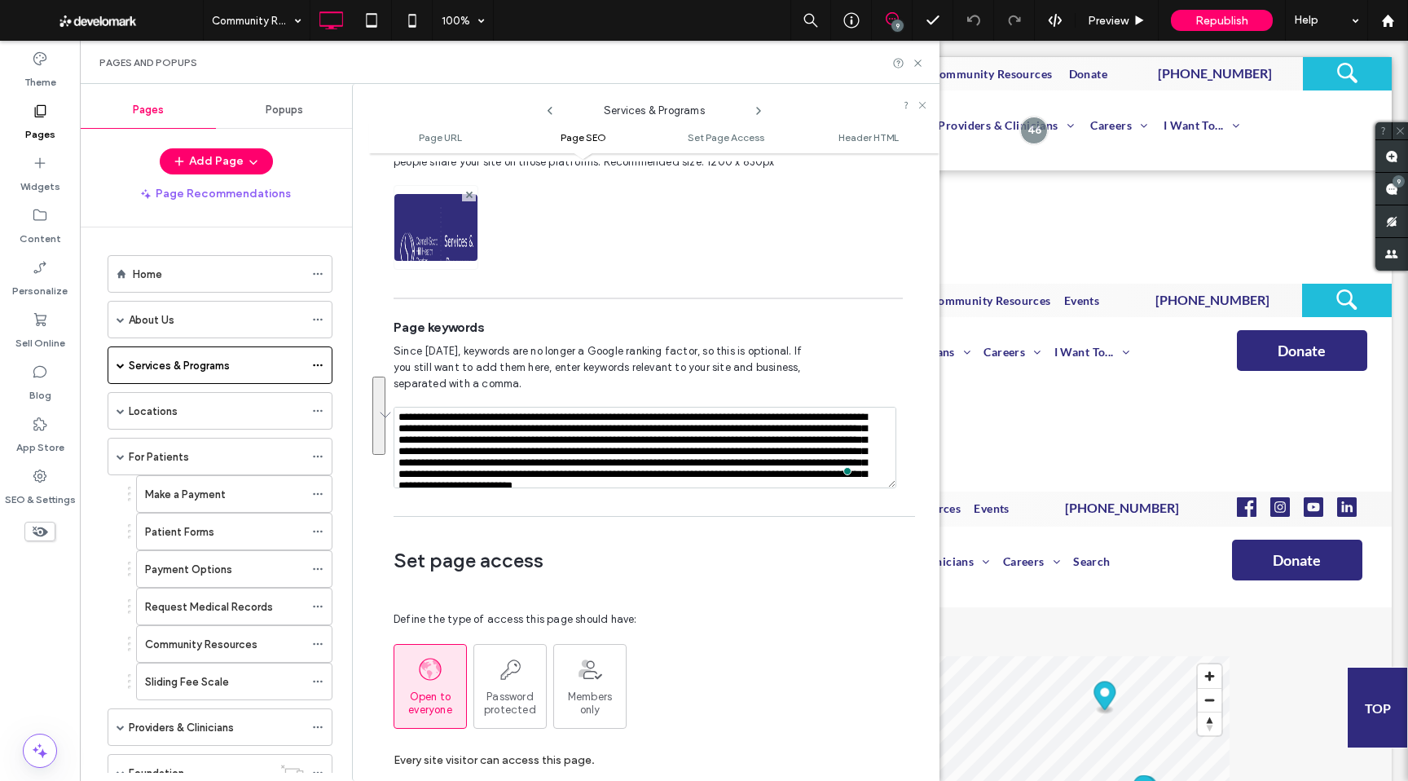
scroll to position [891, 0]
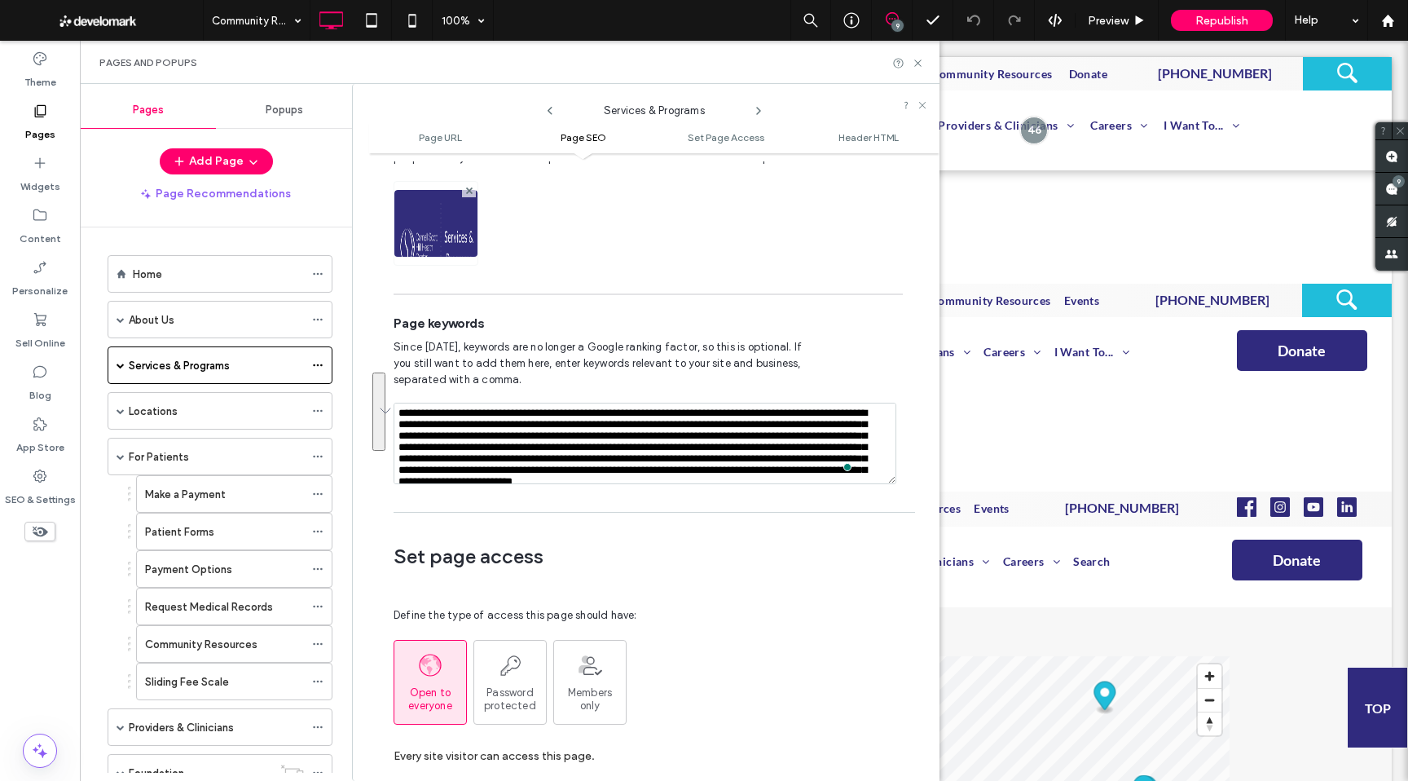
click at [711, 489] on div "**********" at bounding box center [654, 466] width 570 height 611
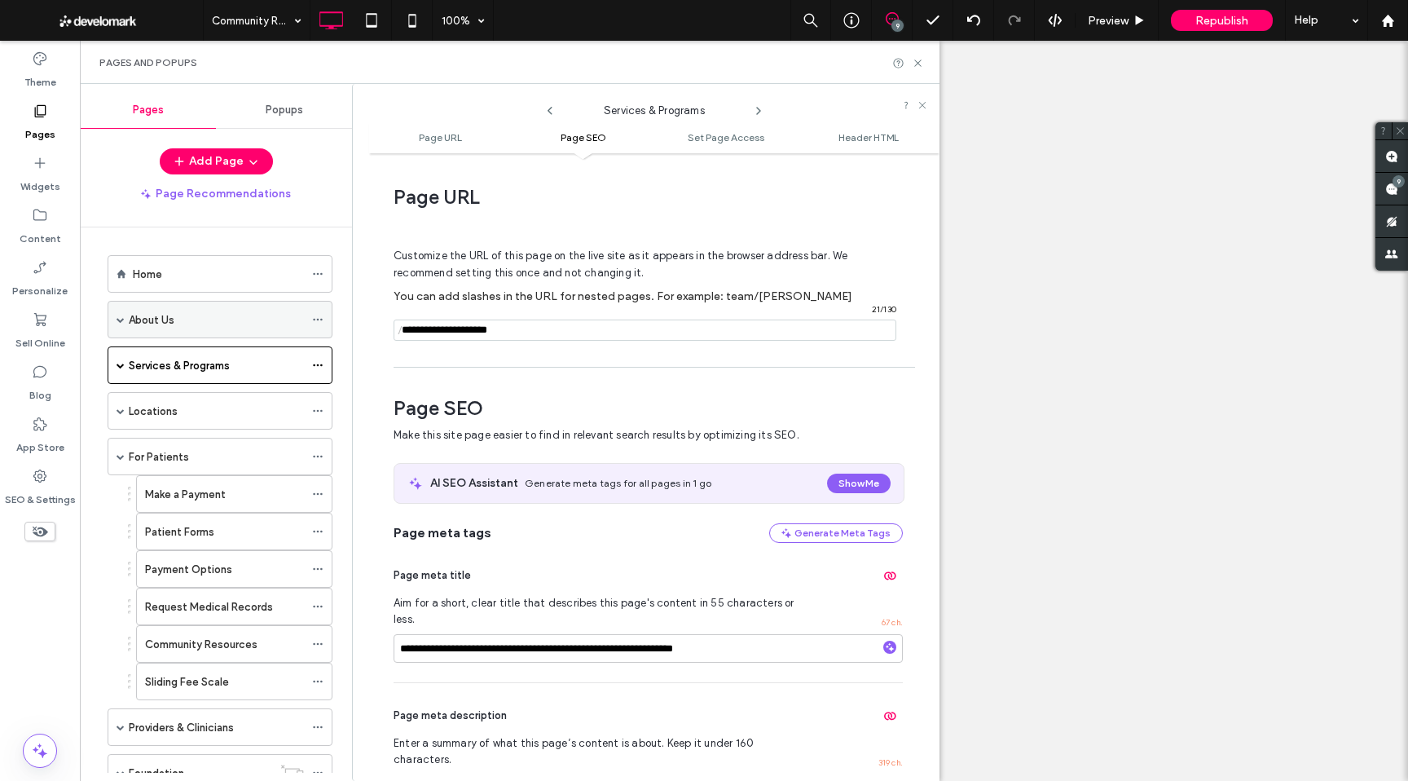
click at [318, 323] on icon at bounding box center [317, 319] width 11 height 11
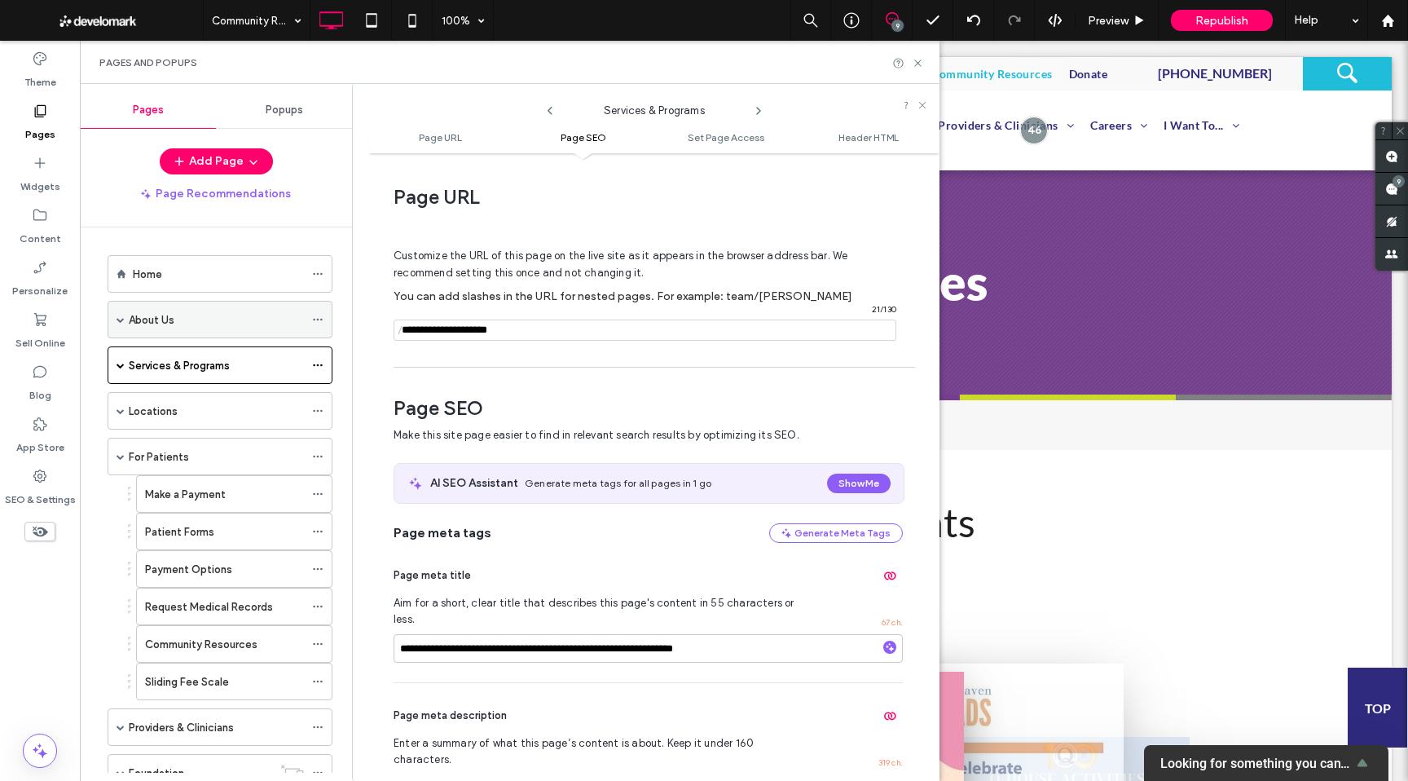
scroll to position [891, 0]
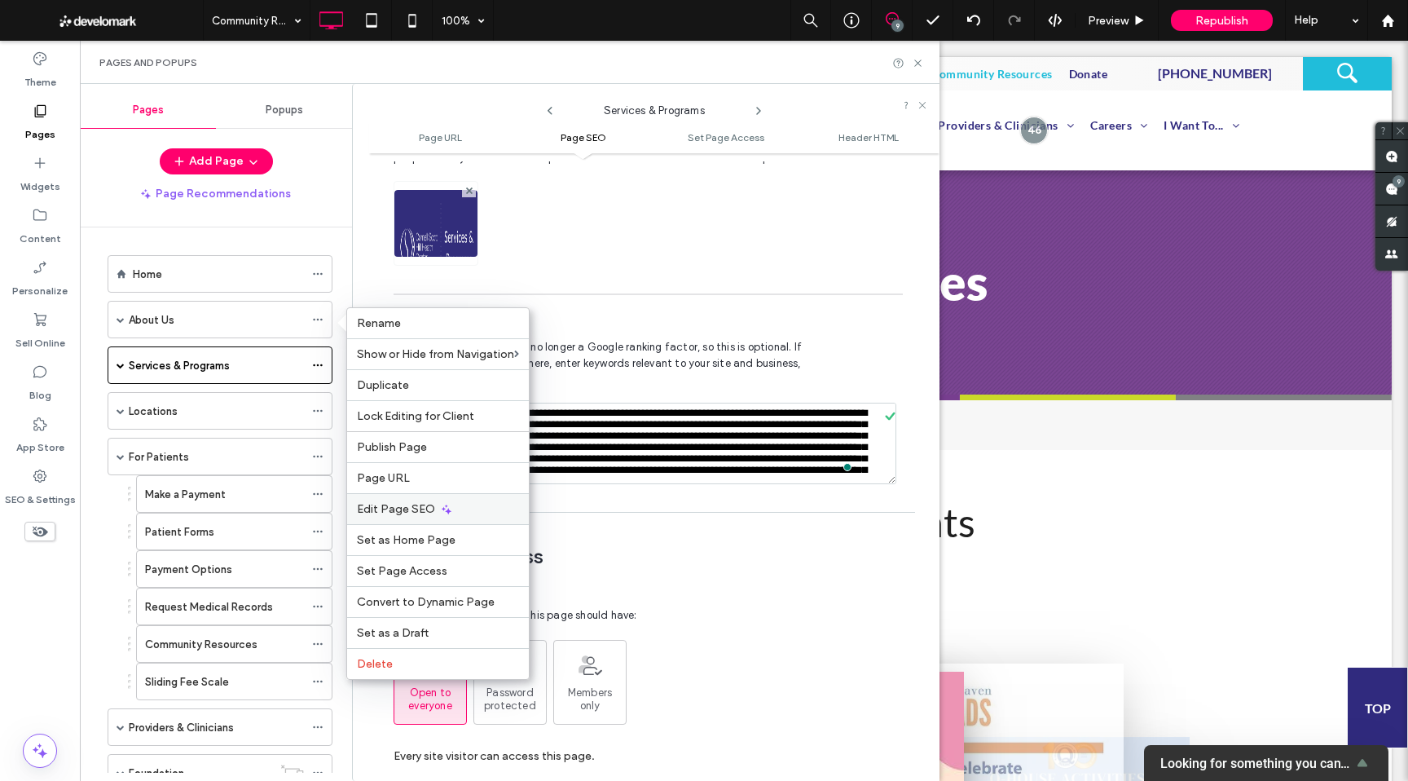
click at [394, 505] on span "Edit Page SEO" at bounding box center [396, 509] width 78 height 14
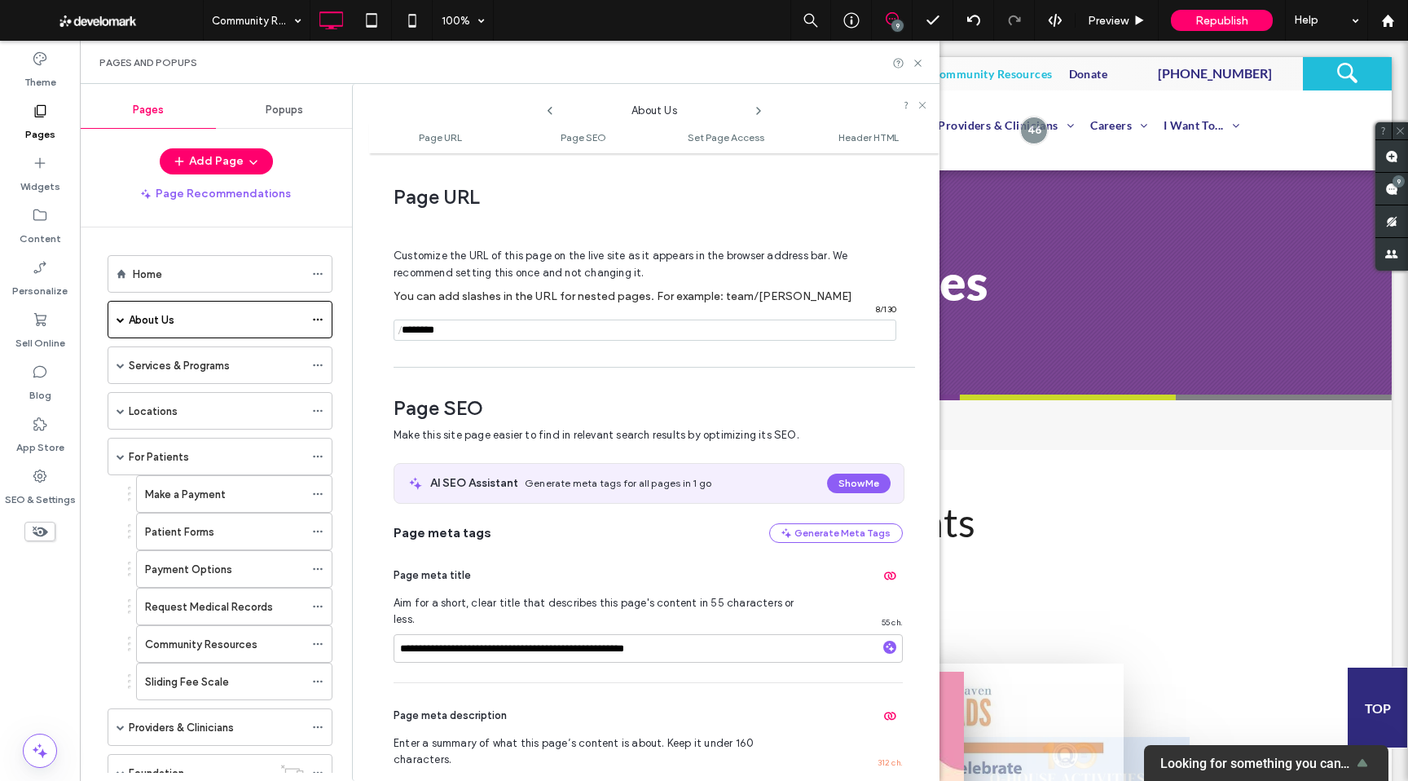
scroll to position [224, 0]
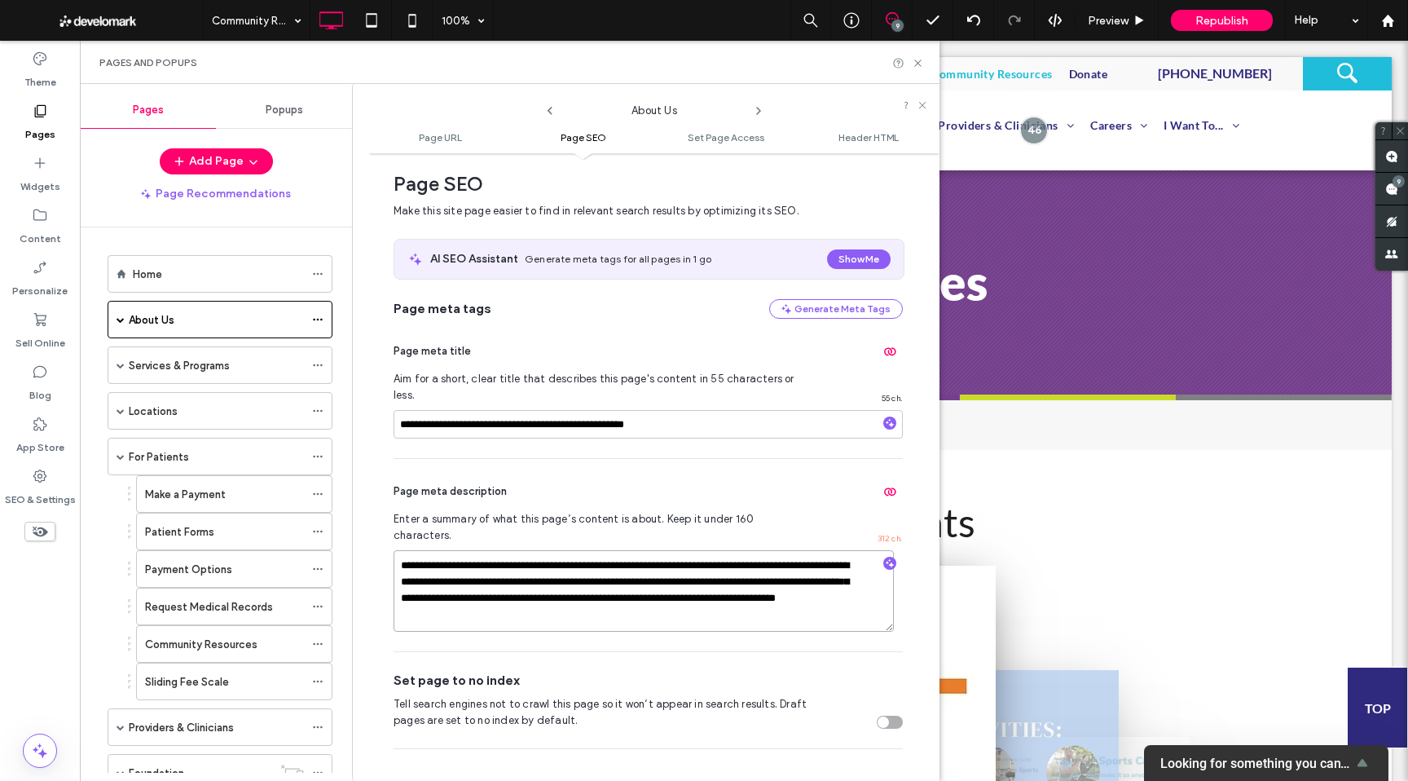
click at [609, 585] on textarea "**********" at bounding box center [644, 590] width 500 height 81
click at [592, 584] on textarea "**********" at bounding box center [644, 590] width 500 height 81
type textarea "**********"
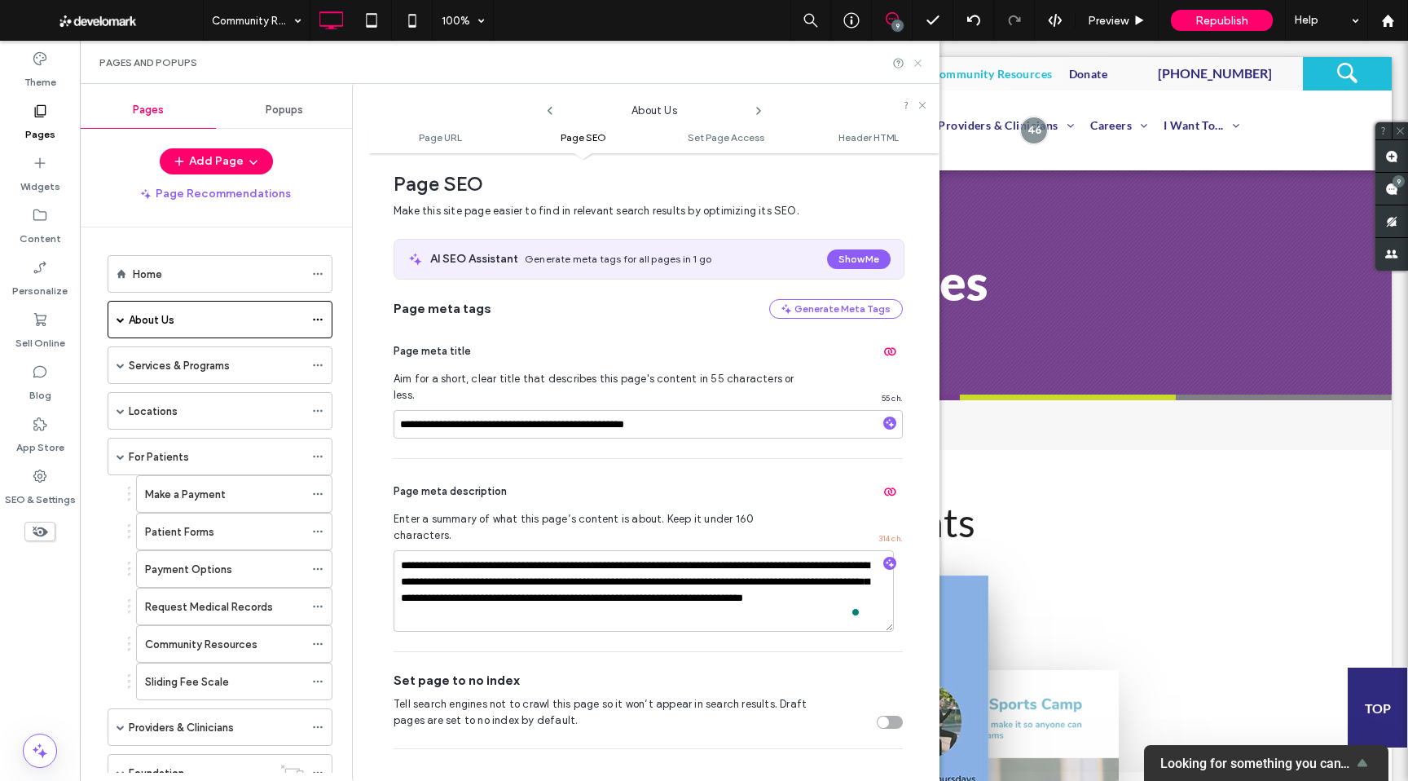
click at [920, 59] on icon at bounding box center [918, 63] width 12 height 12
